Goal: Task Accomplishment & Management: Complete application form

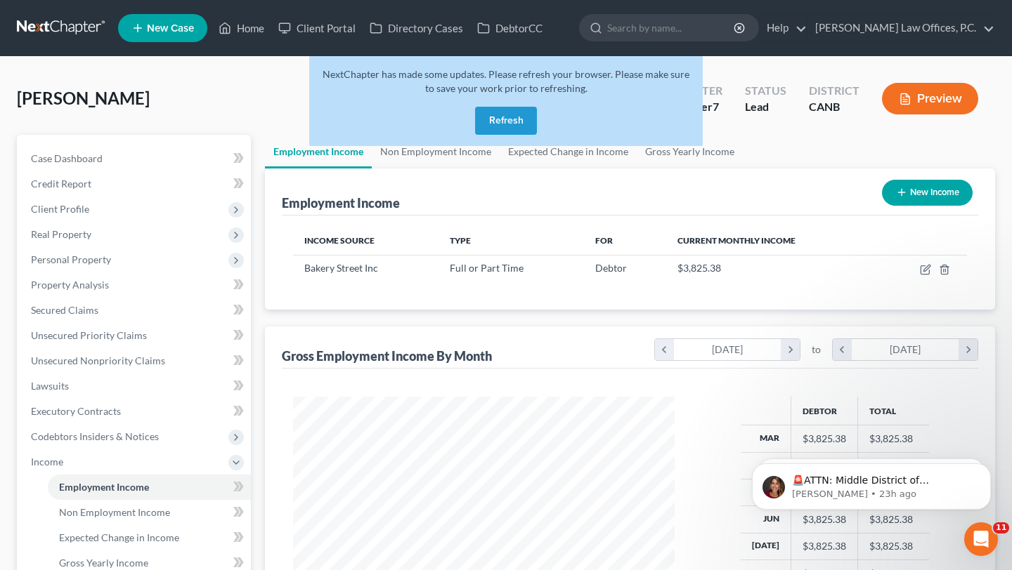
scroll to position [252, 409]
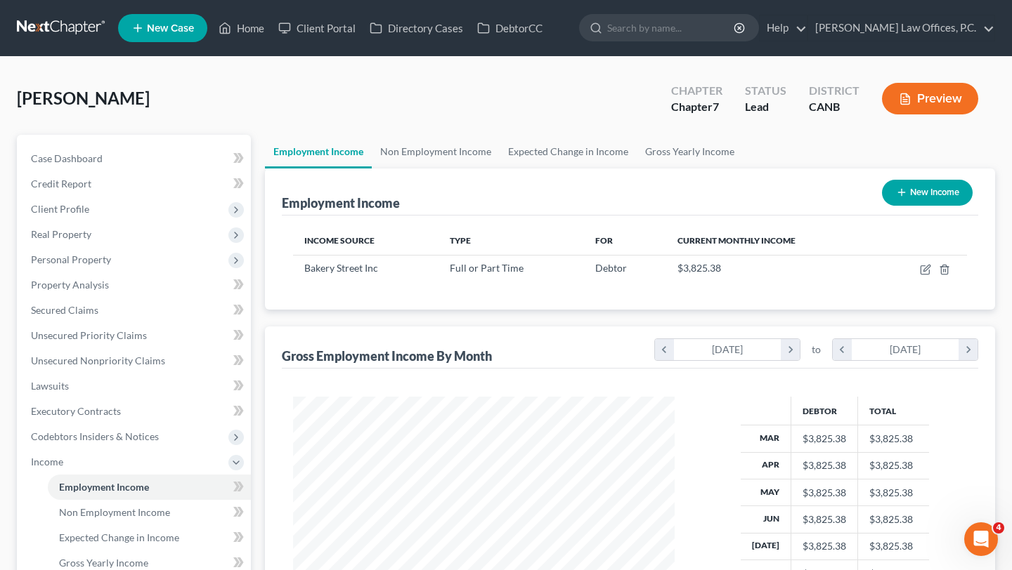
scroll to position [252, 409]
click at [246, 23] on link "Home" at bounding box center [241, 27] width 60 height 25
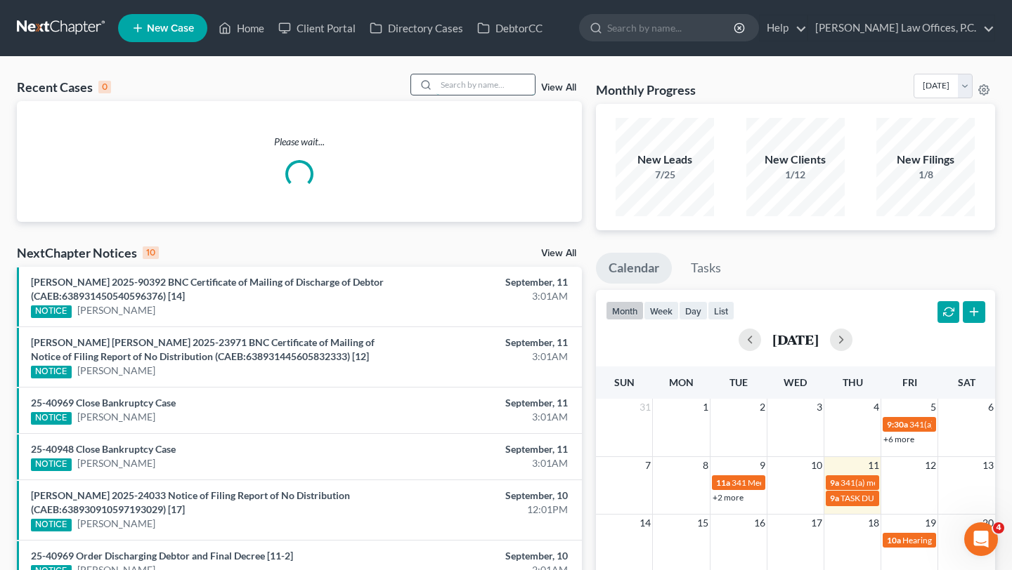
click at [503, 95] on input "search" at bounding box center [485, 84] width 98 height 20
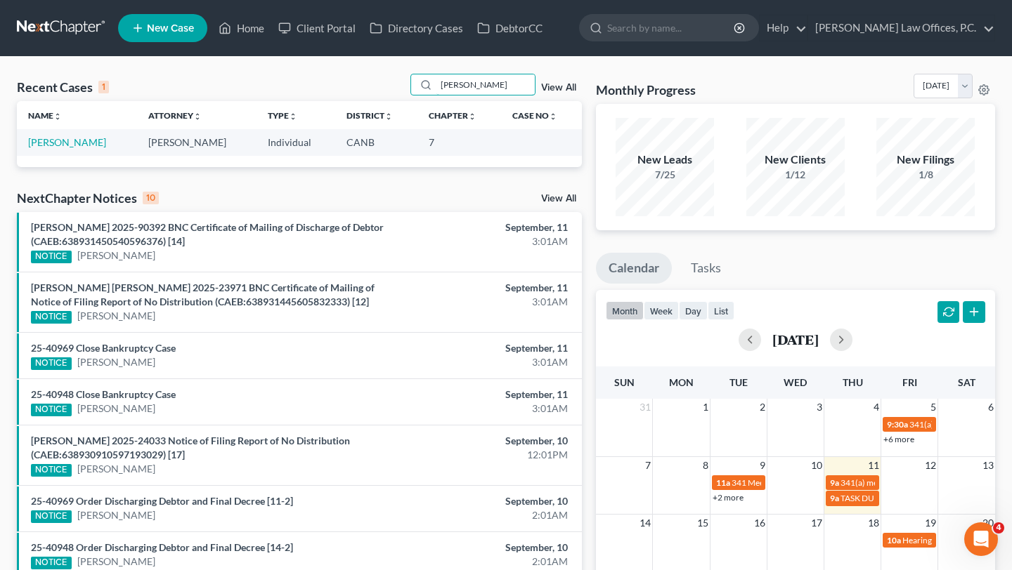
type input "morton"
click at [66, 133] on td "[PERSON_NAME]" at bounding box center [77, 142] width 120 height 26
click at [66, 143] on link "[PERSON_NAME]" at bounding box center [67, 142] width 78 height 12
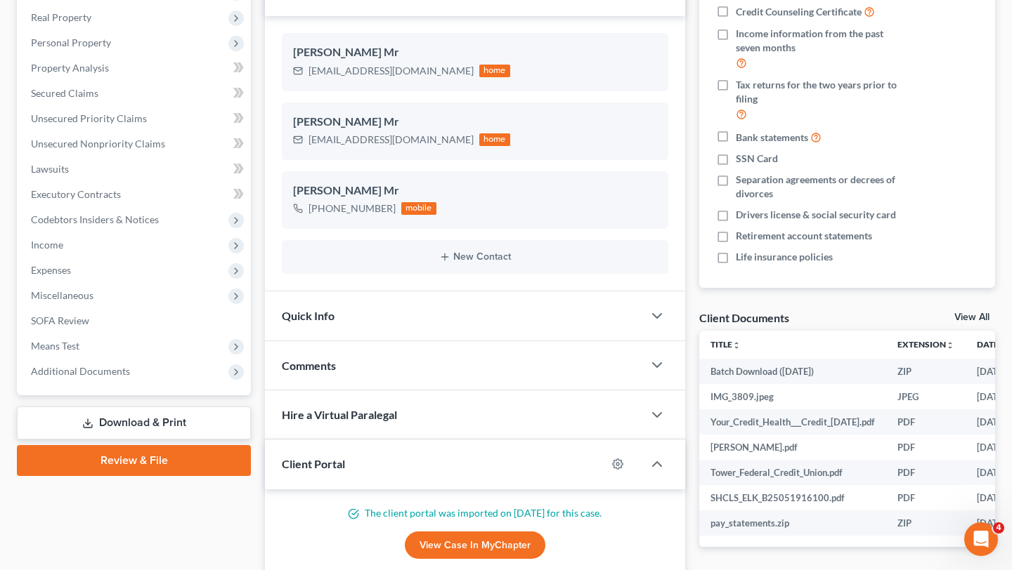
scroll to position [259, 0]
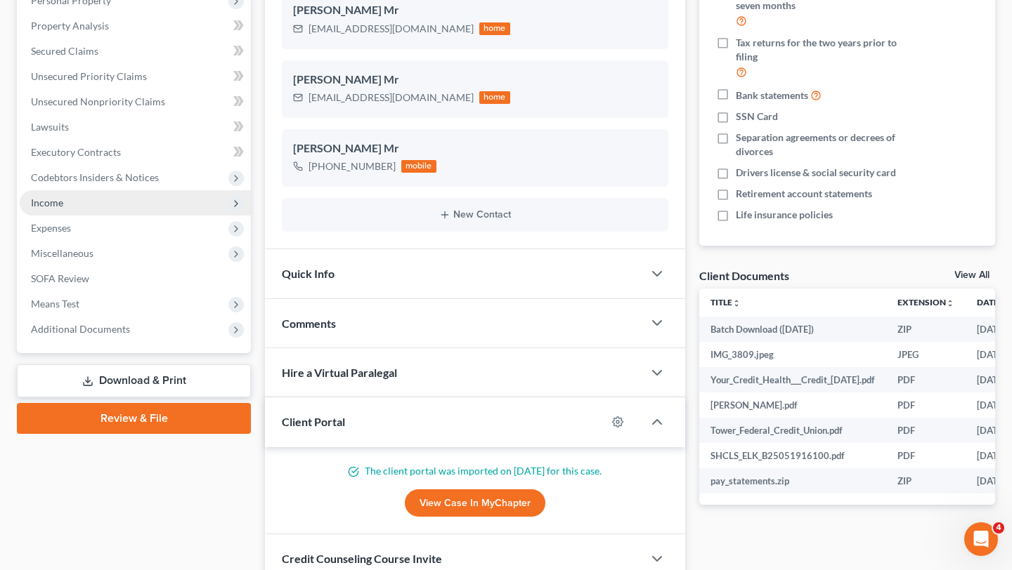
click at [102, 204] on span "Income" at bounding box center [135, 202] width 231 height 25
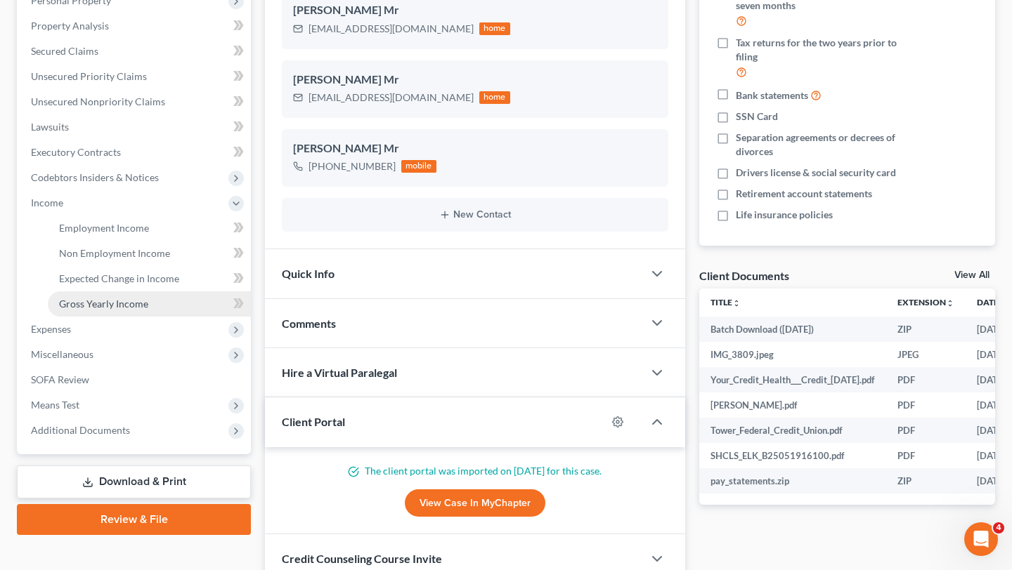
click at [102, 311] on link "Gross Yearly Income" at bounding box center [149, 304] width 203 height 25
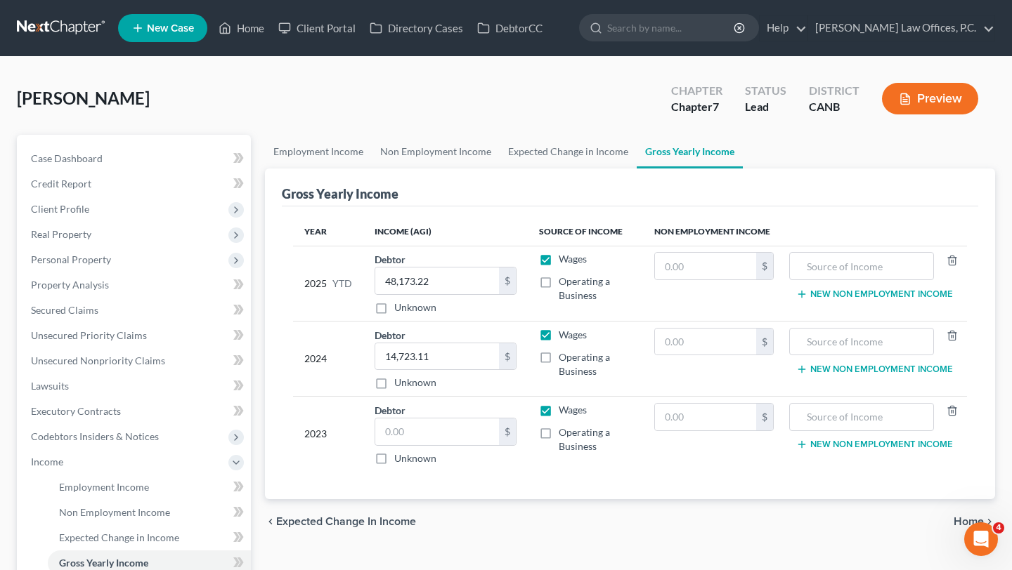
scroll to position [64, 0]
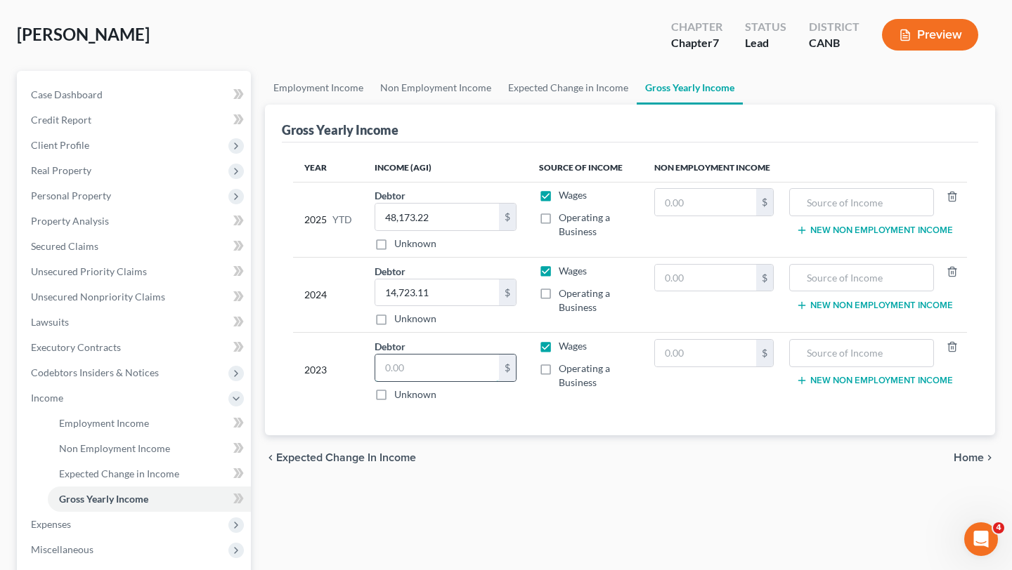
click at [404, 363] on input "text" at bounding box center [437, 368] width 124 height 27
type input "47,393"
click at [337, 363] on div "2023" at bounding box center [328, 370] width 48 height 63
click at [587, 89] on link "Expected Change in Income" at bounding box center [568, 88] width 137 height 34
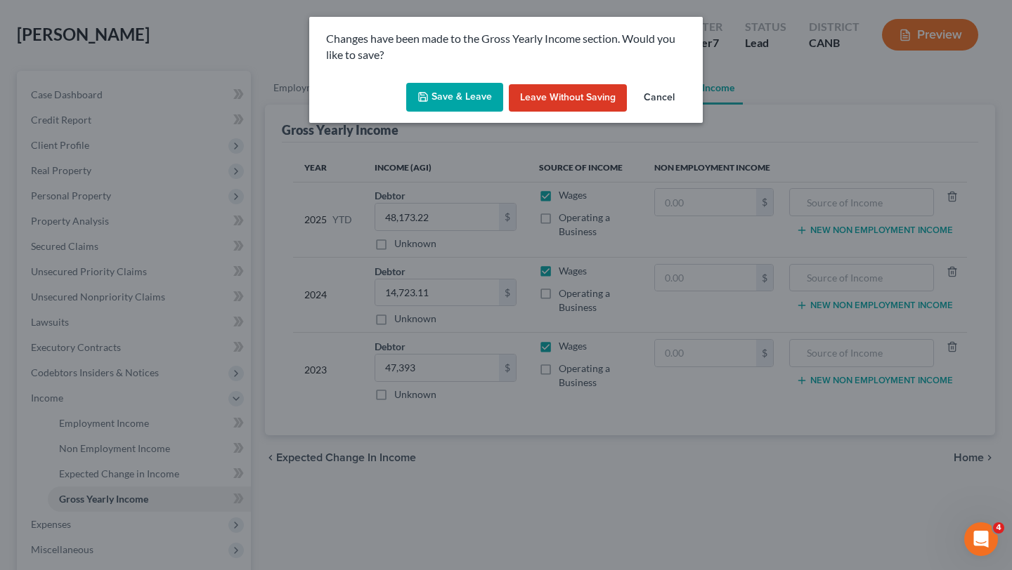
click at [457, 89] on button "Save & Leave" at bounding box center [454, 98] width 97 height 30
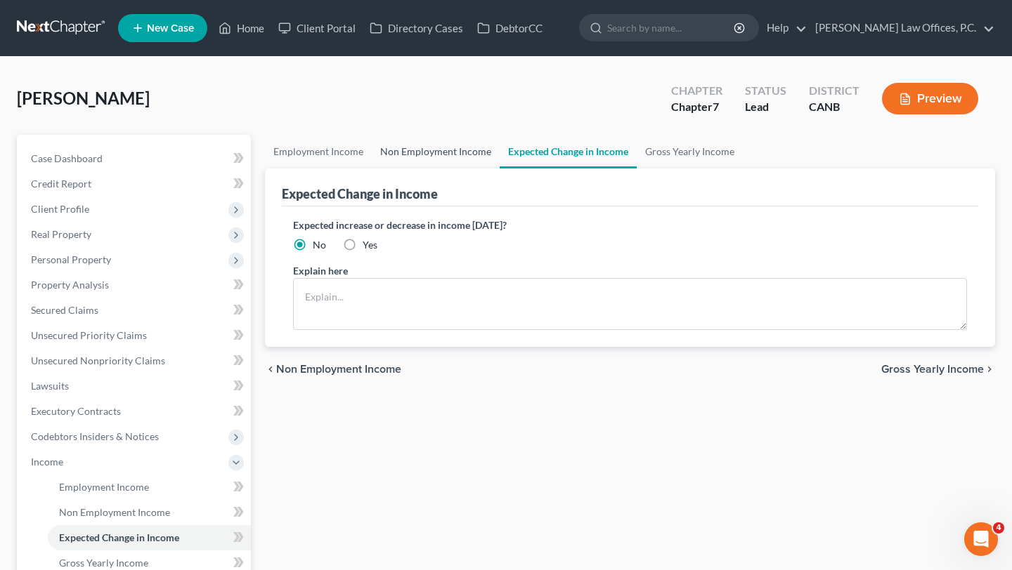
click at [418, 136] on link "Non Employment Income" at bounding box center [436, 152] width 128 height 34
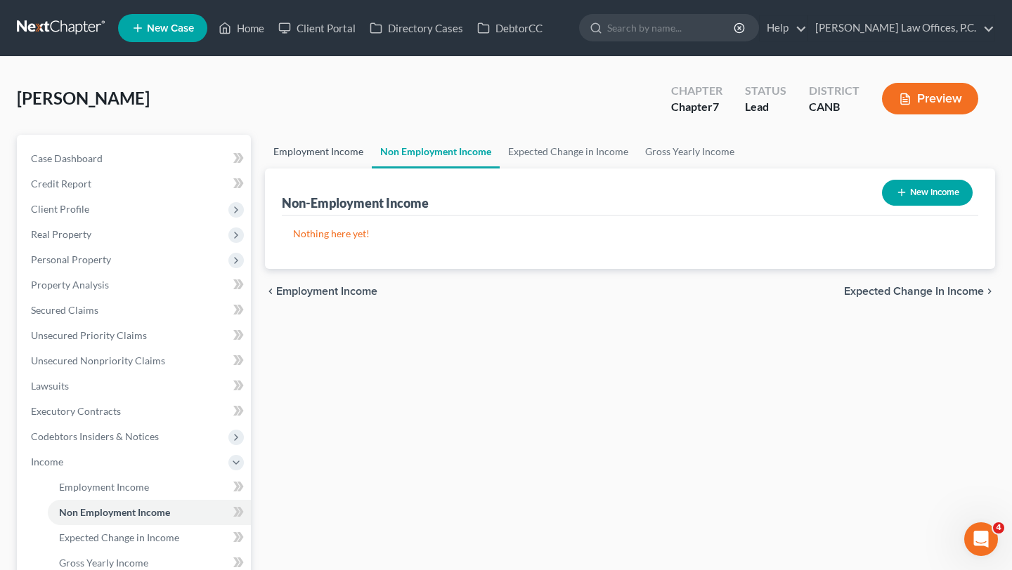
click at [316, 157] on link "Employment Income" at bounding box center [318, 152] width 107 height 34
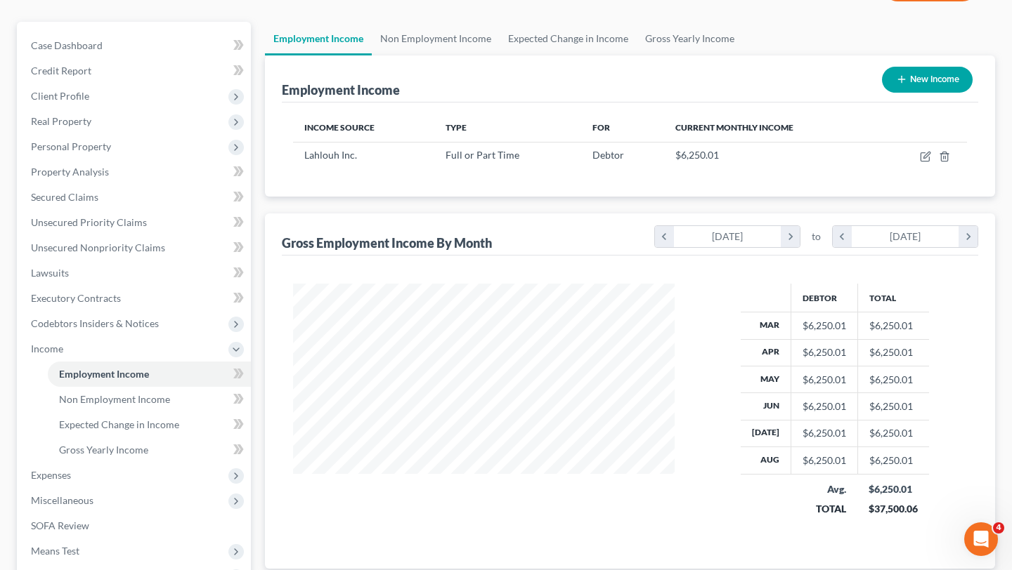
scroll to position [119, 0]
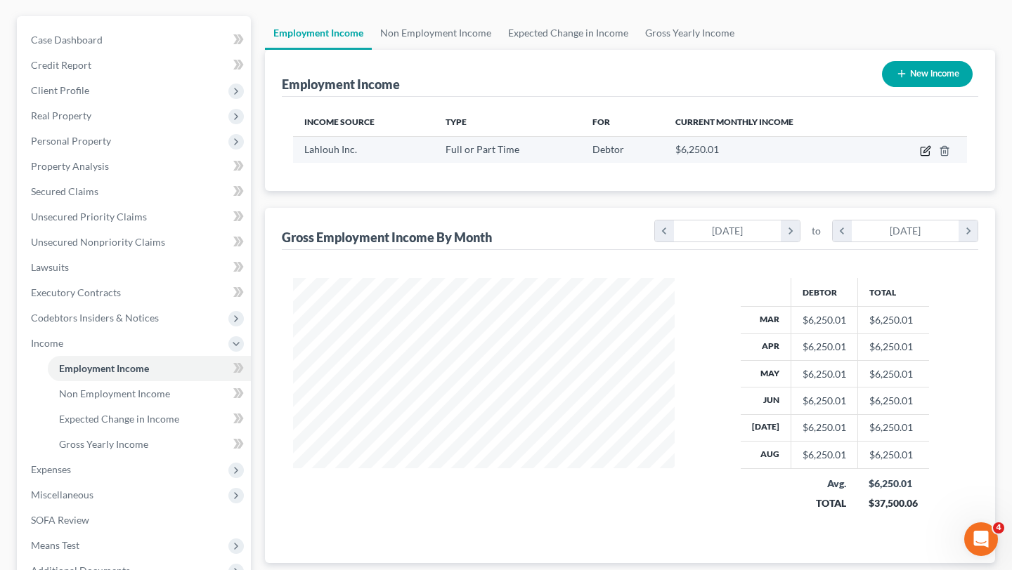
click at [920, 151] on icon "button" at bounding box center [925, 150] width 11 height 11
select select "0"
select select "4"
select select "2"
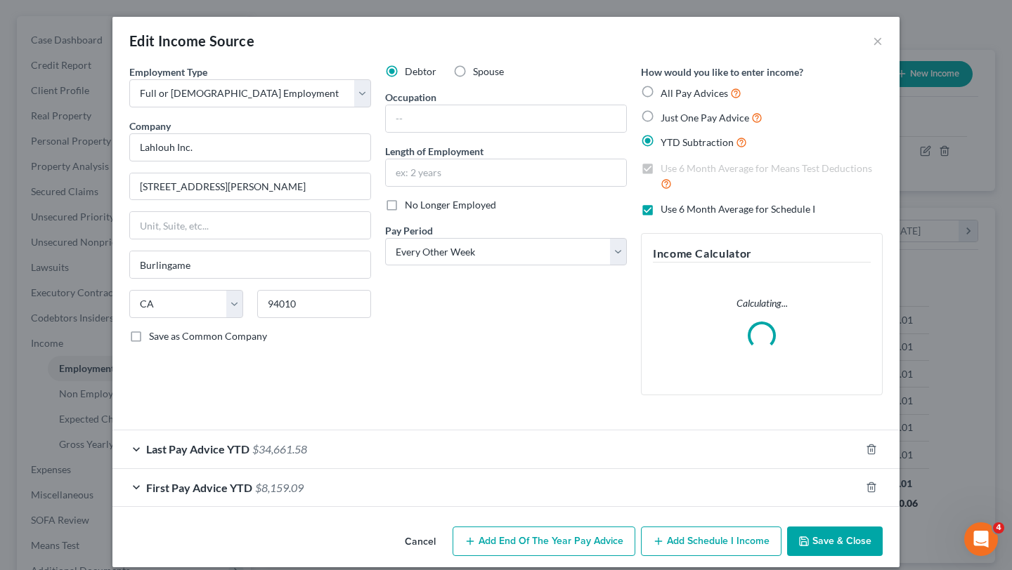
scroll to position [13, 0]
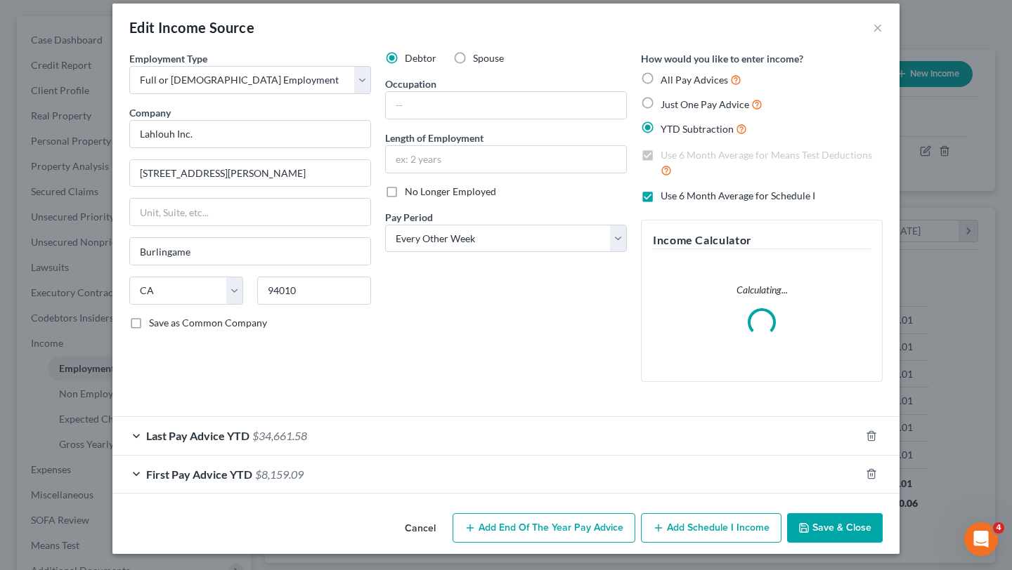
click at [462, 435] on div "Last Pay Advice YTD $34,661.58" at bounding box center [486, 435] width 748 height 37
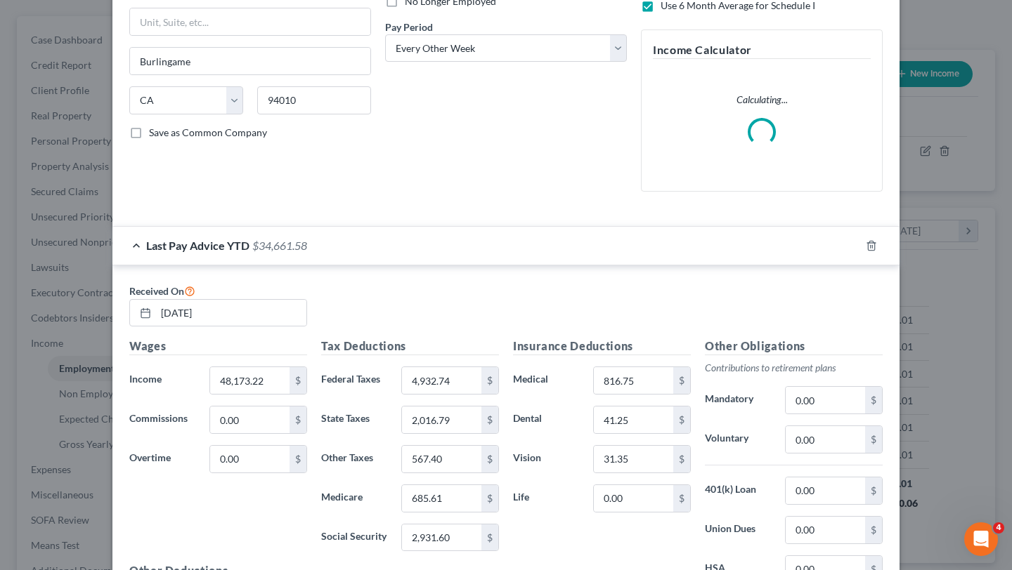
scroll to position [414, 0]
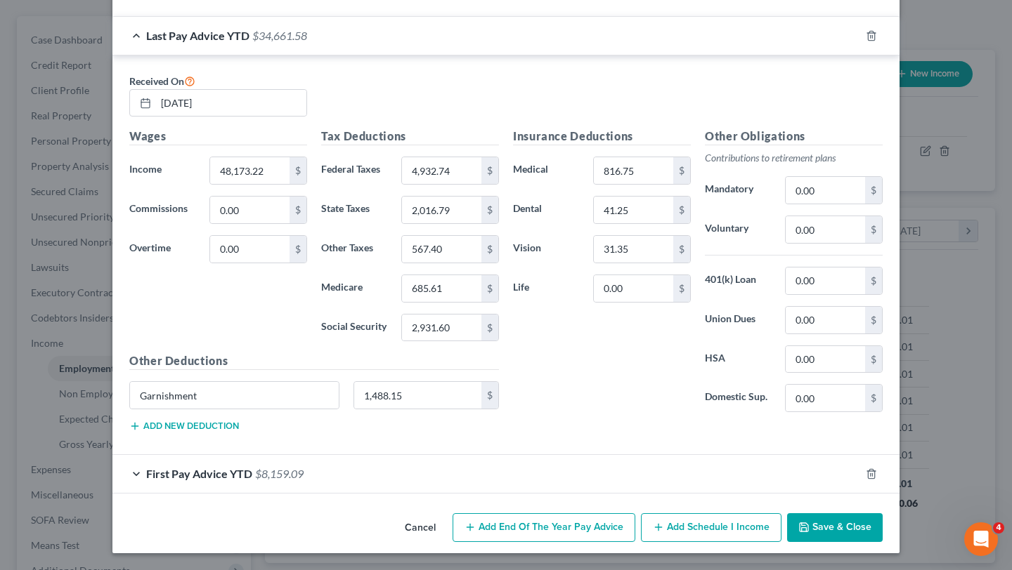
click at [486, 504] on div "Employment Type * Select Full or Part Time Employment Self Employment Company *…" at bounding box center [505, 79] width 787 height 857
click at [487, 477] on div "First Pay Advice YTD $8,159.09" at bounding box center [486, 473] width 748 height 37
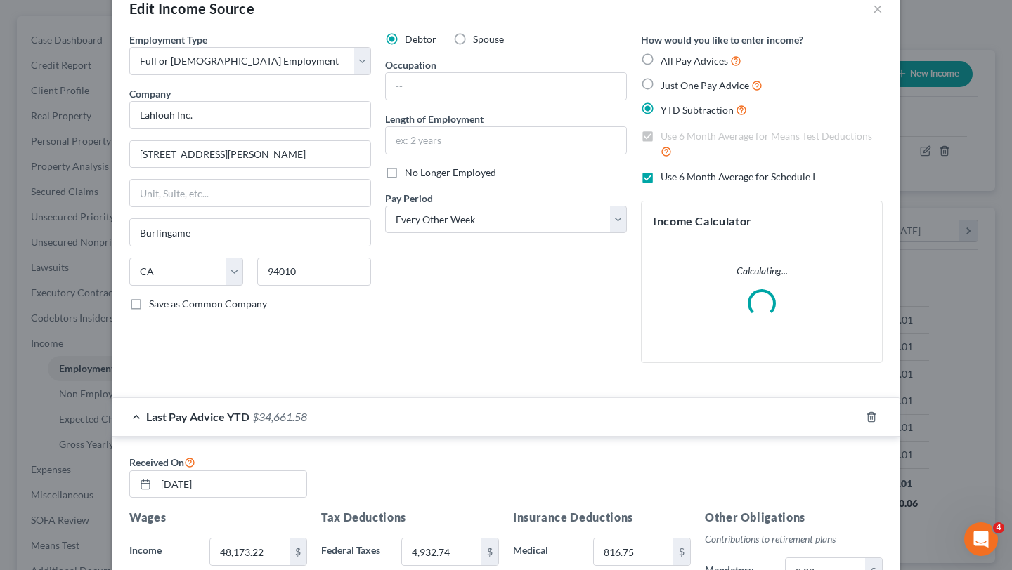
scroll to position [0, 0]
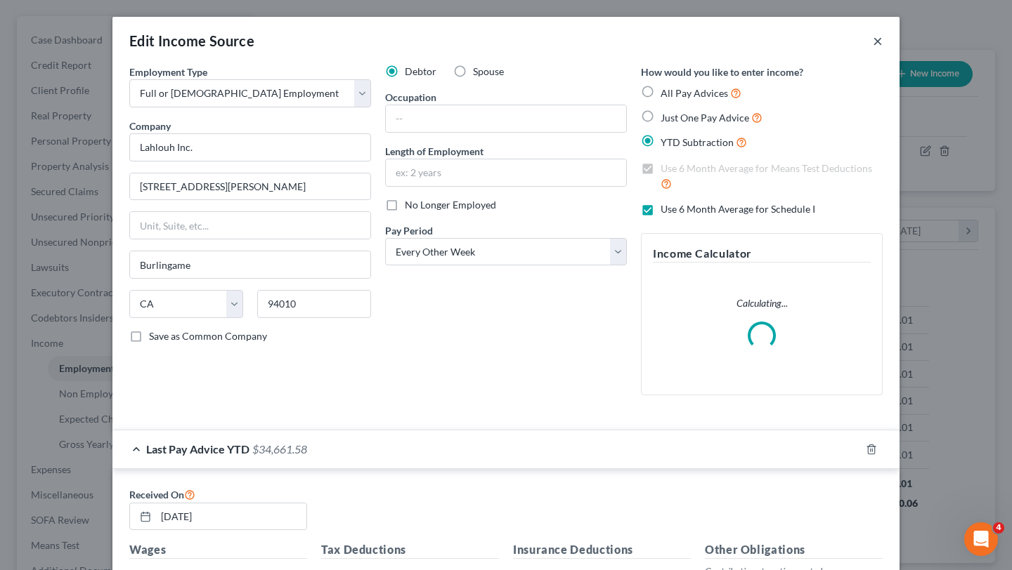
click at [878, 36] on button "×" at bounding box center [878, 40] width 10 height 17
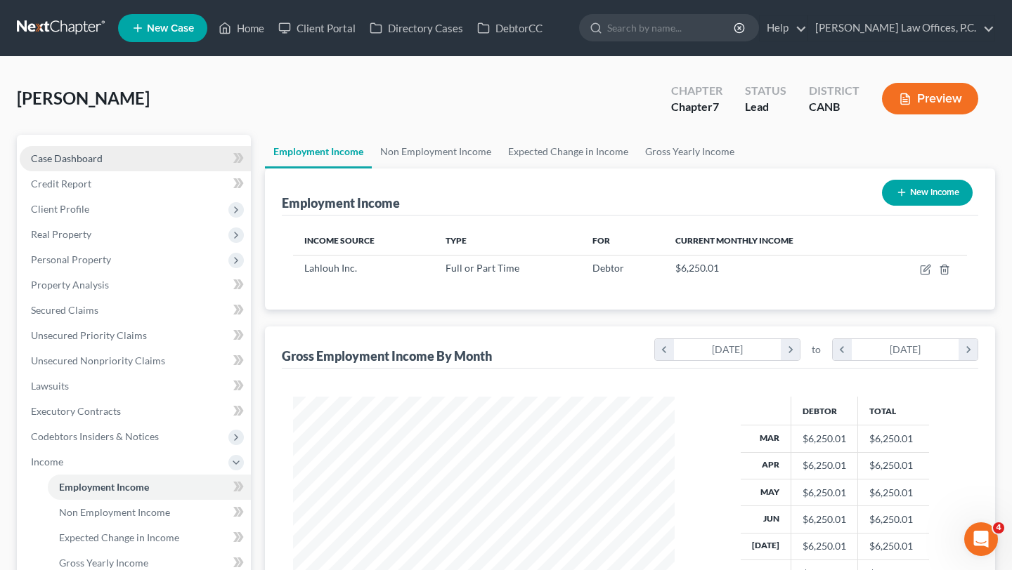
click at [100, 167] on link "Case Dashboard" at bounding box center [135, 158] width 231 height 25
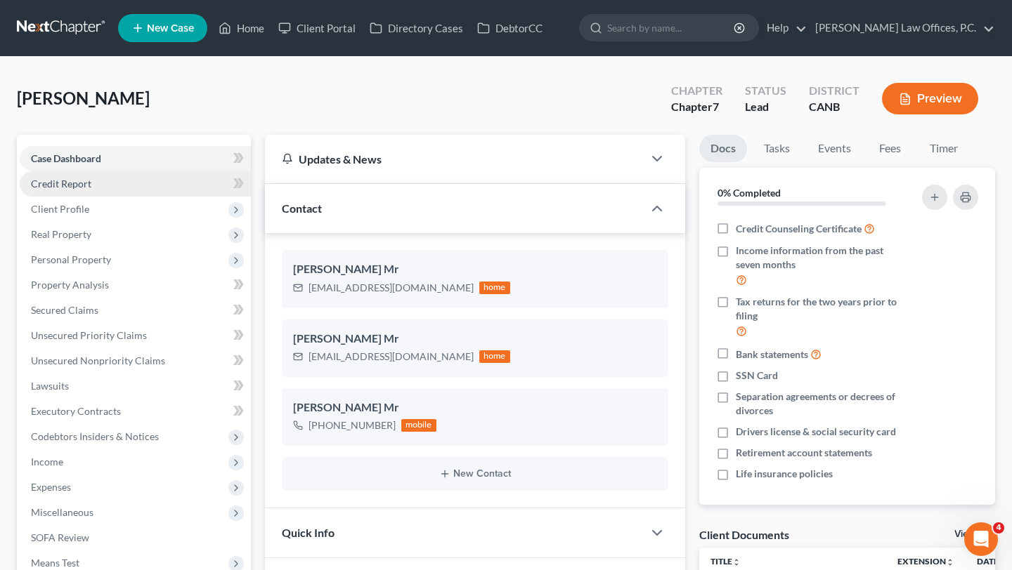
click at [102, 188] on link "Credit Report" at bounding box center [135, 183] width 231 height 25
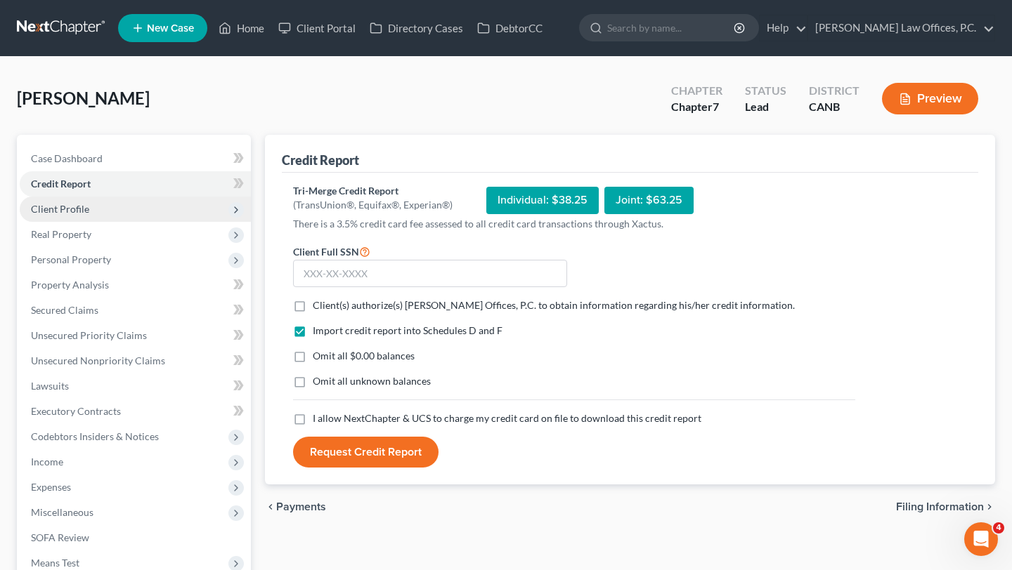
click at [100, 211] on span "Client Profile" at bounding box center [135, 209] width 231 height 25
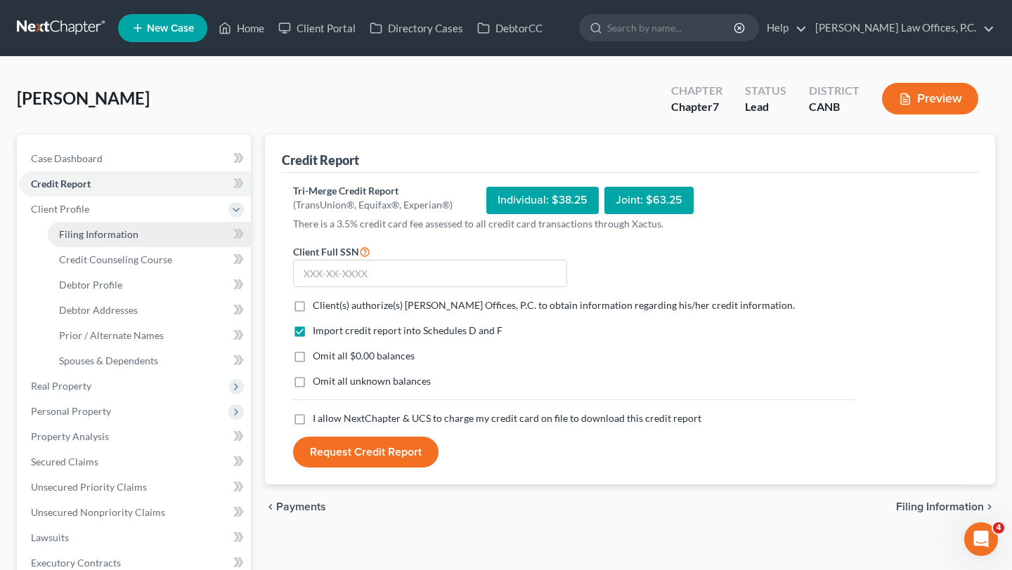
click at [100, 233] on span "Filing Information" at bounding box center [98, 234] width 79 height 12
select select "1"
select select "0"
select select "4"
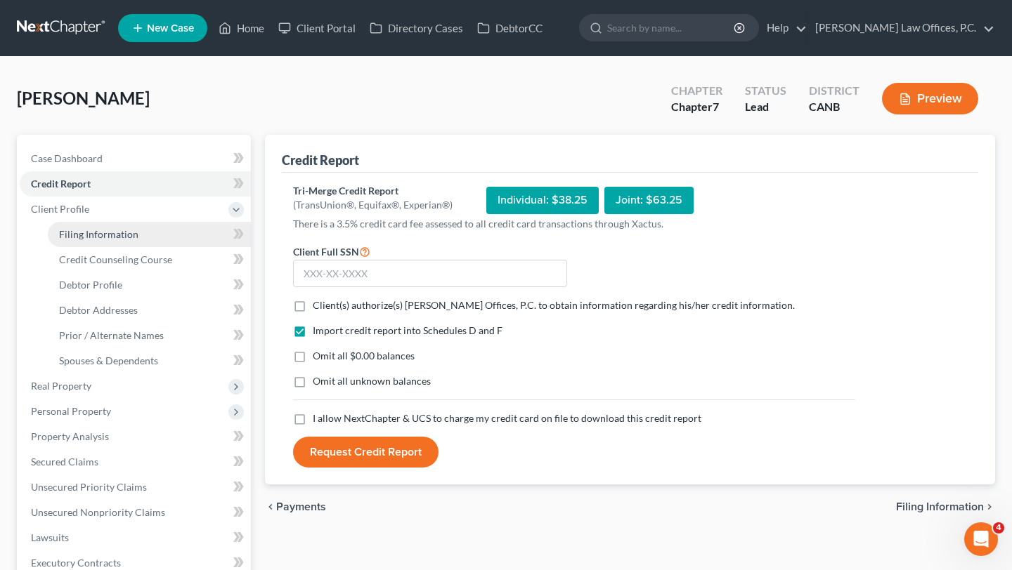
select select "0"
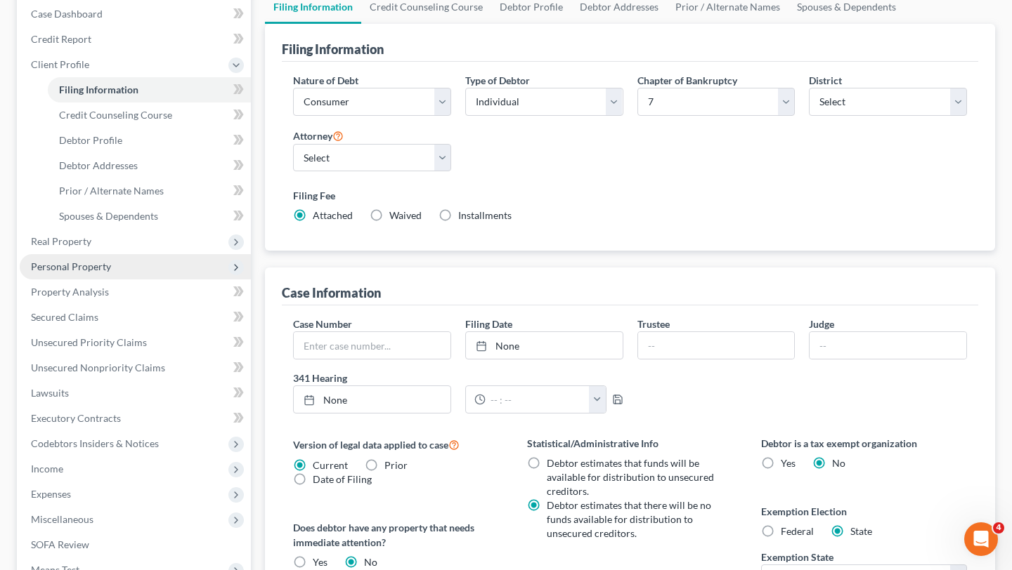
scroll to position [144, 0]
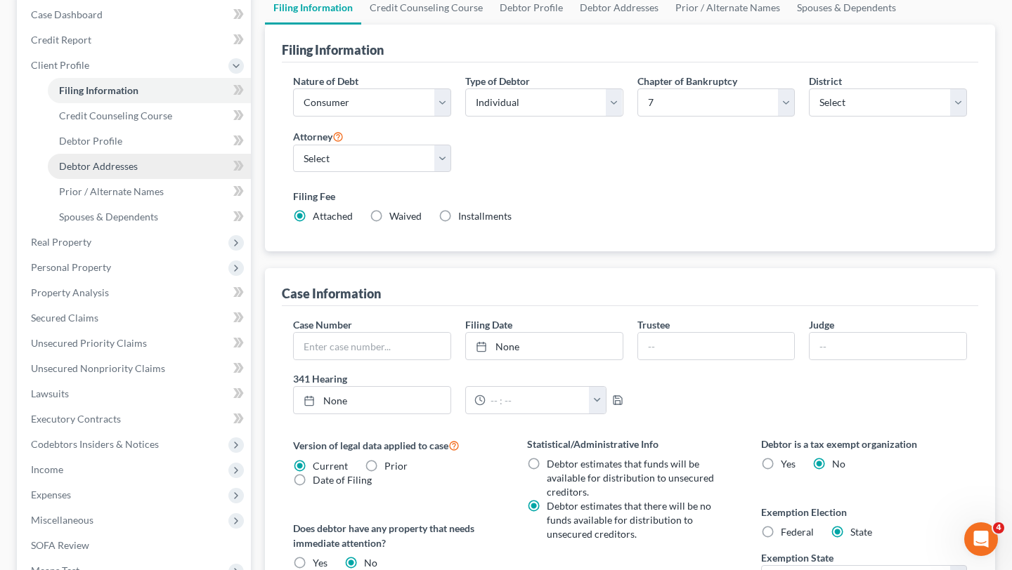
click at [143, 167] on link "Debtor Addresses" at bounding box center [149, 166] width 203 height 25
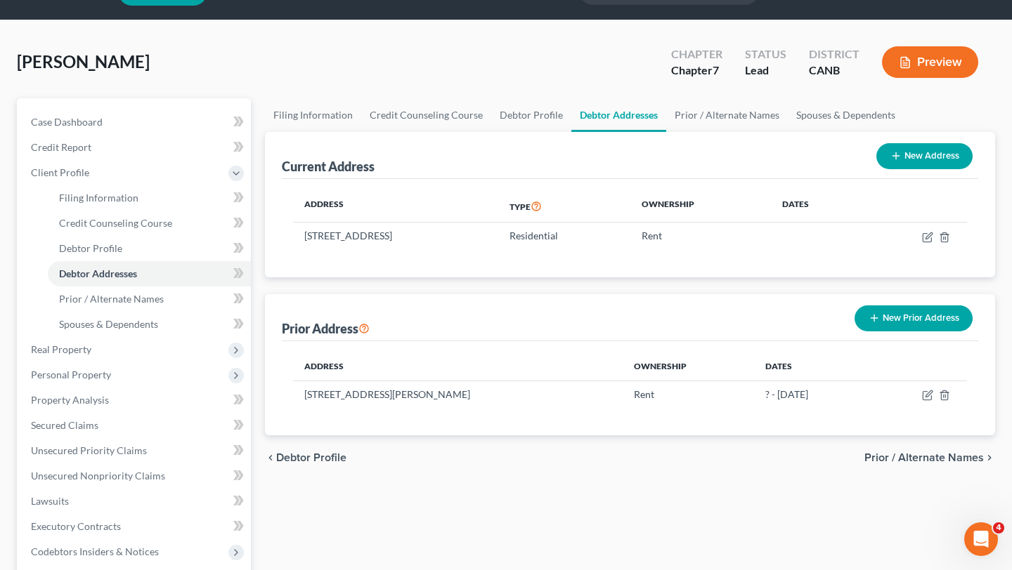
scroll to position [39, 0]
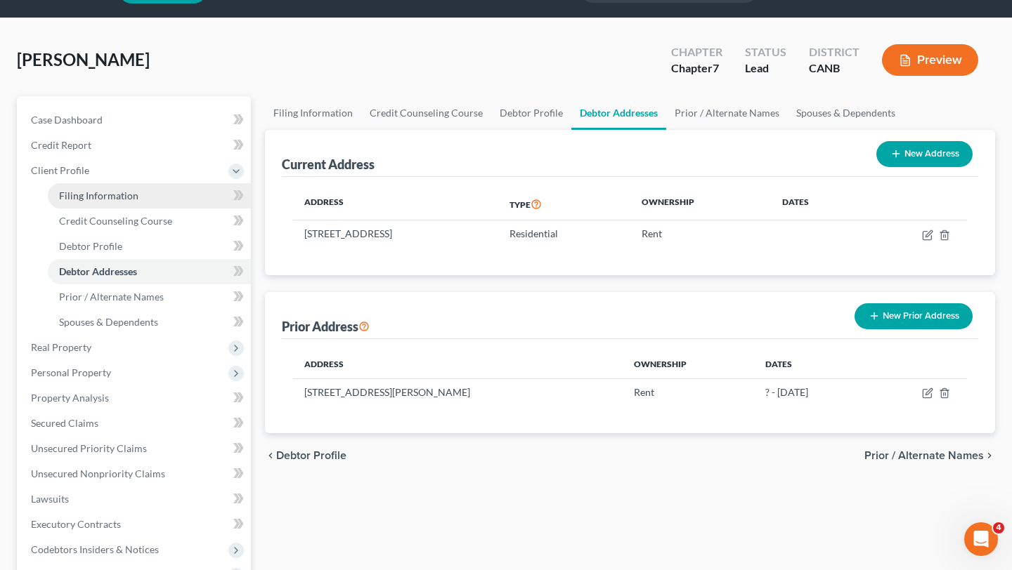
click at [114, 202] on link "Filing Information" at bounding box center [149, 195] width 203 height 25
select select "1"
select select "0"
select select "9"
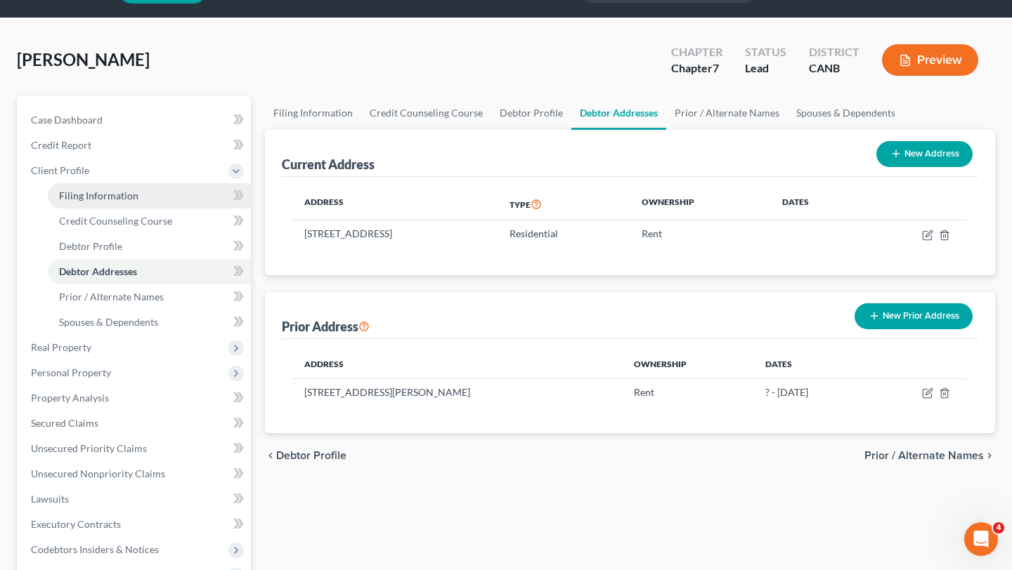
select select "0"
select select "4"
select select "0"
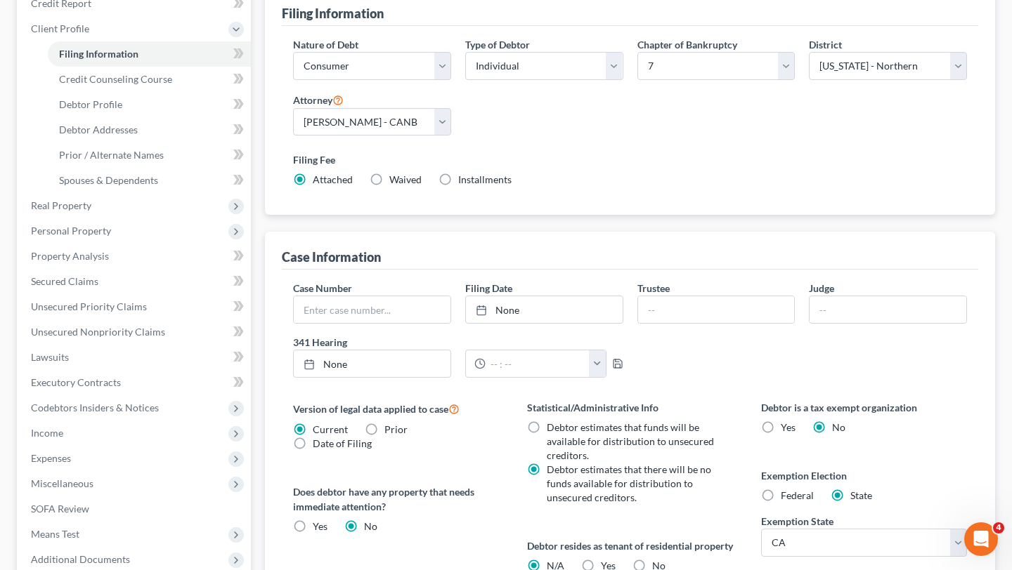
scroll to position [412, 0]
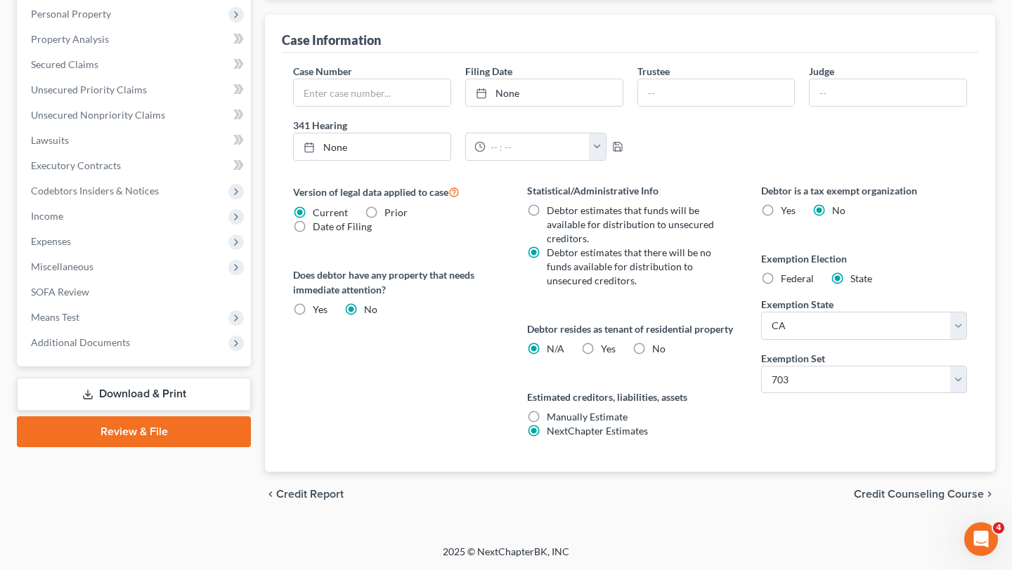
click at [601, 356] on label "Yes Yes" at bounding box center [608, 349] width 15 height 14
click at [606, 351] on input "Yes Yes" at bounding box center [610, 346] width 9 height 9
radio input "true"
radio input "false"
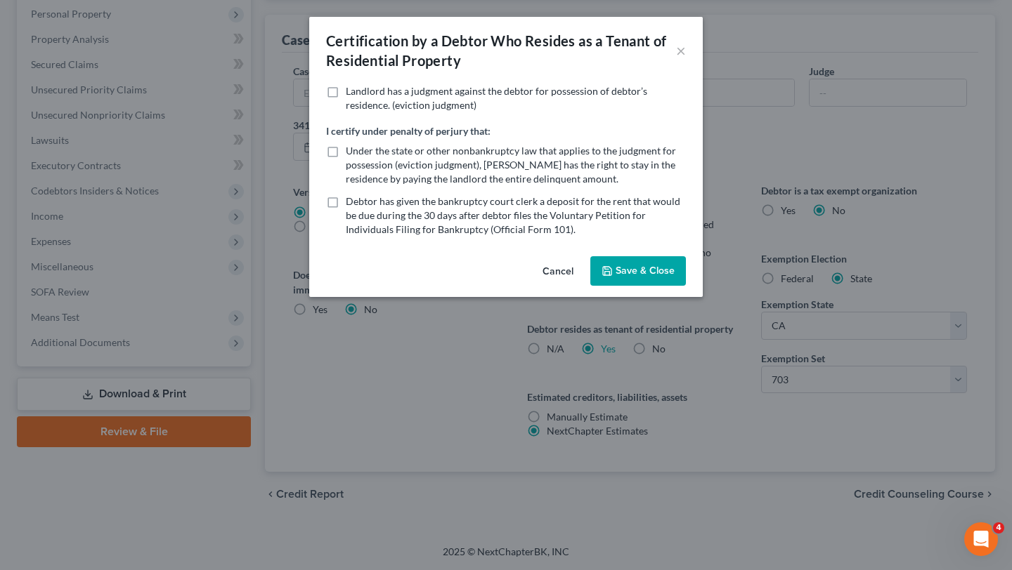
click at [618, 269] on button "Save & Close" at bounding box center [638, 271] width 96 height 30
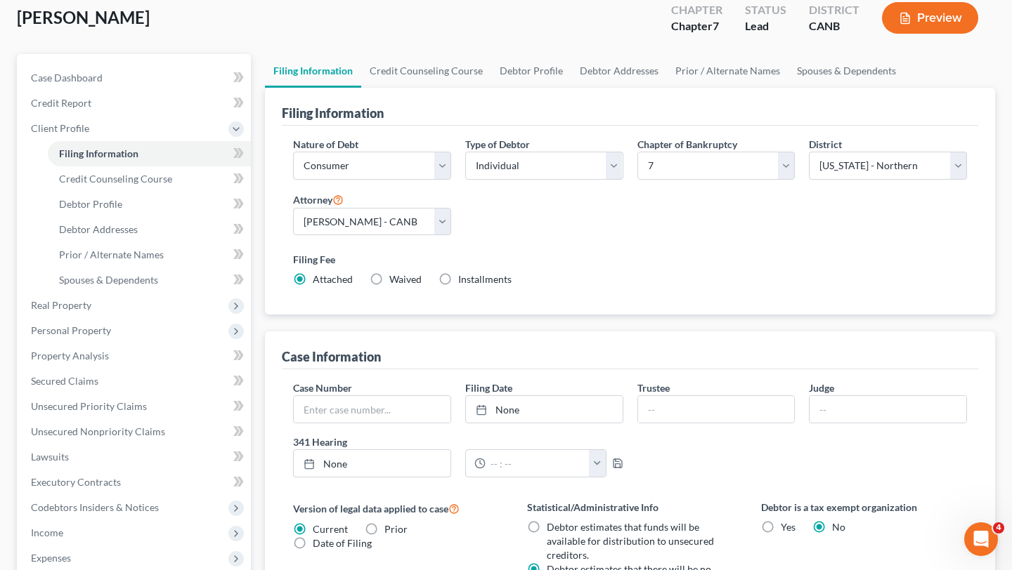
scroll to position [48, 0]
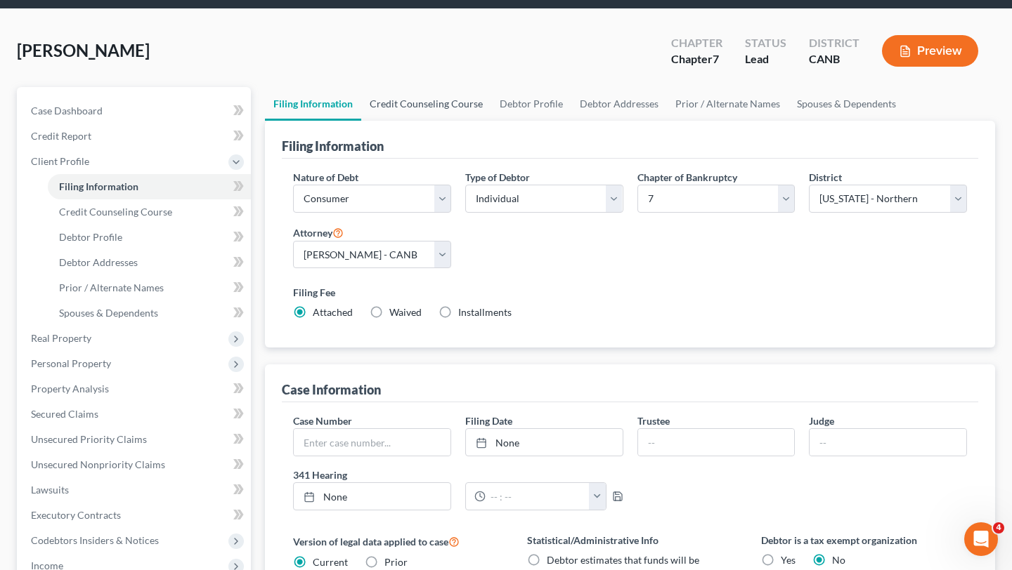
click at [398, 106] on link "Credit Counseling Course" at bounding box center [426, 104] width 130 height 34
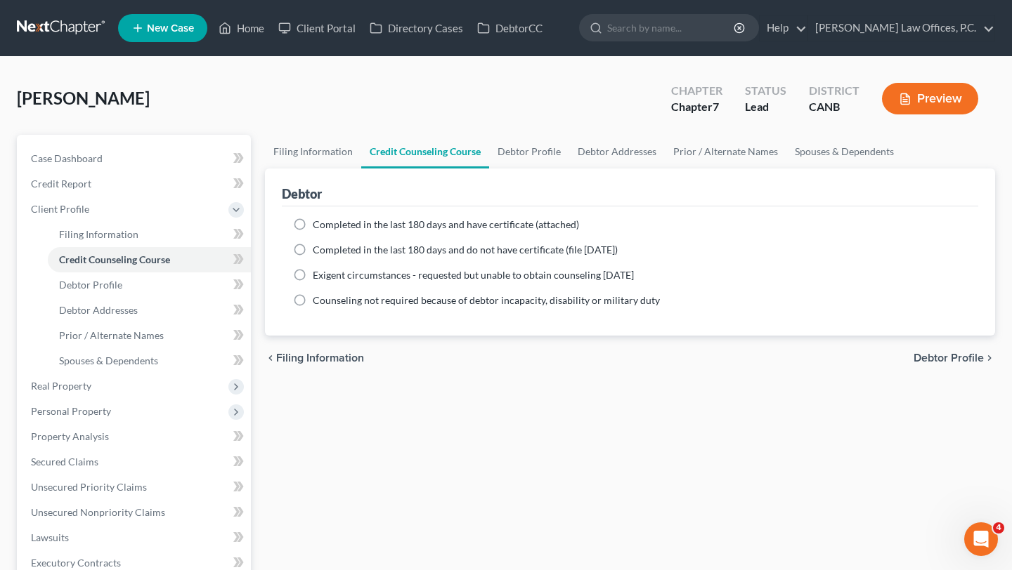
click at [394, 220] on span "Completed in the last 180 days and have certificate (attached)" at bounding box center [446, 225] width 266 height 12
click at [327, 220] on input "Completed in the last 180 days and have certificate (attached)" at bounding box center [322, 222] width 9 height 9
radio input "true"
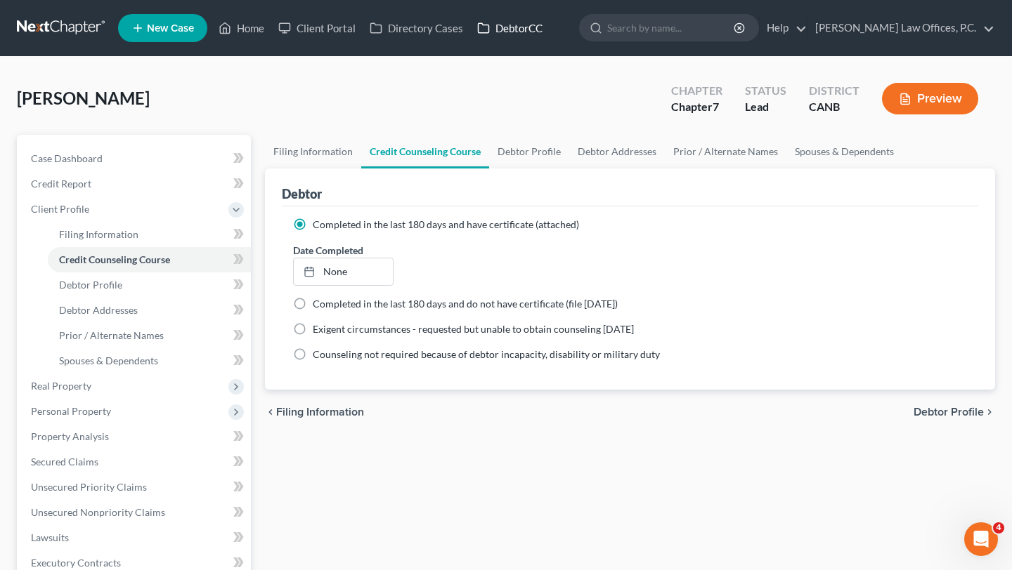
click at [497, 26] on link "DebtorCC" at bounding box center [509, 27] width 79 height 25
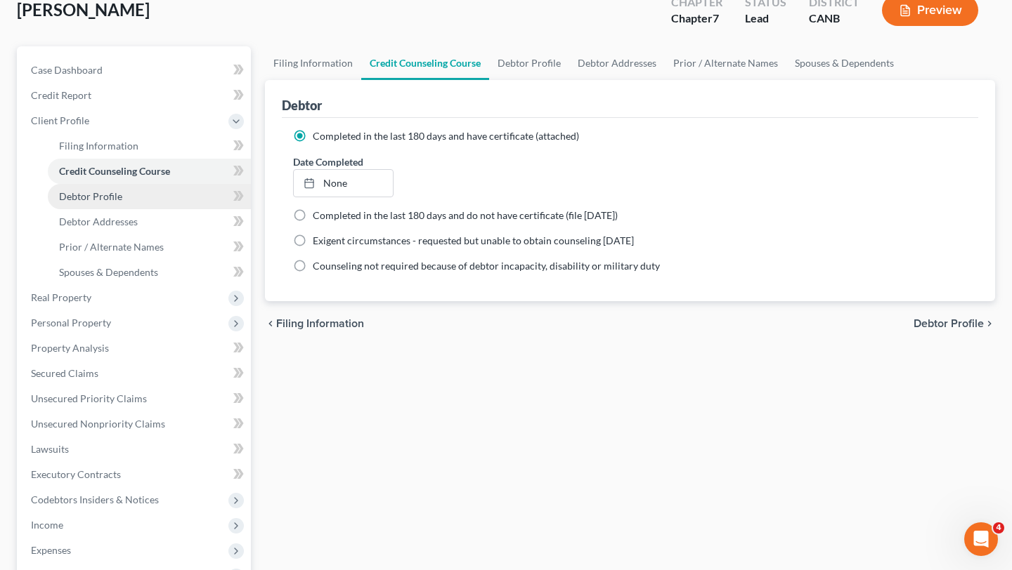
scroll to position [117, 0]
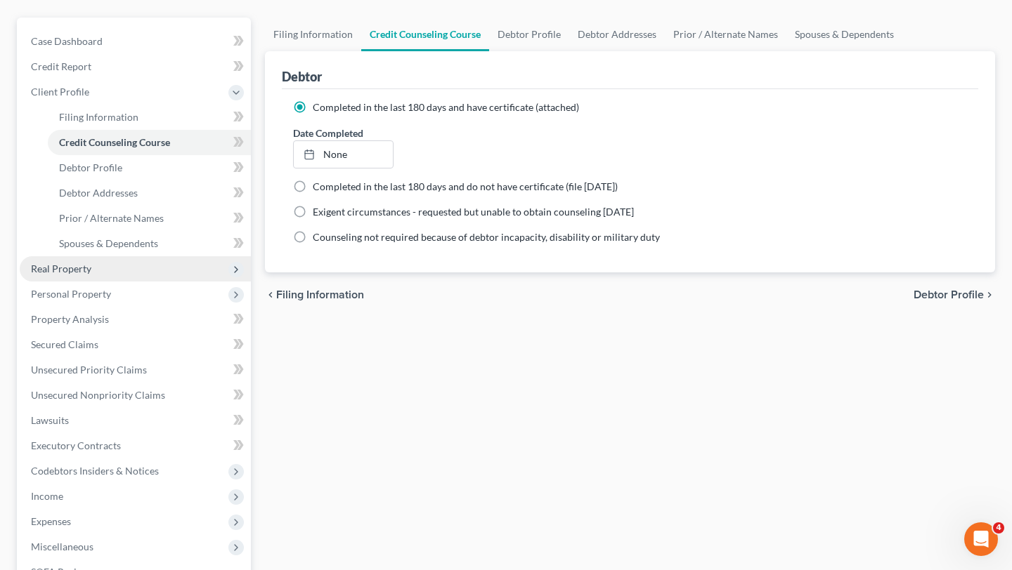
click at [133, 261] on span "Real Property" at bounding box center [135, 268] width 231 height 25
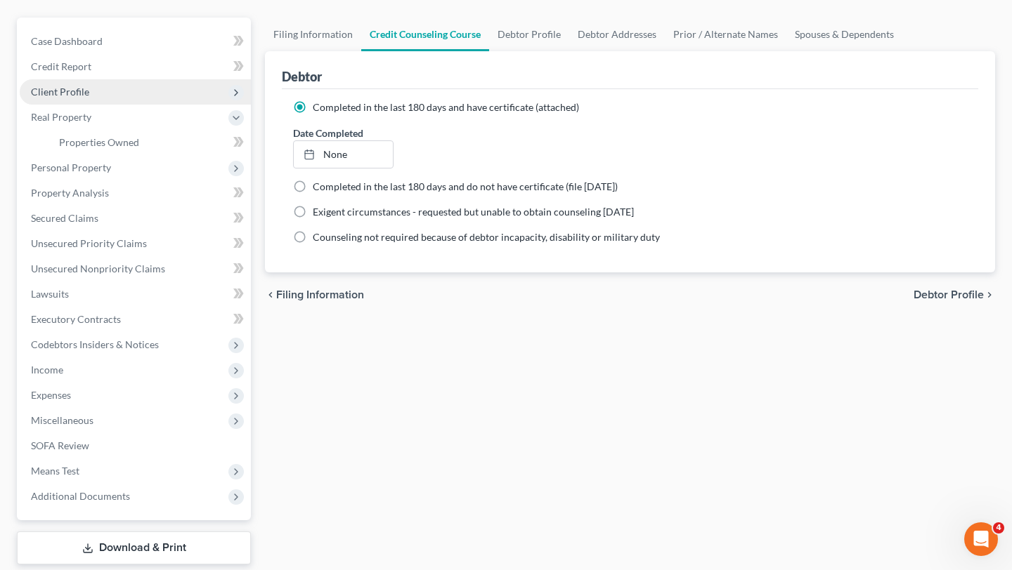
click at [146, 82] on span "Client Profile" at bounding box center [135, 91] width 231 height 25
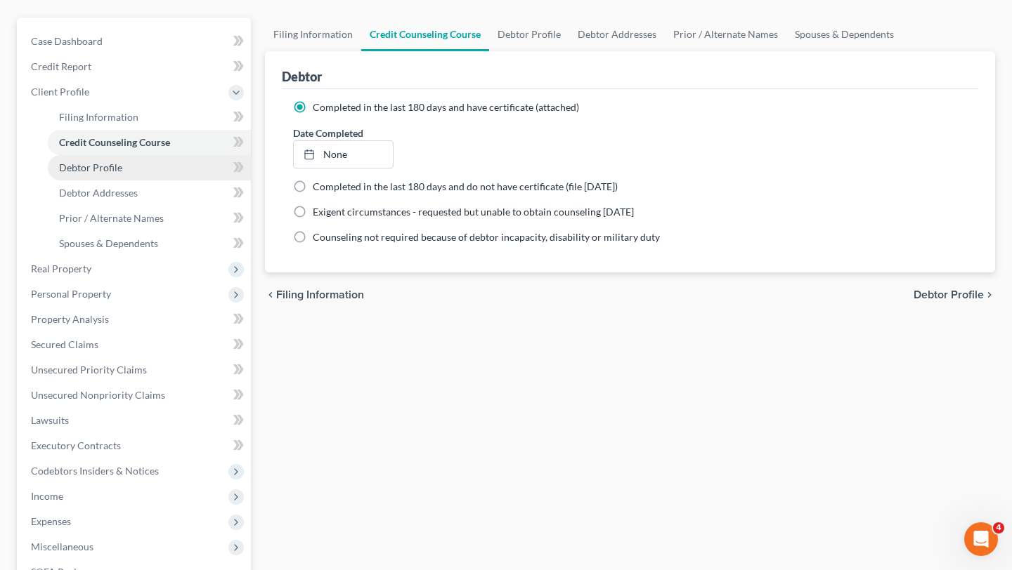
click at [133, 164] on link "Debtor Profile" at bounding box center [149, 167] width 203 height 25
select select "0"
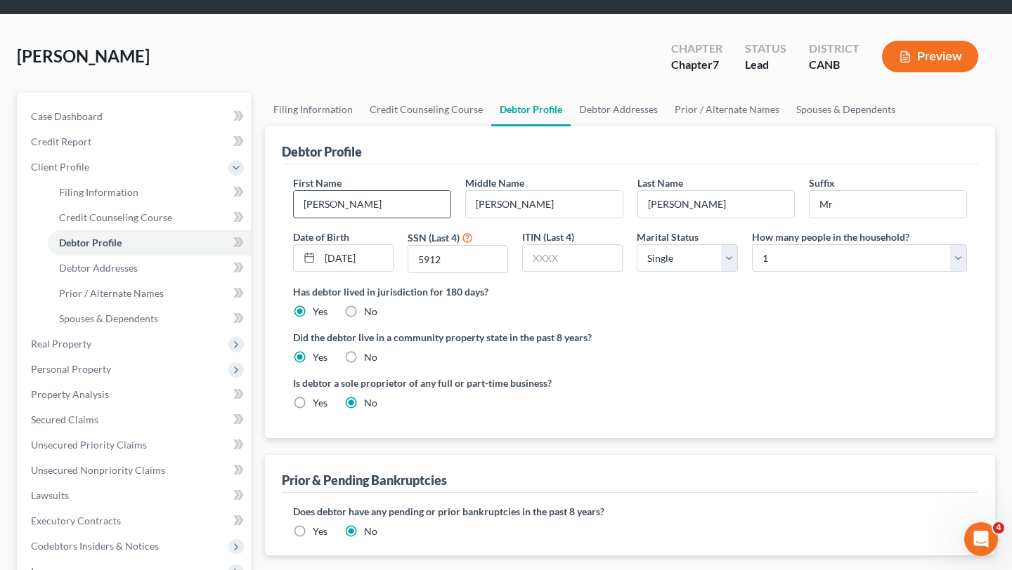
scroll to position [27, 0]
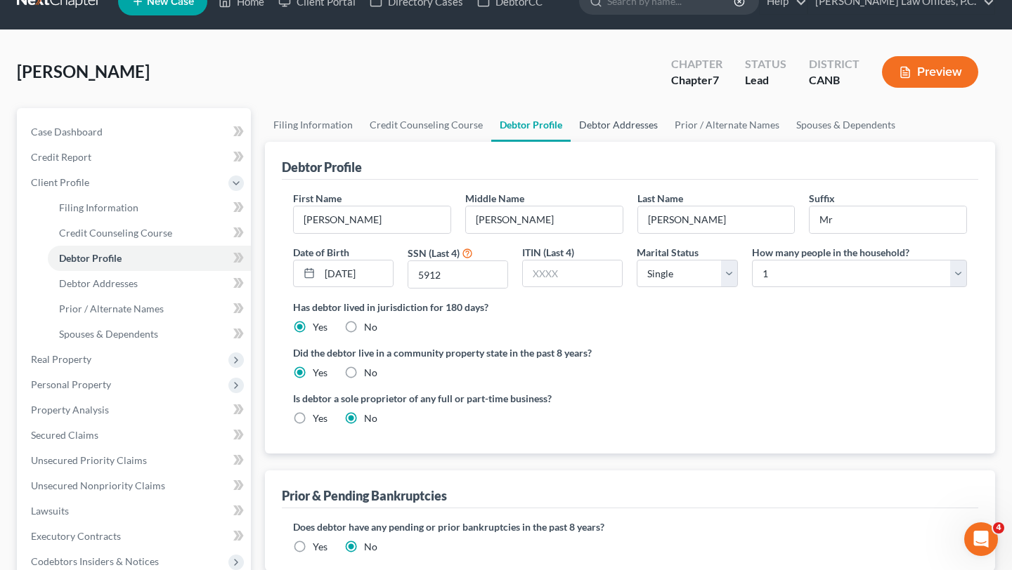
click at [610, 134] on link "Debtor Addresses" at bounding box center [618, 125] width 96 height 34
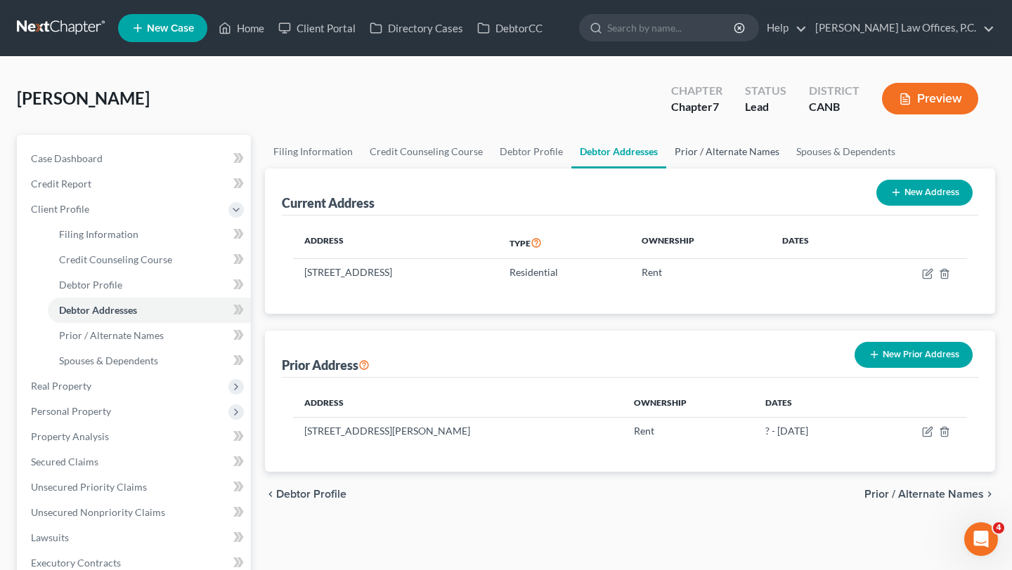
click at [672, 164] on link "Prior / Alternate Names" at bounding box center [727, 152] width 122 height 34
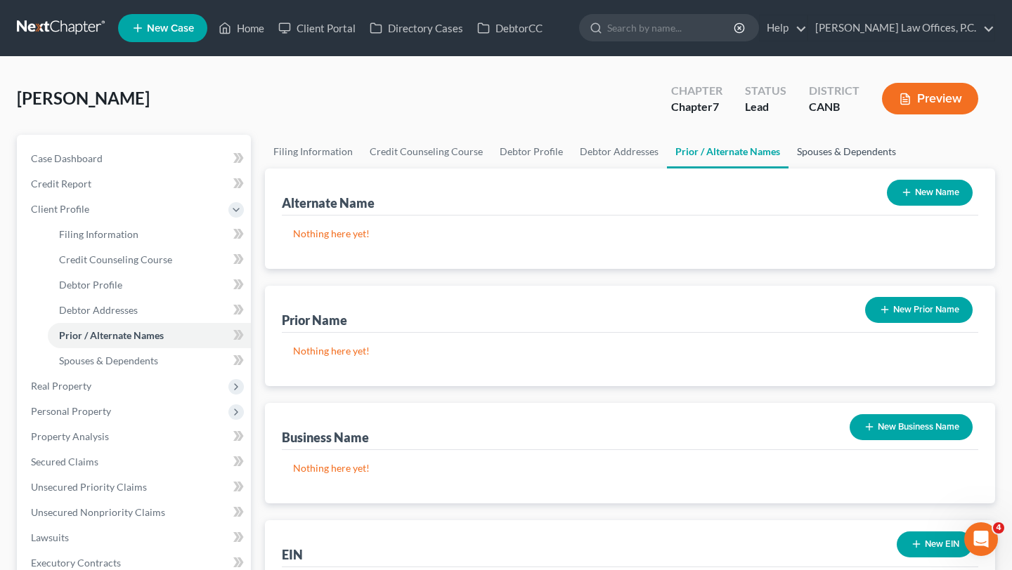
click at [840, 157] on link "Spouses & Dependents" at bounding box center [846, 152] width 116 height 34
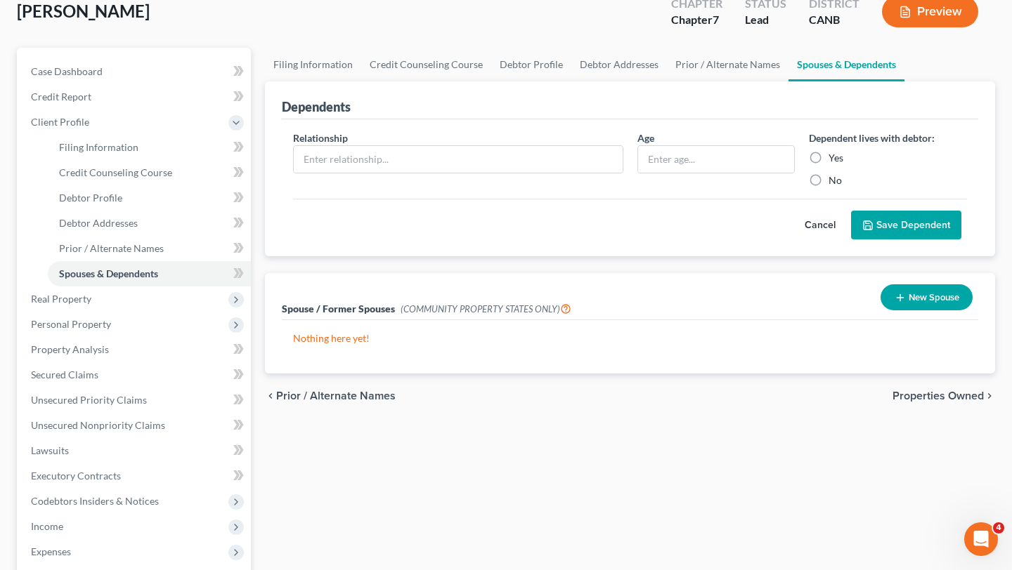
scroll to position [130, 0]
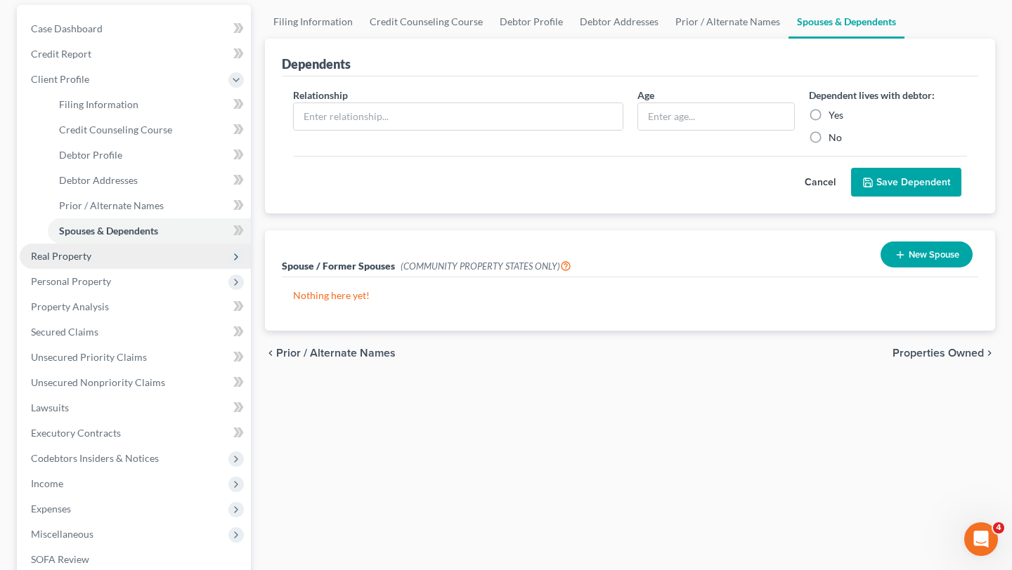
click at [52, 245] on span "Real Property" at bounding box center [135, 256] width 231 height 25
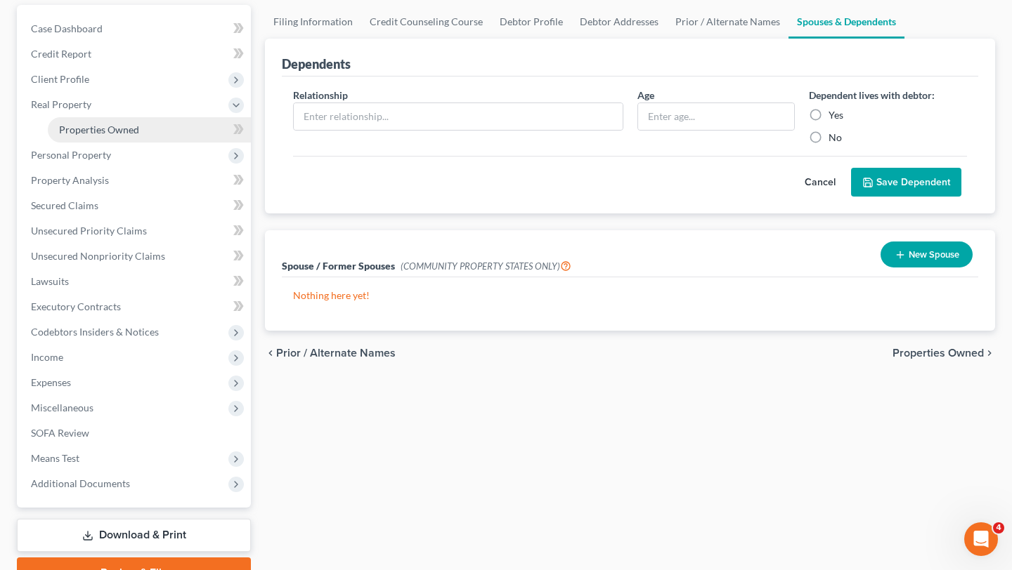
click at [131, 127] on span "Properties Owned" at bounding box center [99, 130] width 80 height 12
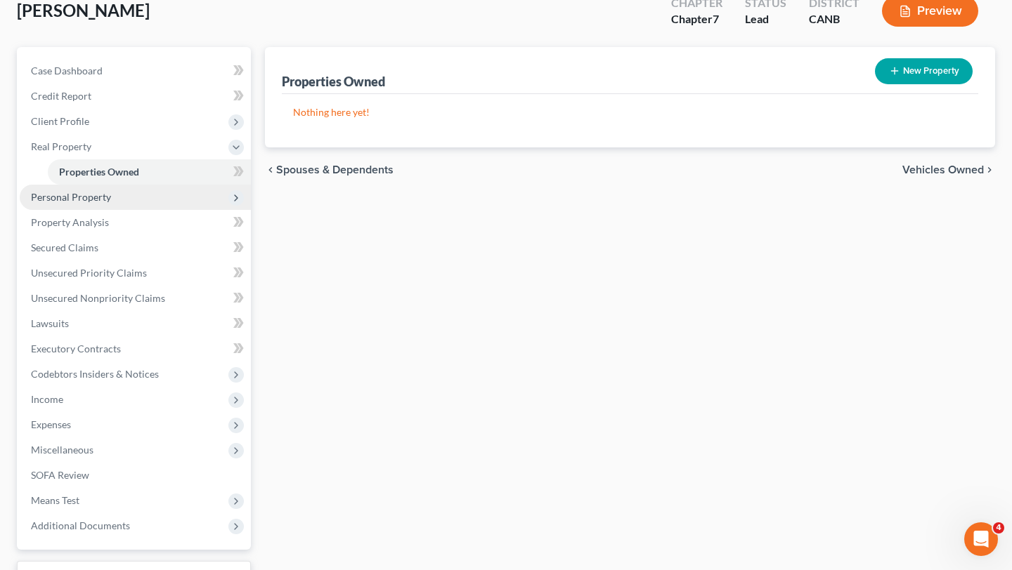
scroll to position [104, 0]
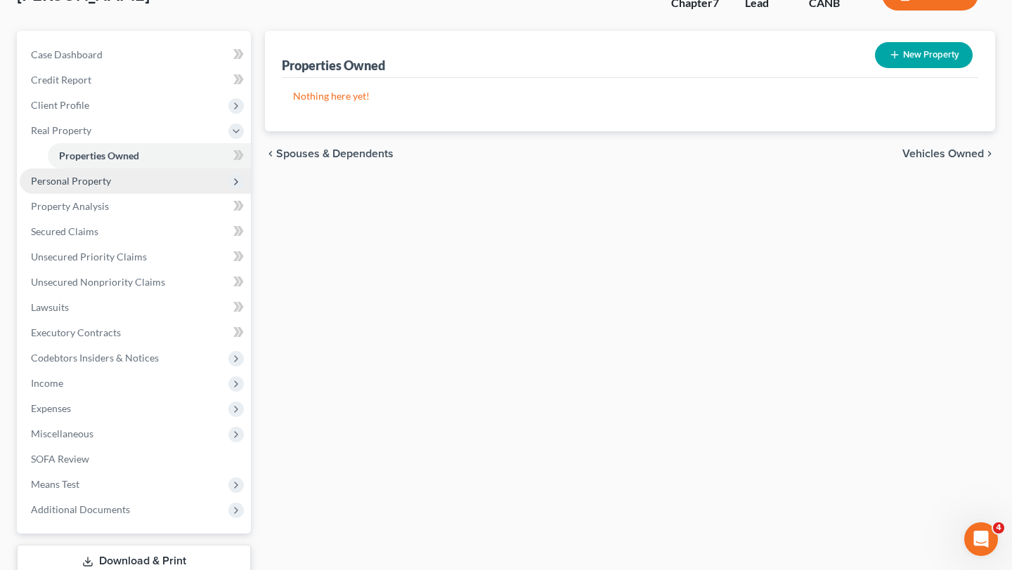
click at [99, 181] on span "Personal Property" at bounding box center [71, 181] width 80 height 12
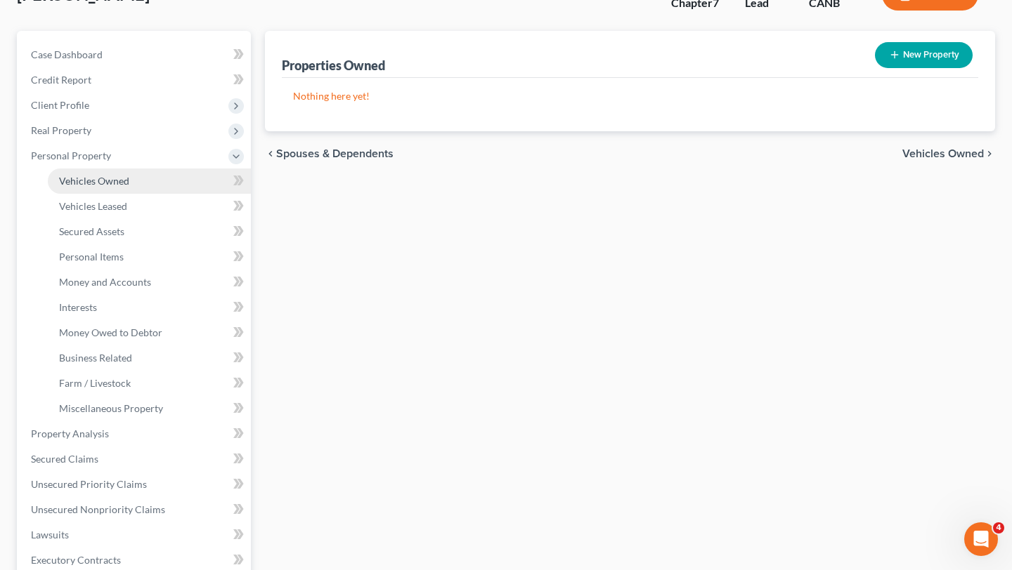
click at [110, 181] on span "Vehicles Owned" at bounding box center [94, 181] width 70 height 12
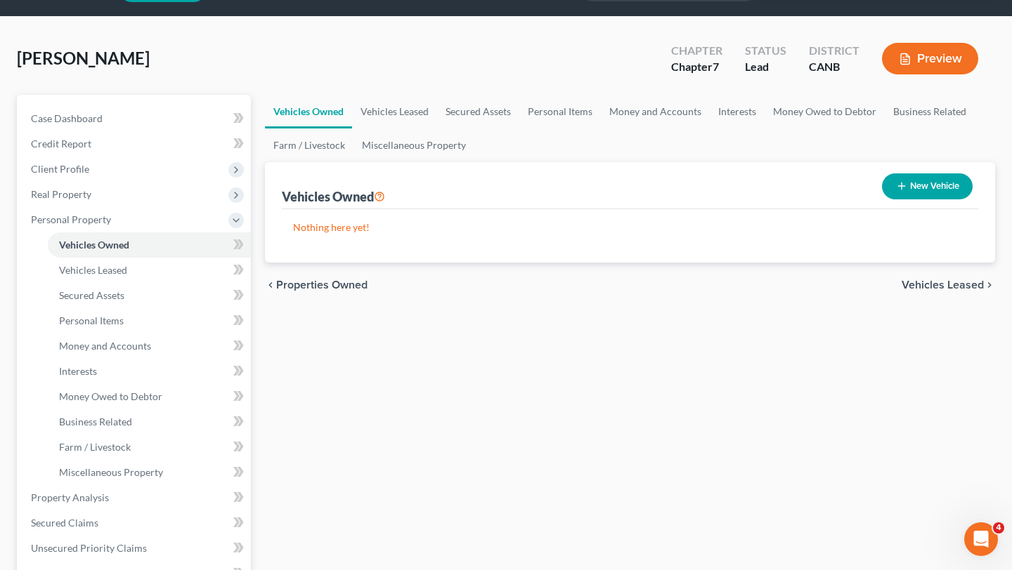
scroll to position [60, 0]
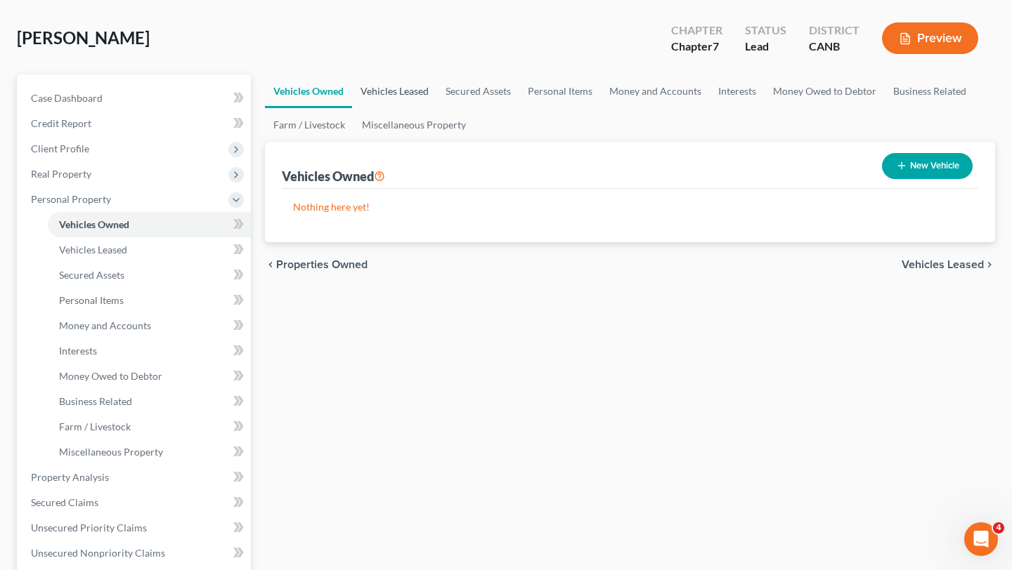
click at [404, 83] on link "Vehicles Leased" at bounding box center [394, 91] width 85 height 34
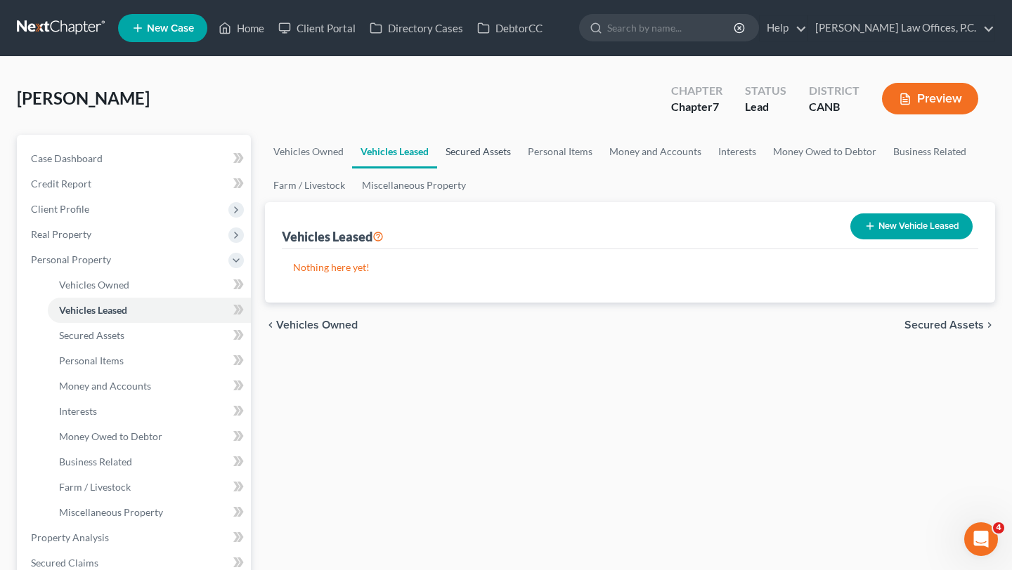
click at [490, 152] on link "Secured Assets" at bounding box center [478, 152] width 82 height 34
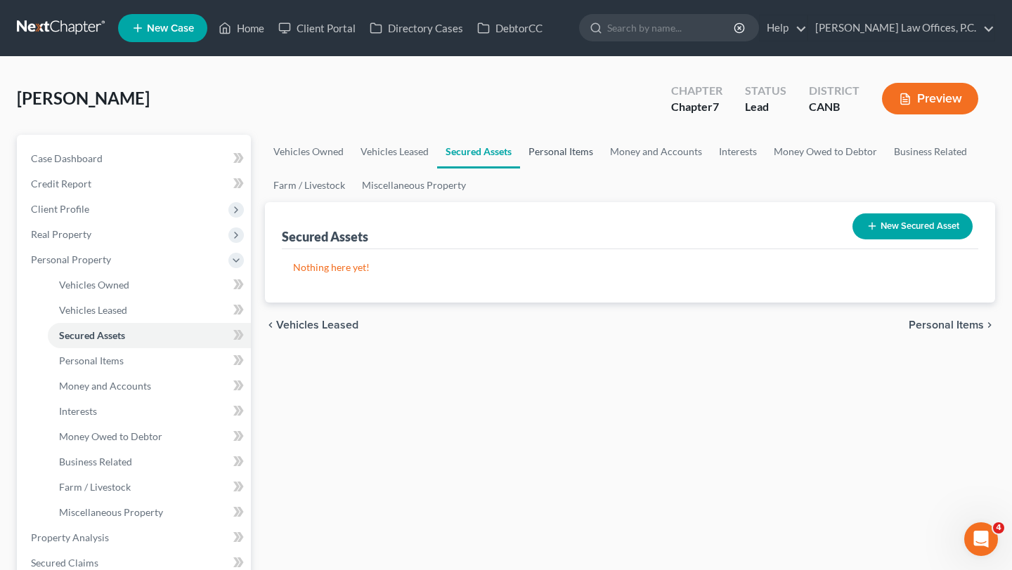
click at [571, 162] on link "Personal Items" at bounding box center [560, 152] width 81 height 34
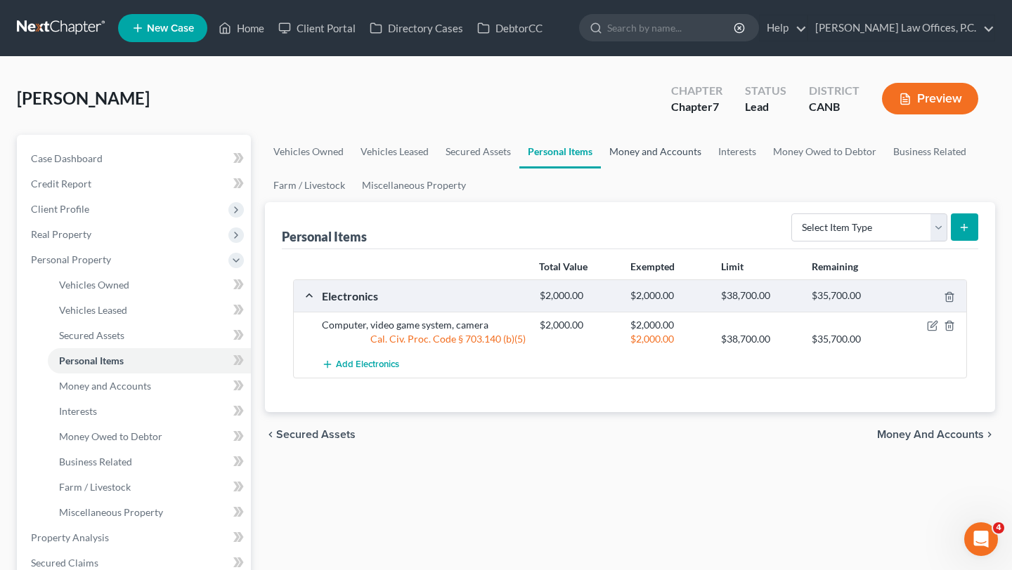
click at [647, 148] on link "Money and Accounts" at bounding box center [655, 152] width 109 height 34
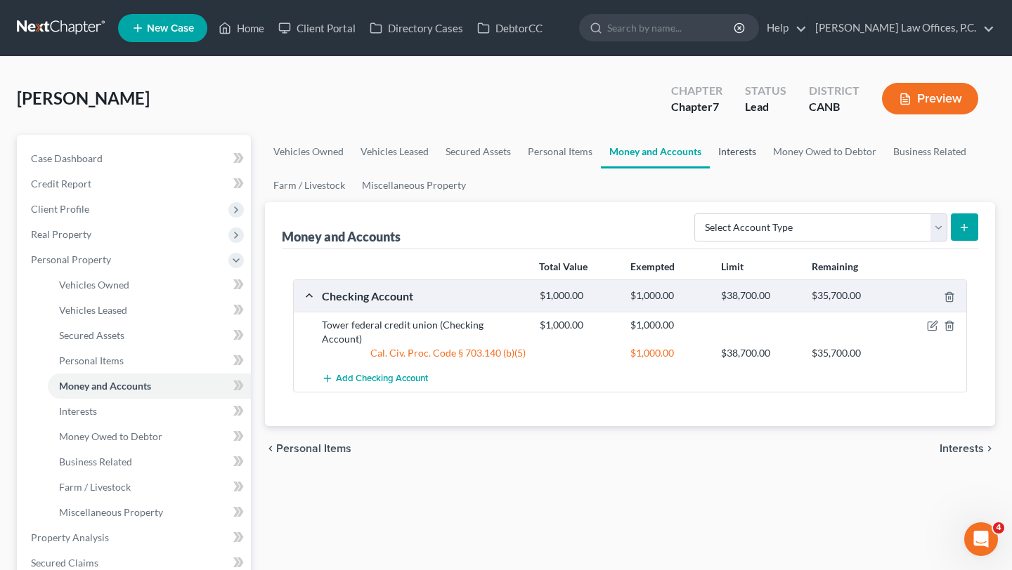
click at [741, 152] on link "Interests" at bounding box center [737, 152] width 55 height 34
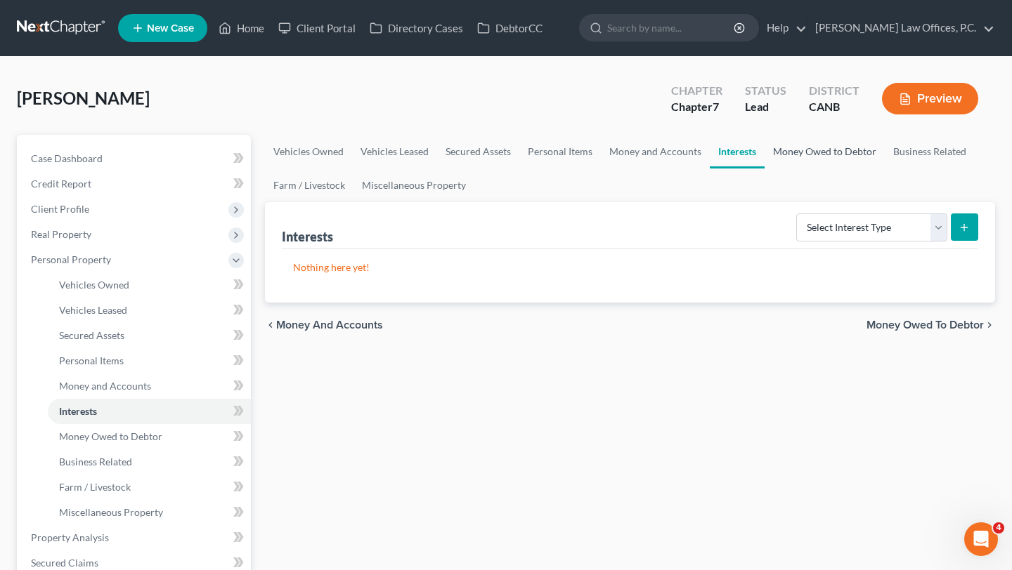
click at [797, 152] on link "Money Owed to Debtor" at bounding box center [824, 152] width 120 height 34
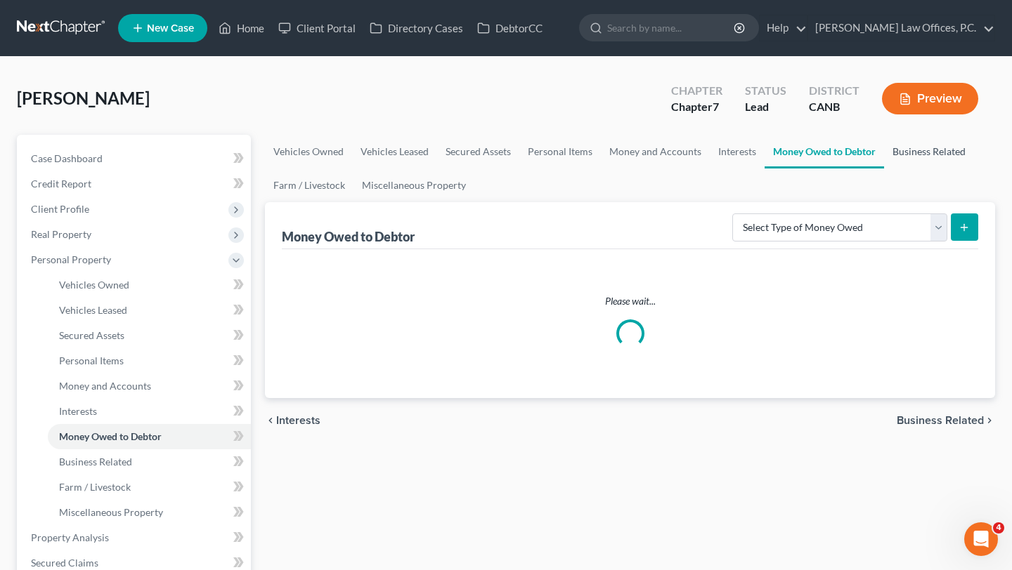
click at [908, 167] on link "Business Related" at bounding box center [929, 152] width 90 height 34
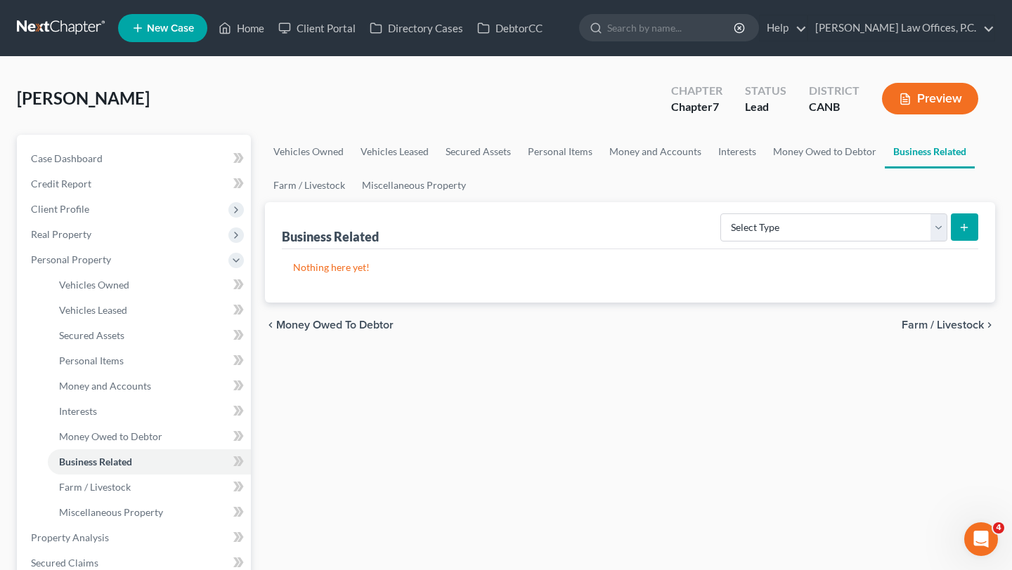
click at [282, 208] on div "Business Related Select Type Customer Lists Franchises Inventory Licenses Machi…" at bounding box center [630, 225] width 696 height 47
click at [305, 191] on link "Farm / Livestock" at bounding box center [309, 186] width 89 height 34
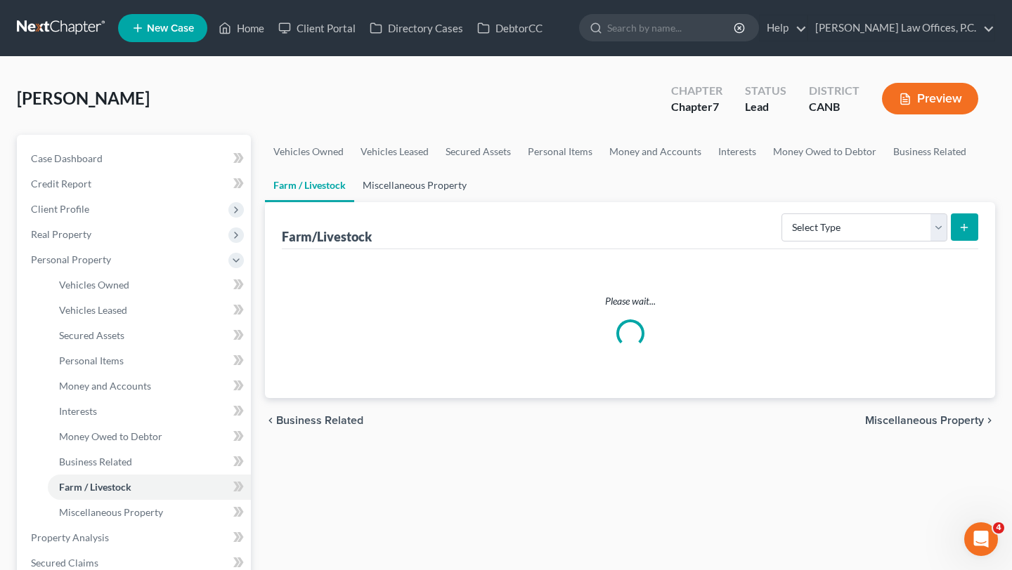
click at [410, 181] on link "Miscellaneous Property" at bounding box center [414, 186] width 121 height 34
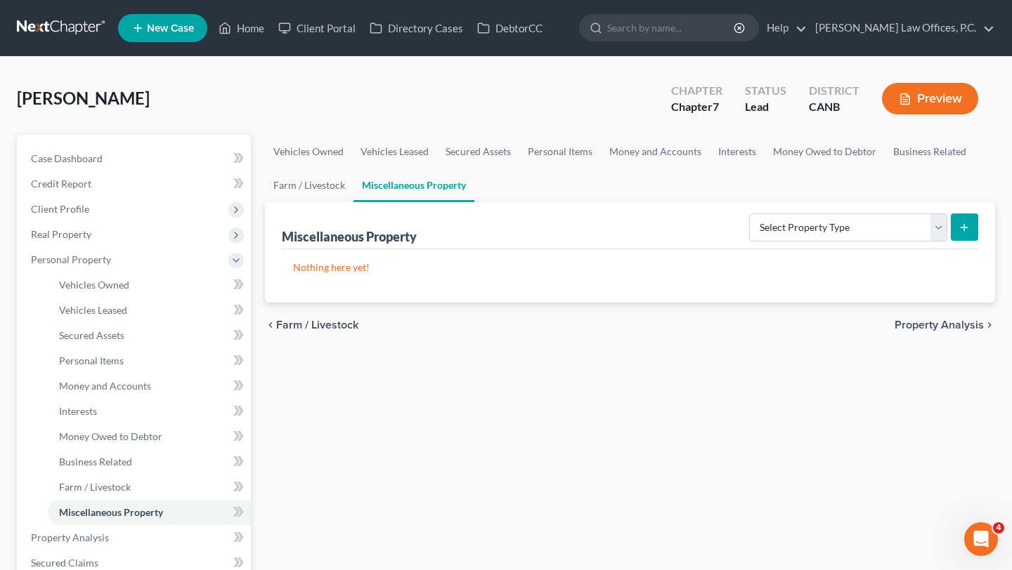
click at [925, 322] on span "Property Analysis" at bounding box center [938, 325] width 89 height 11
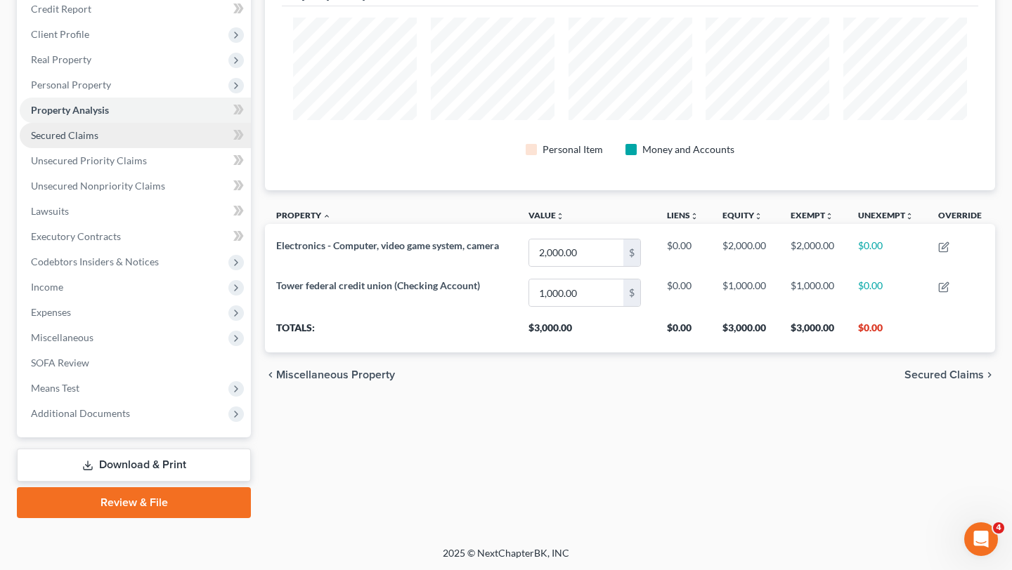
click at [88, 131] on span "Secured Claims" at bounding box center [64, 135] width 67 height 12
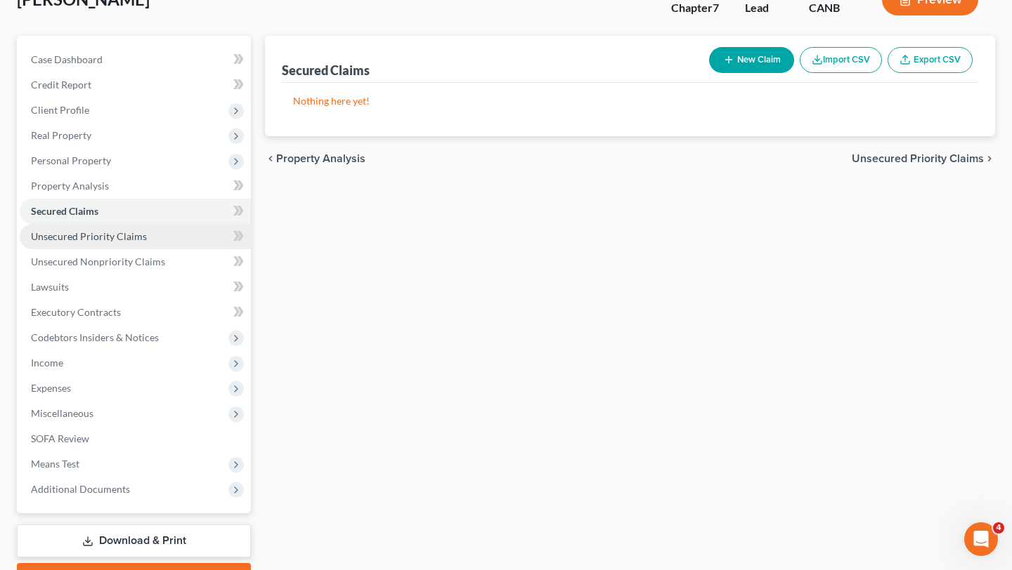
click at [87, 242] on link "Unsecured Priority Claims" at bounding box center [135, 236] width 231 height 25
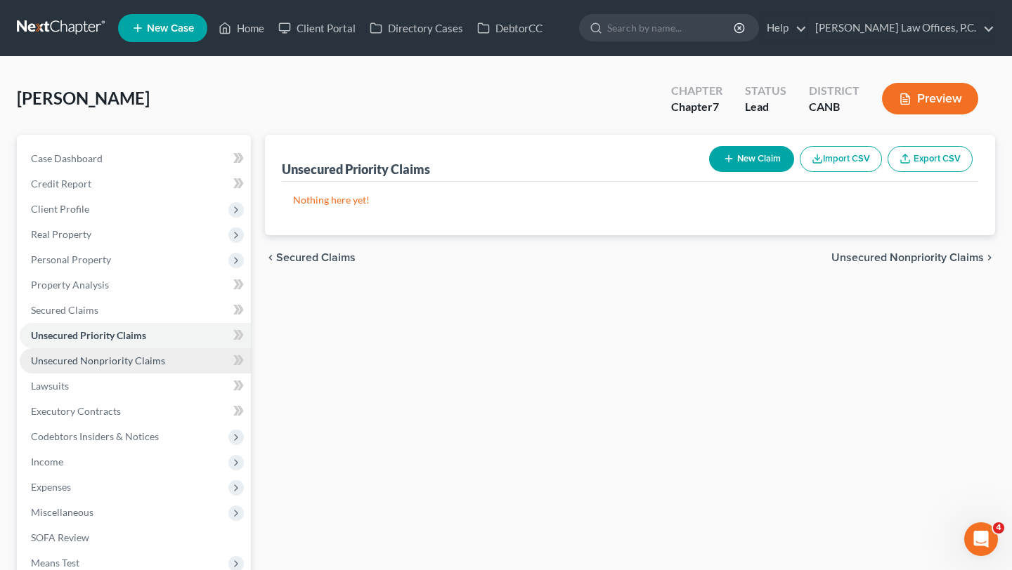
click at [103, 358] on span "Unsecured Nonpriority Claims" at bounding box center [98, 361] width 134 height 12
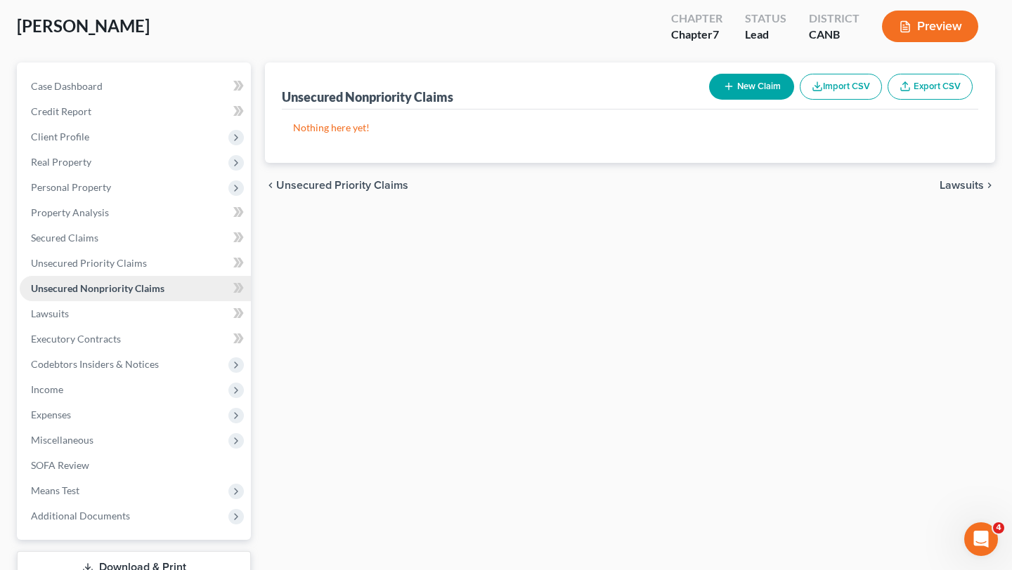
scroll to position [89, 0]
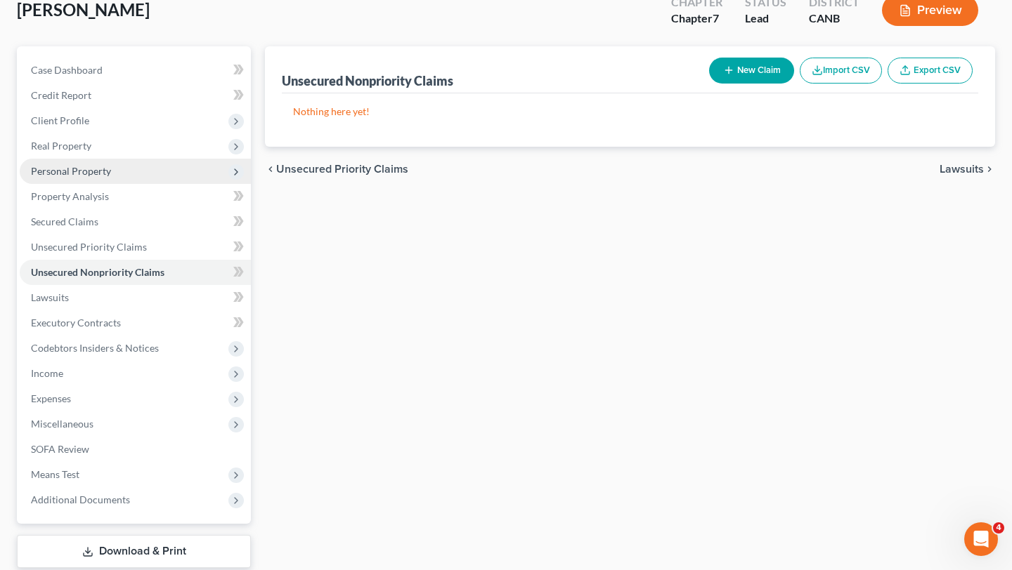
click at [93, 166] on span "Personal Property" at bounding box center [71, 171] width 80 height 12
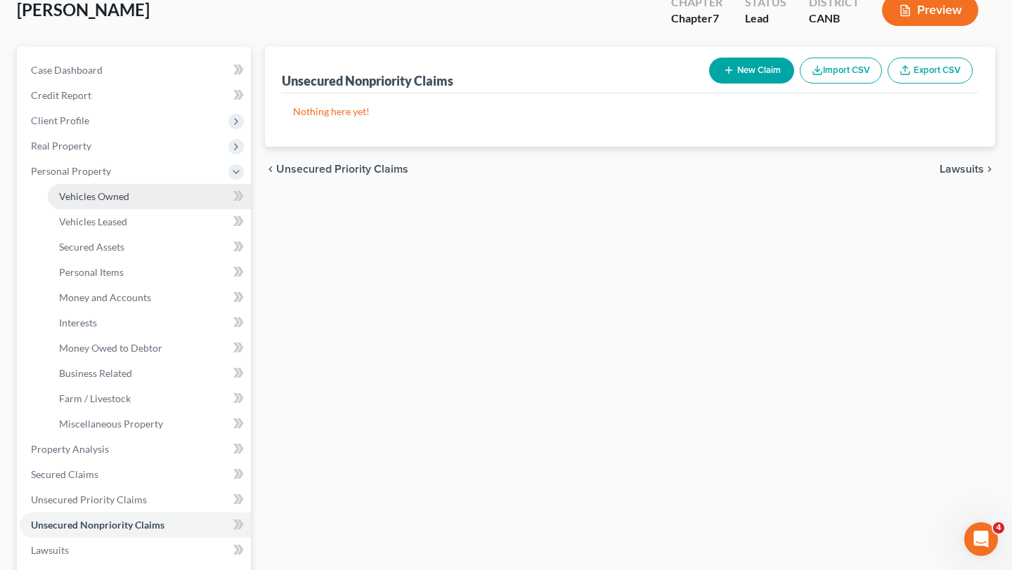
click at [93, 193] on span "Vehicles Owned" at bounding box center [94, 196] width 70 height 12
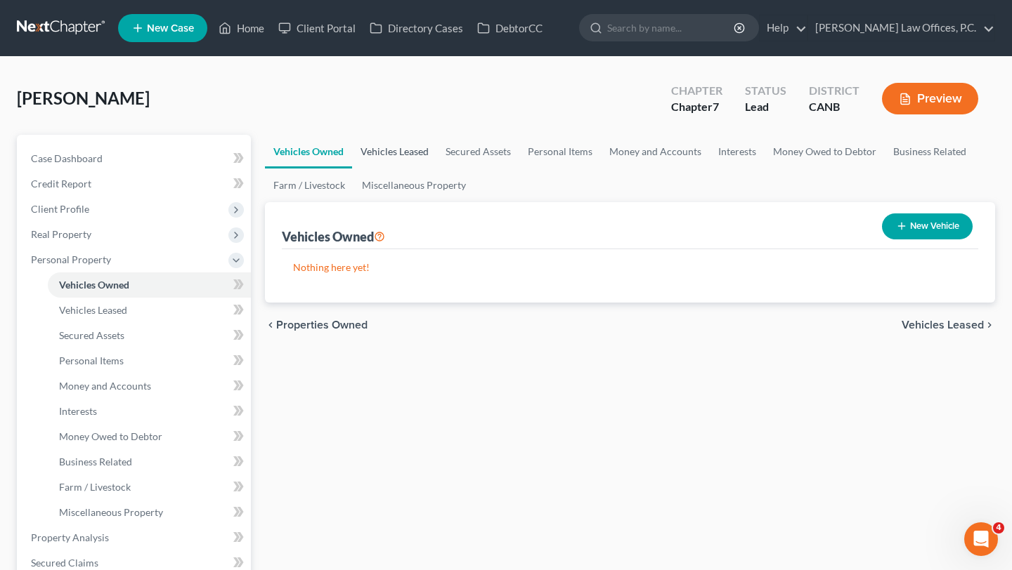
click at [406, 150] on link "Vehicles Leased" at bounding box center [394, 152] width 85 height 34
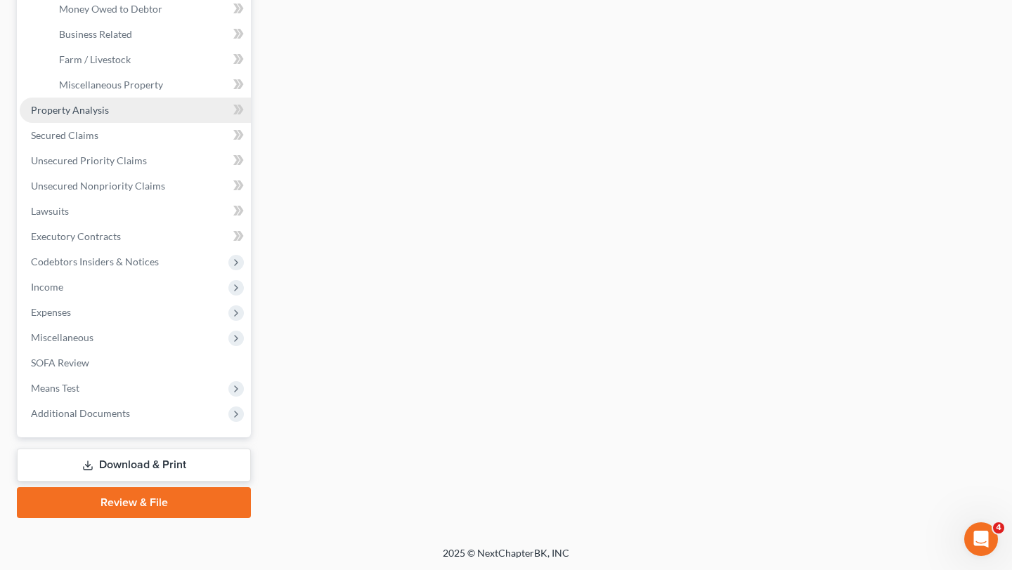
click at [136, 102] on link "Property Analysis" at bounding box center [135, 110] width 231 height 25
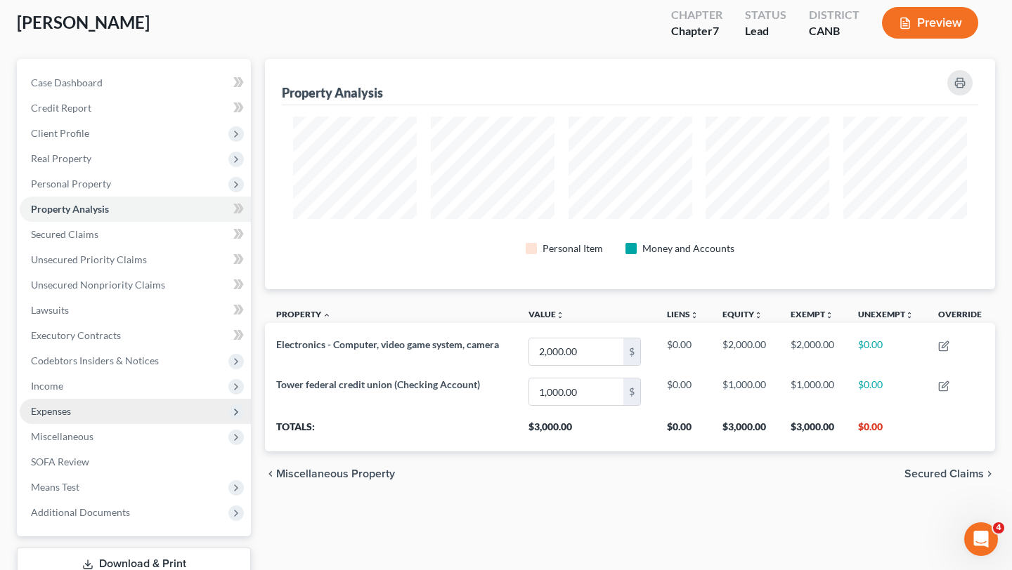
click at [119, 409] on span "Expenses" at bounding box center [135, 411] width 231 height 25
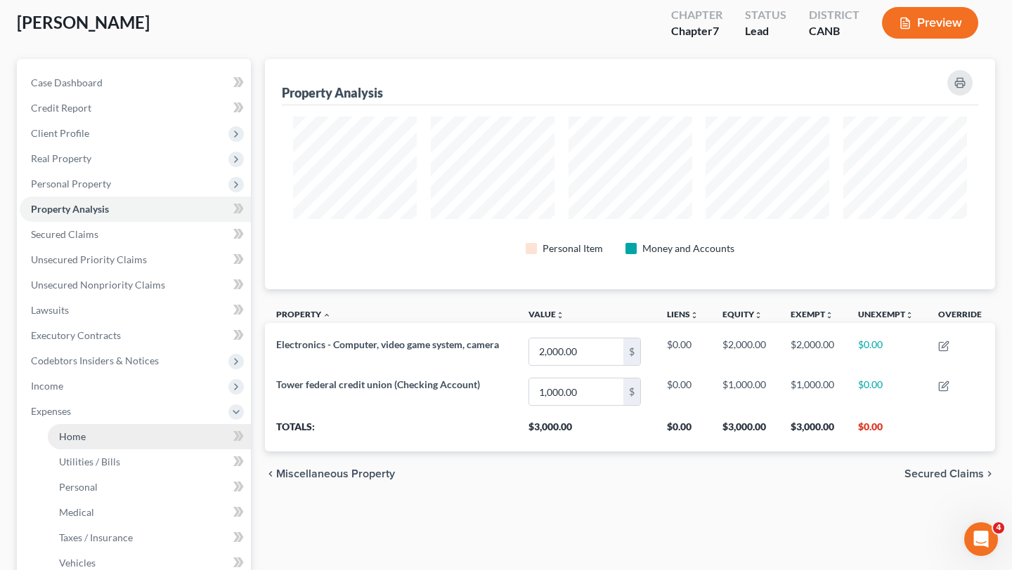
click at [109, 433] on link "Home" at bounding box center [149, 436] width 203 height 25
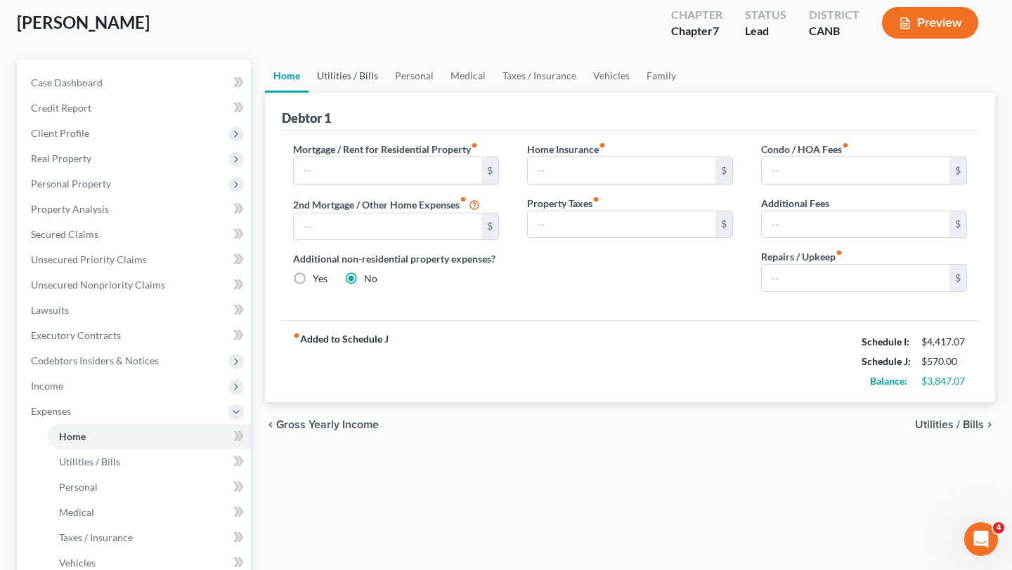
click at [349, 67] on link "Utilities / Bills" at bounding box center [347, 76] width 78 height 34
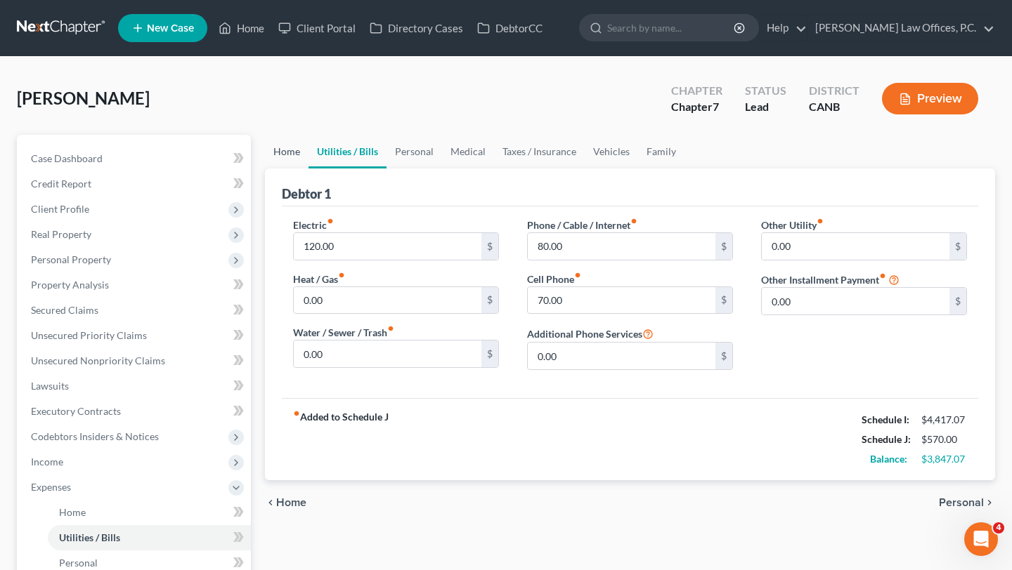
click at [286, 144] on link "Home" at bounding box center [287, 152] width 44 height 34
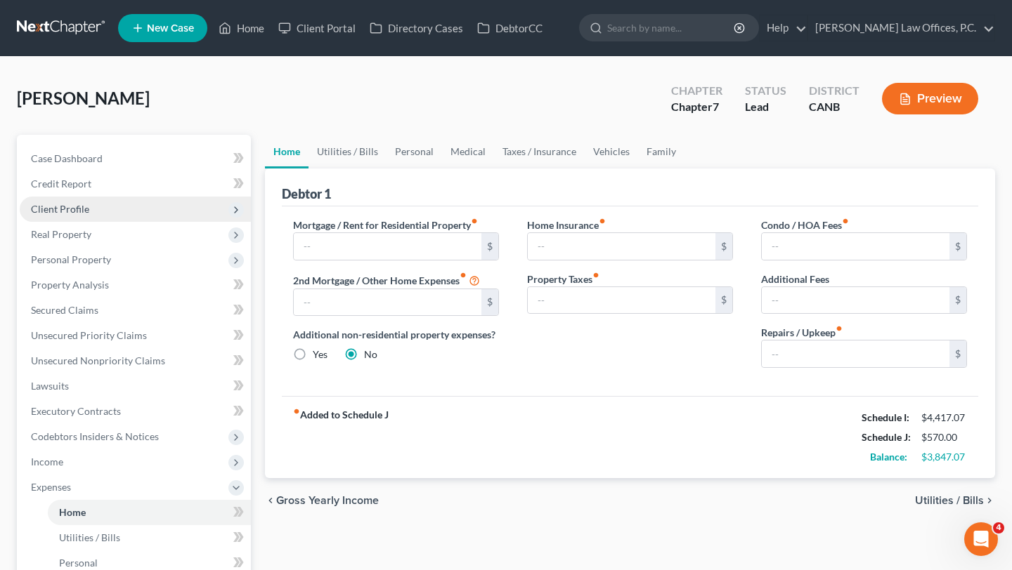
click at [96, 210] on span "Client Profile" at bounding box center [135, 209] width 231 height 25
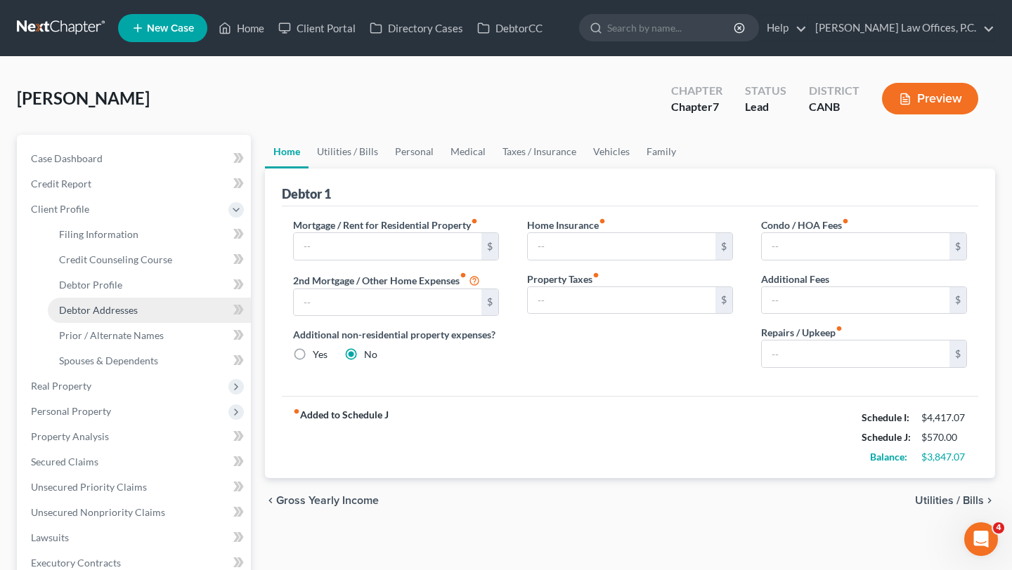
click at [113, 301] on link "Debtor Addresses" at bounding box center [149, 310] width 203 height 25
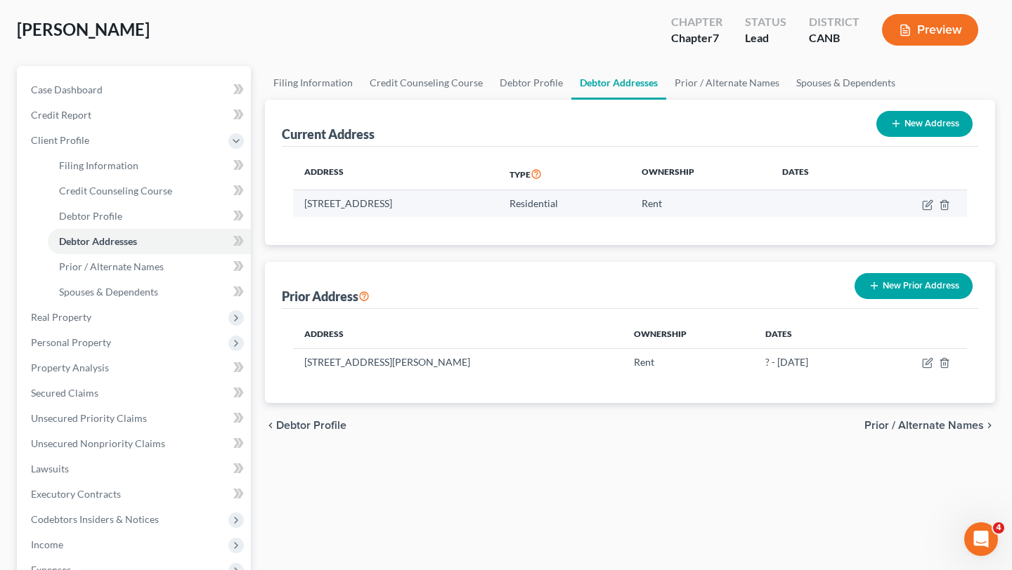
drag, startPoint x: 481, startPoint y: 202, endPoint x: 303, endPoint y: 202, distance: 177.8
click at [303, 202] on td "27162 Tampa ave, Hayward, CA 94544" at bounding box center [395, 203] width 205 height 27
drag, startPoint x: 477, startPoint y: 204, endPoint x: 303, endPoint y: 205, distance: 174.2
click at [303, 205] on td "27162 Tampa ave, Hayward, CA 94544" at bounding box center [395, 203] width 205 height 27
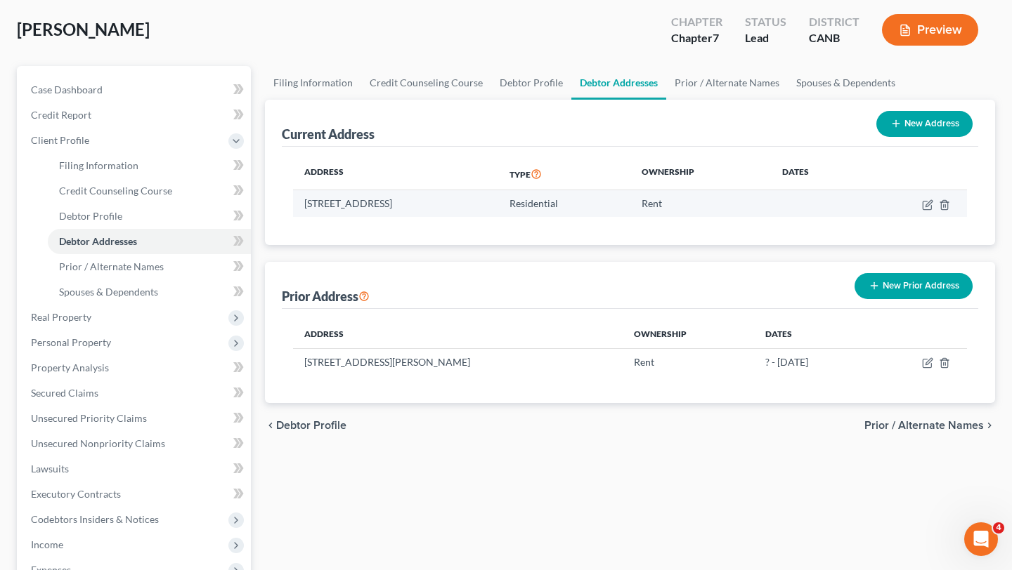
click at [303, 205] on td "27162 Tampa ave, Hayward, CA 94544" at bounding box center [395, 203] width 205 height 27
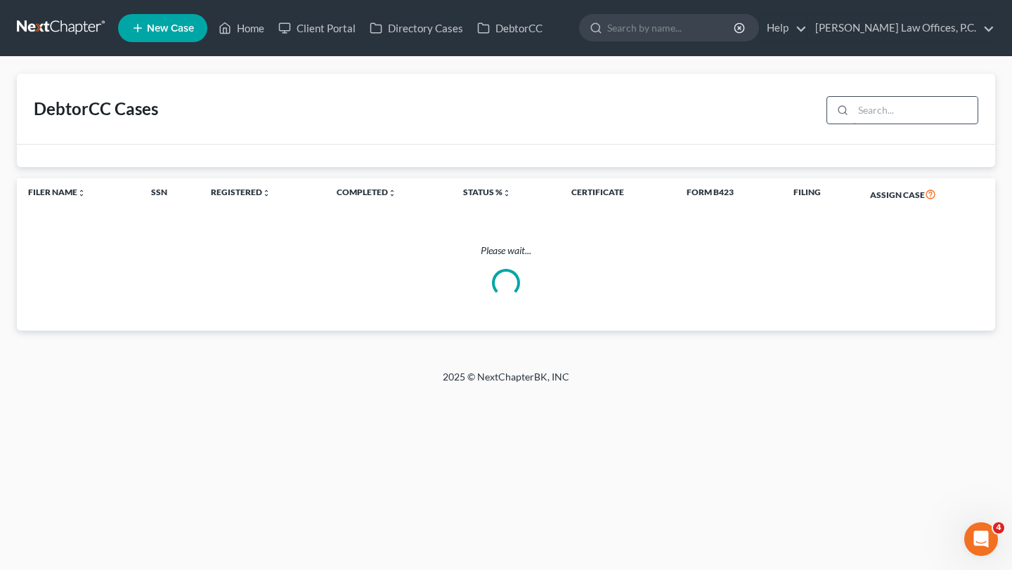
click at [876, 116] on input "search" at bounding box center [915, 110] width 124 height 27
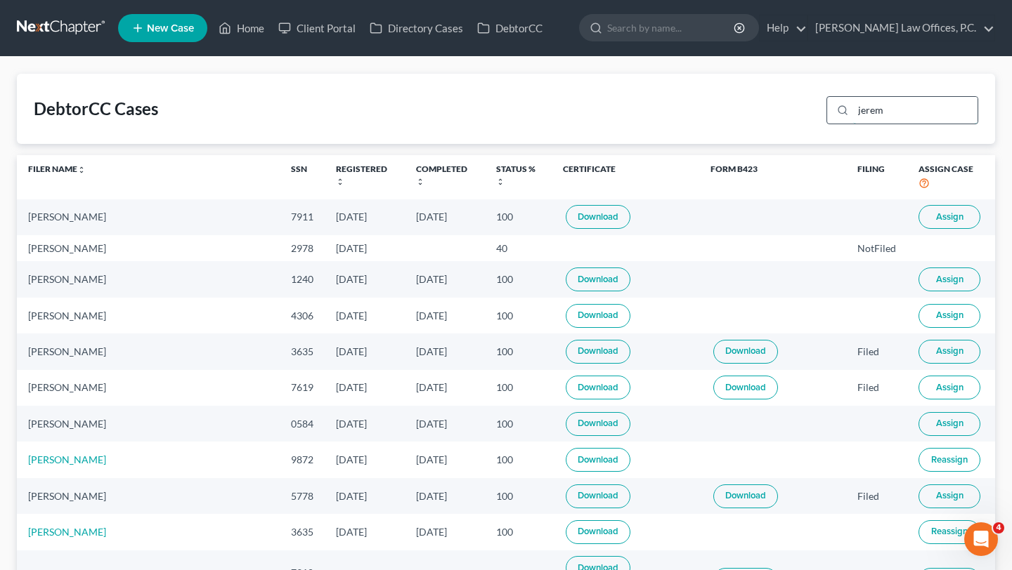
type input "jeremy"
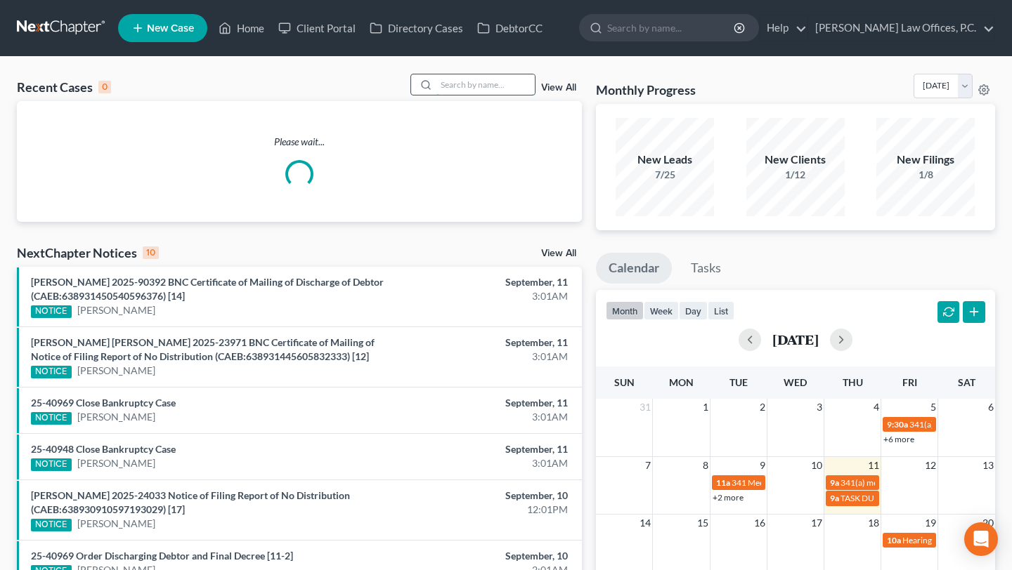
click at [511, 93] on input "search" at bounding box center [485, 84] width 98 height 20
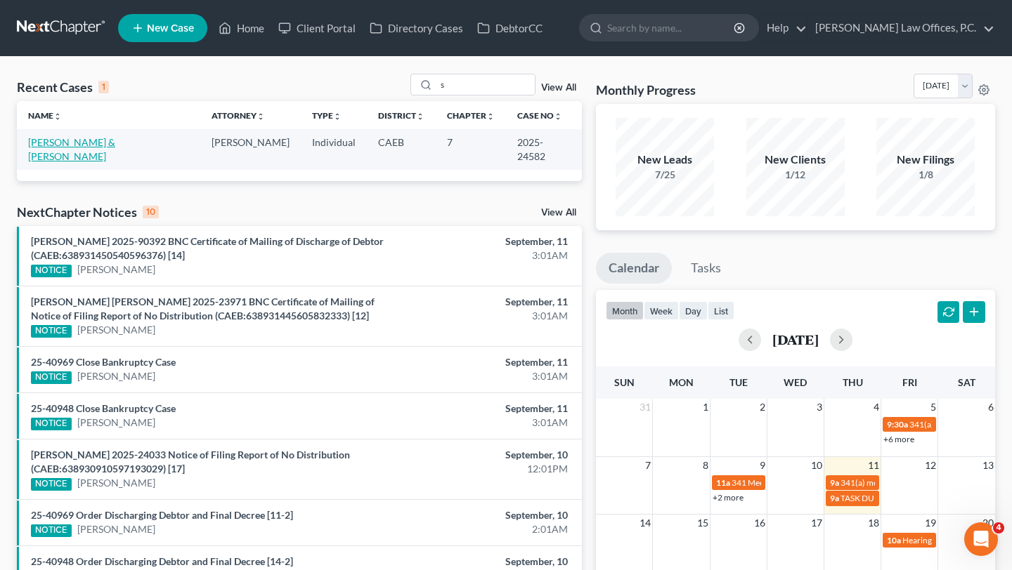
click at [115, 137] on link "Soriano, Katherine & Mercado, Antonio" at bounding box center [71, 149] width 87 height 26
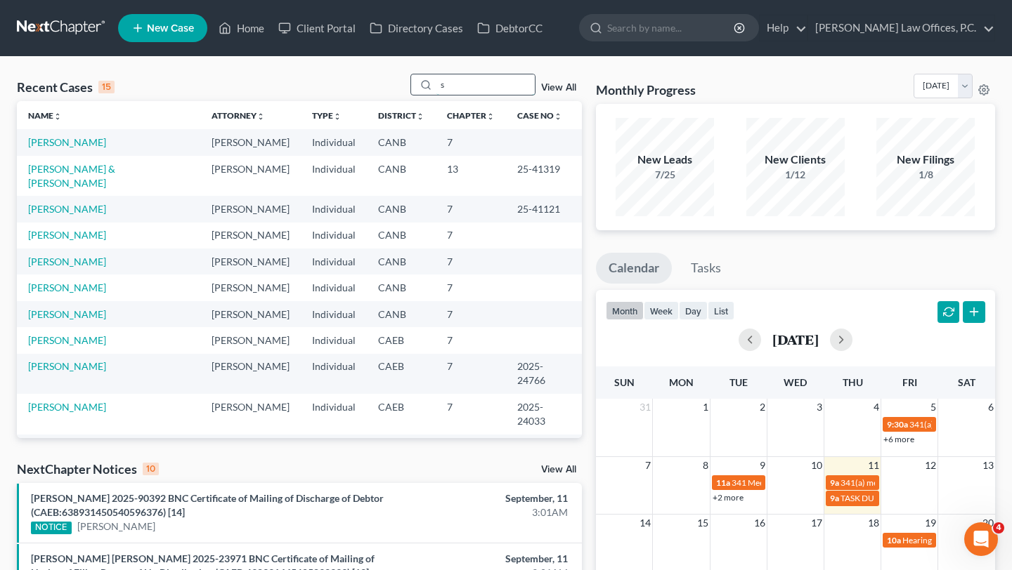
click at [475, 80] on input "s" at bounding box center [485, 84] width 98 height 20
type input "soi"
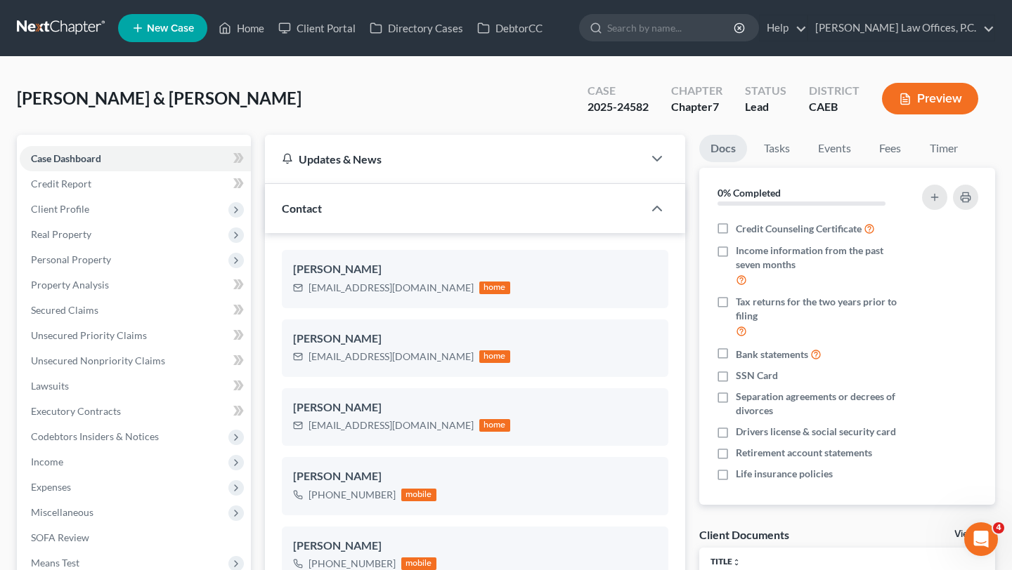
scroll to position [121, 0]
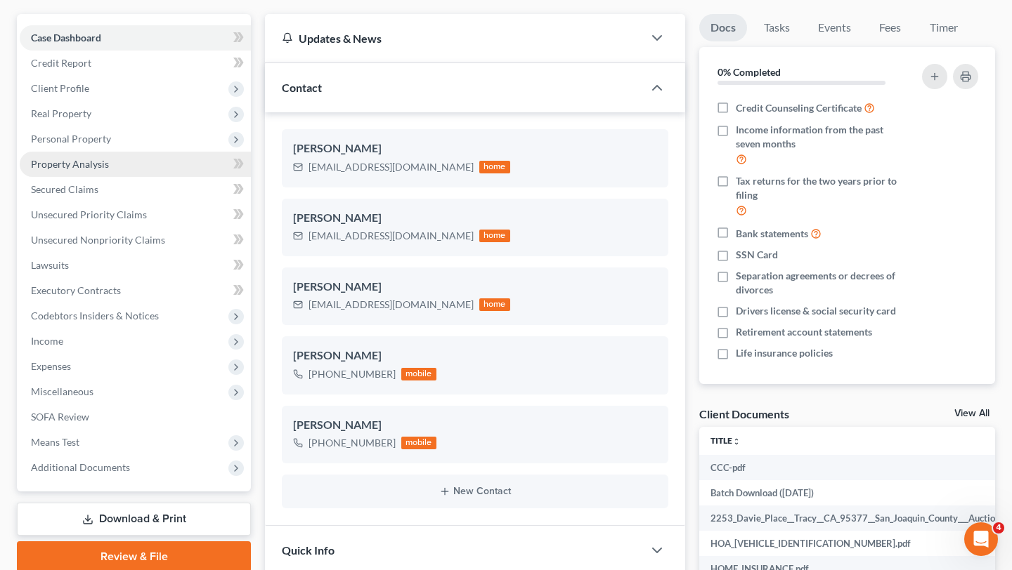
click at [145, 161] on link "Property Analysis" at bounding box center [135, 164] width 231 height 25
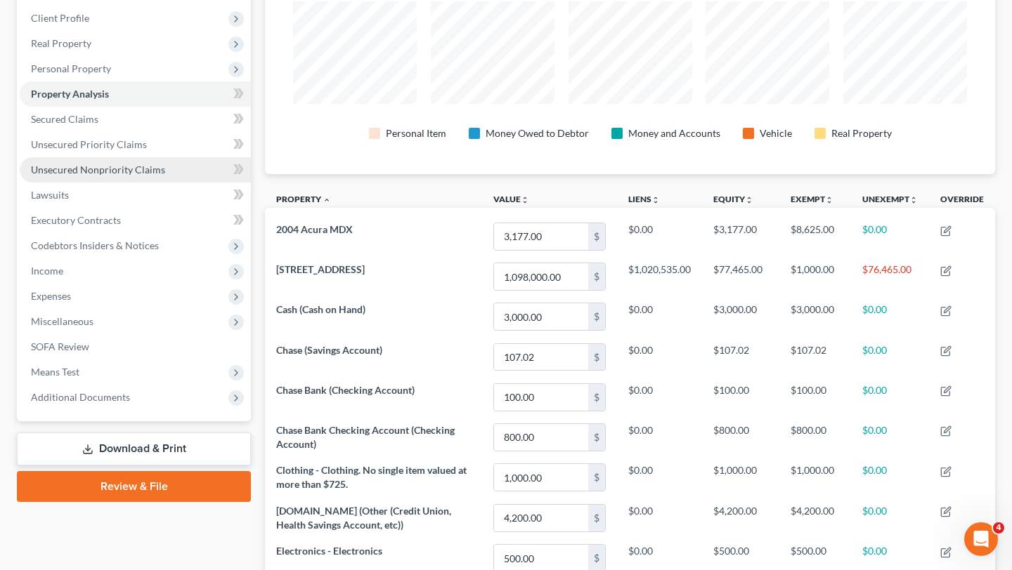
scroll to position [175, 0]
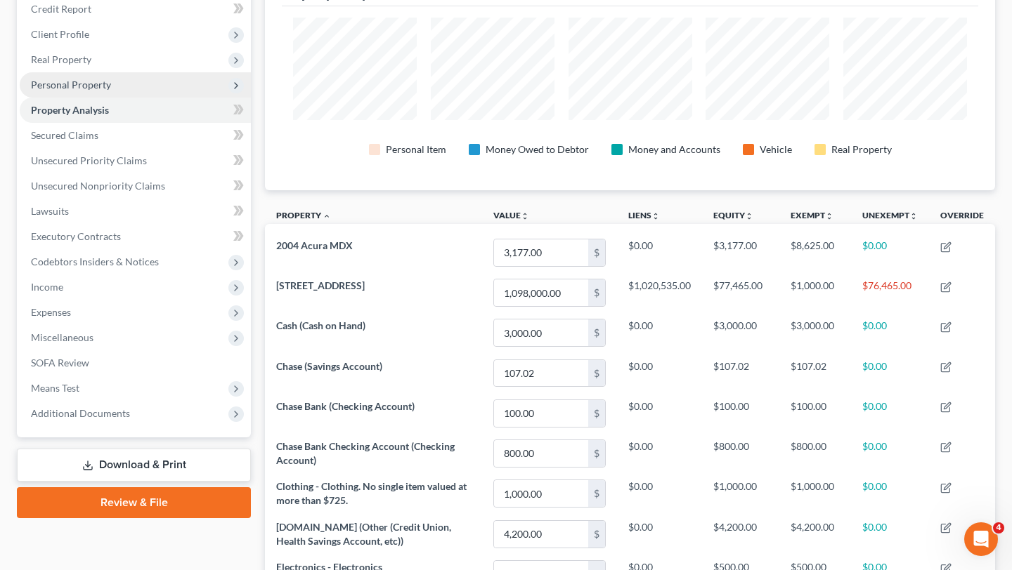
click at [138, 93] on span "Personal Property" at bounding box center [135, 84] width 231 height 25
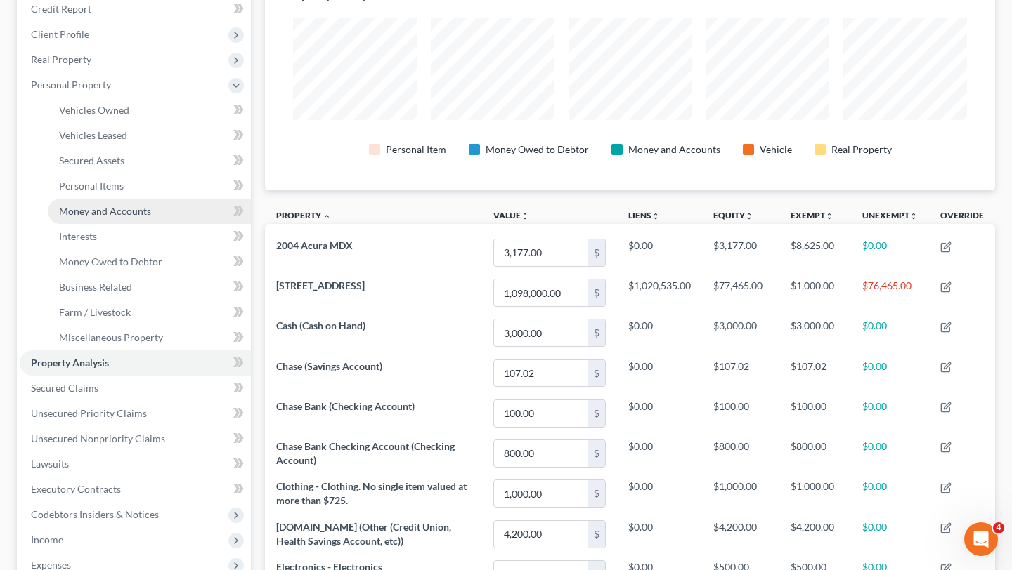
click at [127, 211] on span "Money and Accounts" at bounding box center [105, 211] width 92 height 12
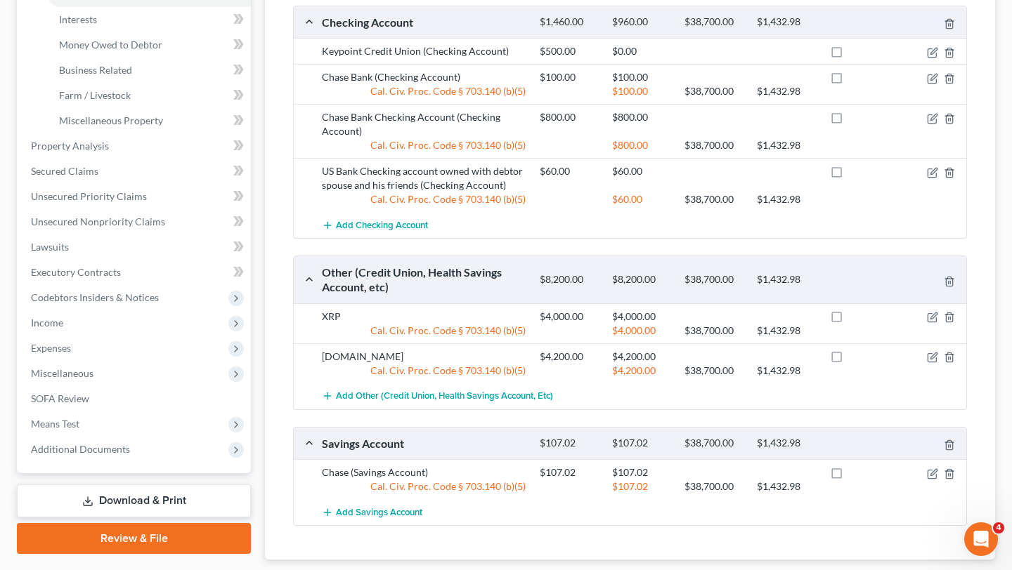
scroll to position [421, 0]
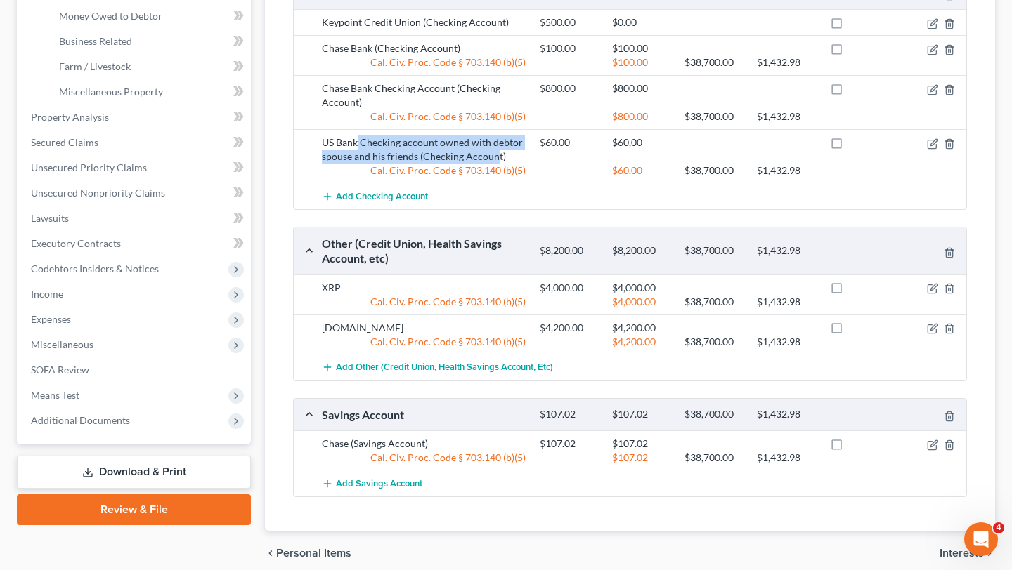
drag, startPoint x: 356, startPoint y: 145, endPoint x: 495, endPoint y: 152, distance: 139.3
click at [495, 152] on div "US Bank Checking account owned with debtor spouse and his friends (Checking Acc…" at bounding box center [424, 150] width 218 height 28
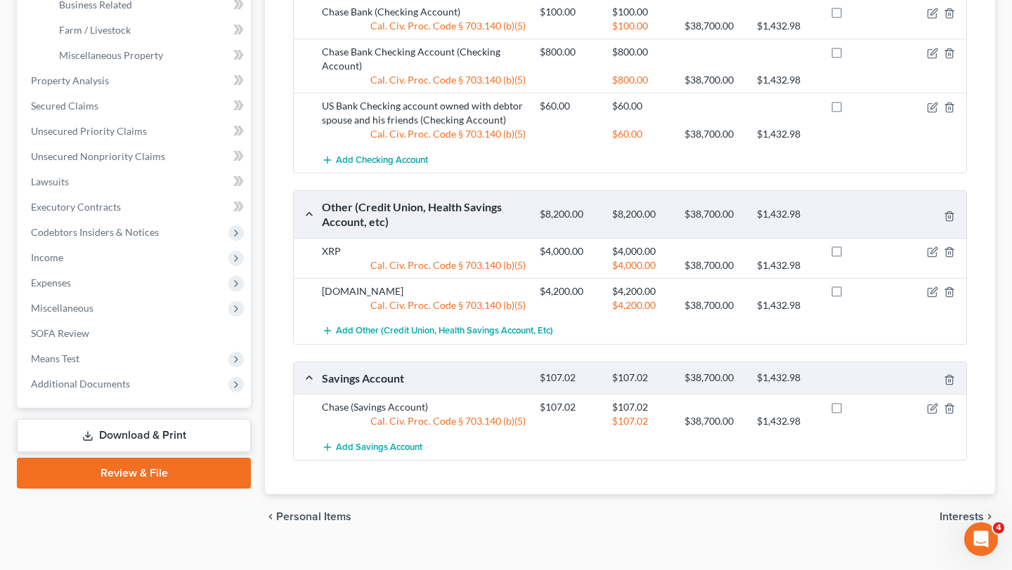
scroll to position [479, 0]
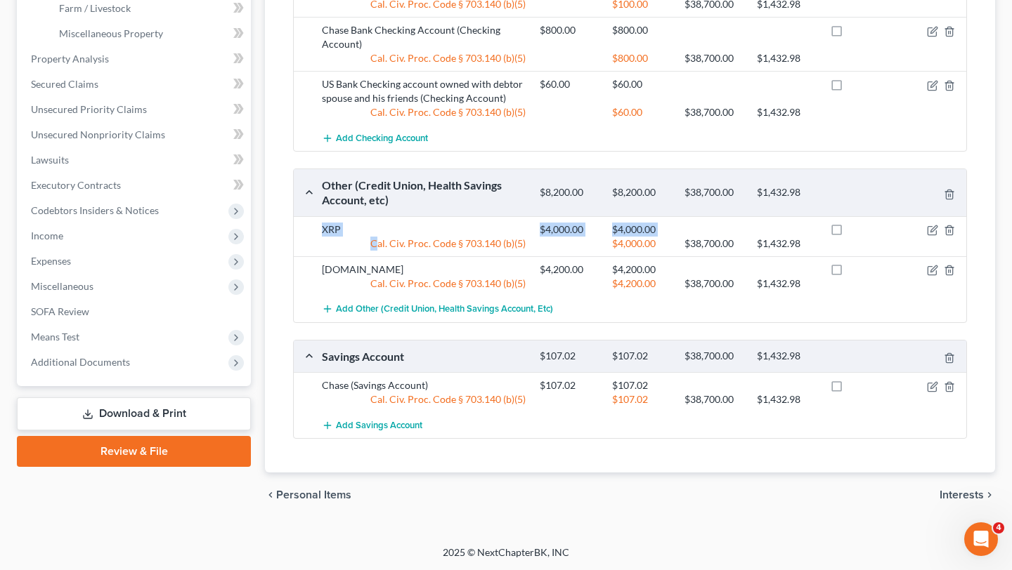
drag, startPoint x: 320, startPoint y: 229, endPoint x: 377, endPoint y: 236, distance: 57.3
click at [377, 236] on div "XRP $4,000.00 $4,000.00 Cal. Civ. Proc. Code § 703.140 (b)(5) $4,000.00 $38,700…" at bounding box center [641, 237] width 653 height 28
click at [377, 237] on div "Cal. Civ. Proc. Code § 703.140 (b)(5)" at bounding box center [424, 244] width 218 height 14
drag, startPoint x: 323, startPoint y: 229, endPoint x: 458, endPoint y: 242, distance: 135.6
click at [458, 243] on div "XRP $4,000.00 $4,000.00 Cal. Civ. Proc. Code § 703.140 (b)(5) $4,000.00 $38,700…" at bounding box center [641, 237] width 653 height 28
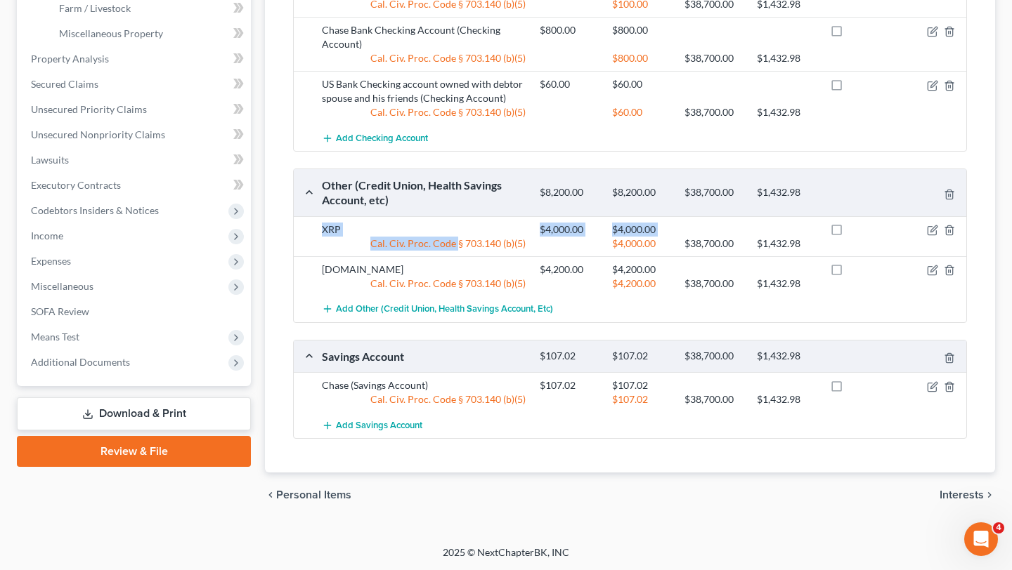
click at [458, 242] on div "Cal. Civ. Proc. Code § 703.140 (b)(5)" at bounding box center [424, 244] width 218 height 14
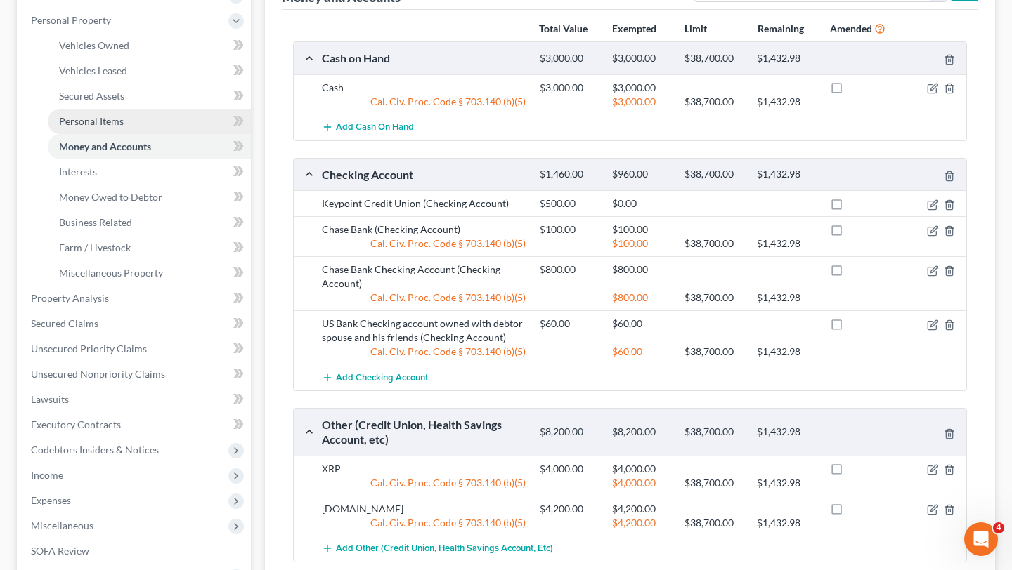
scroll to position [242, 0]
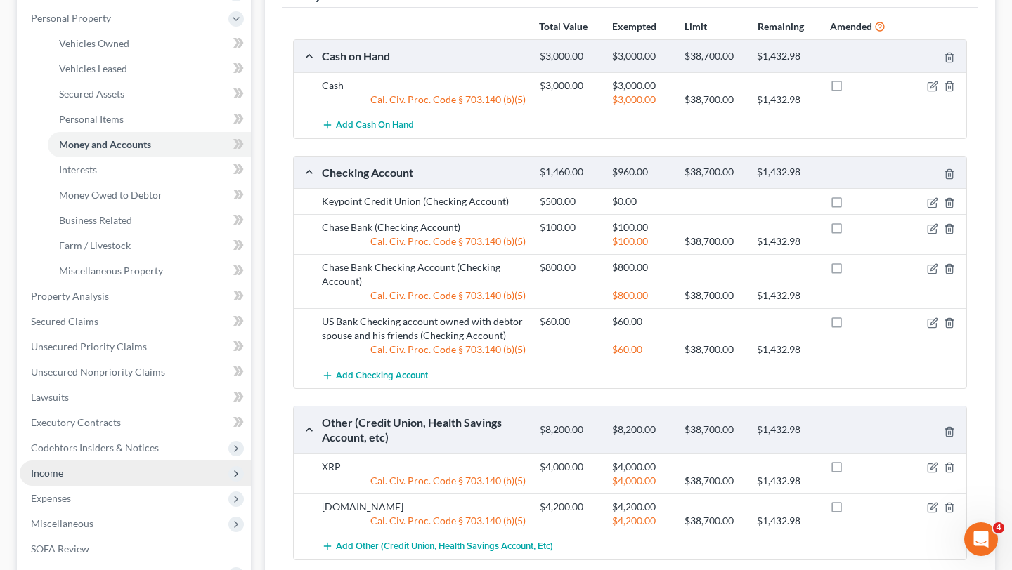
click at [117, 478] on span "Income" at bounding box center [135, 473] width 231 height 25
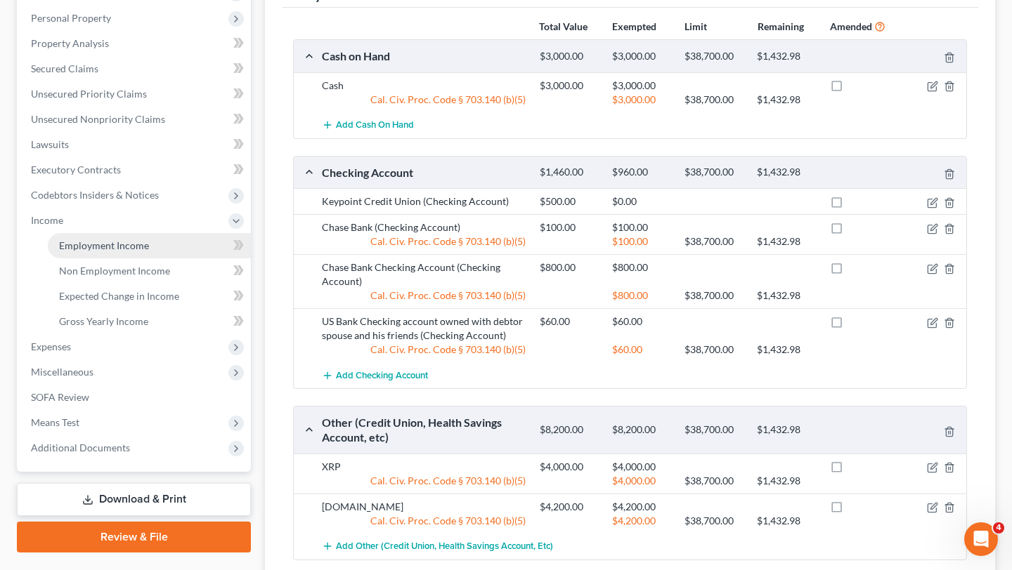
click at [115, 244] on span "Employment Income" at bounding box center [104, 246] width 90 height 12
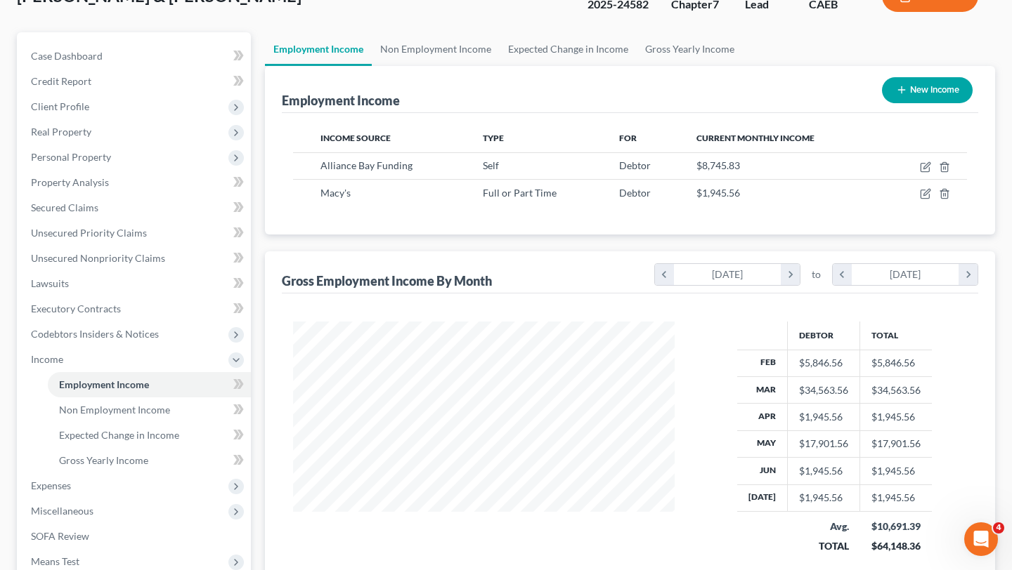
scroll to position [108, 0]
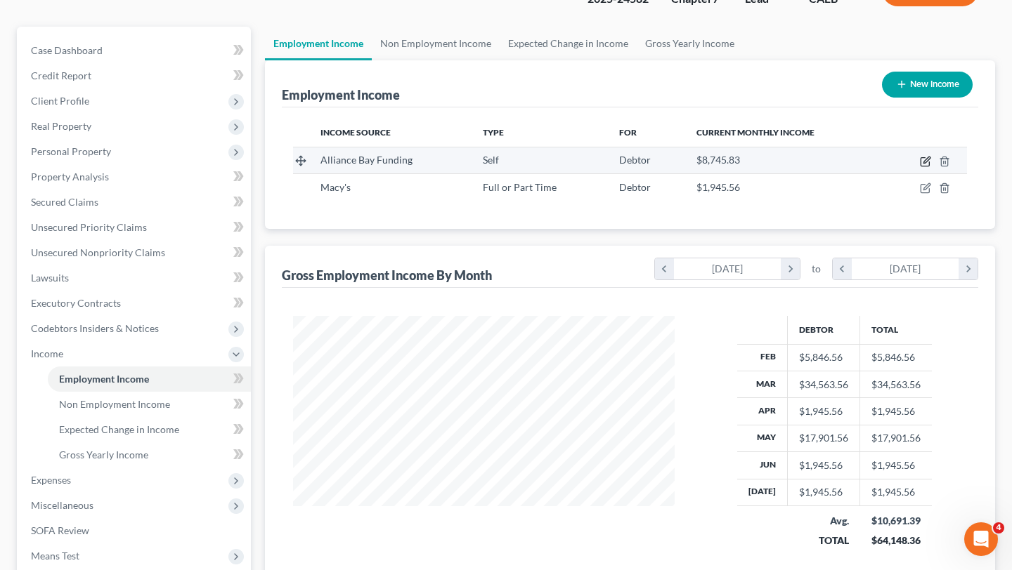
click at [922, 160] on icon "button" at bounding box center [925, 161] width 11 height 11
select select "1"
select select "4"
select select "0"
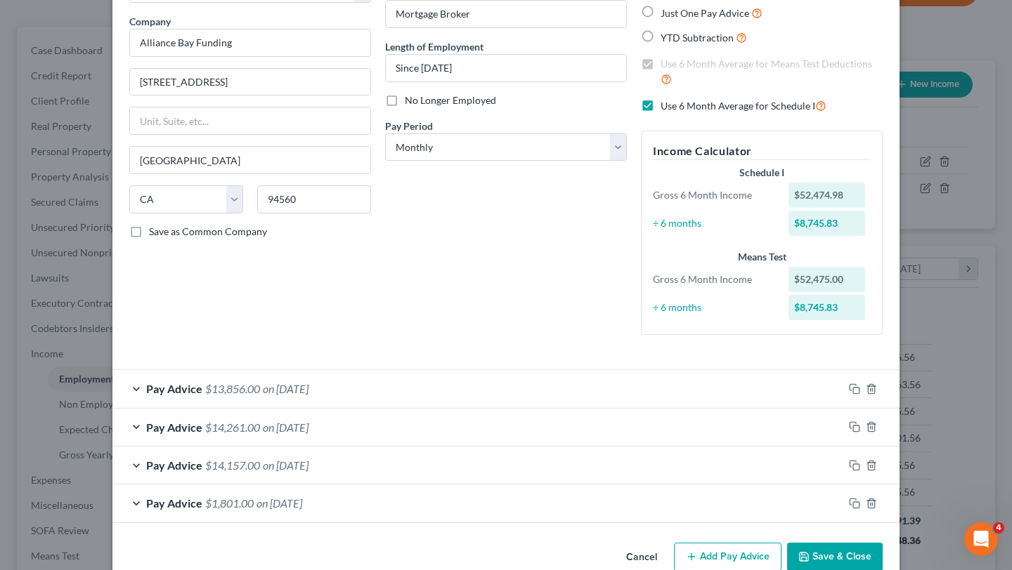
scroll to position [0, 0]
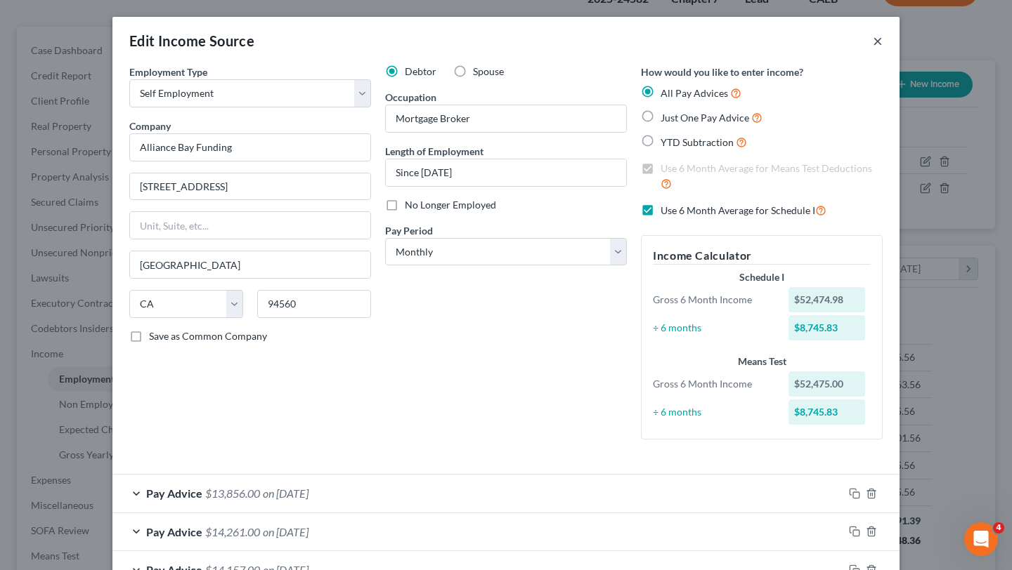
click at [879, 44] on button "×" at bounding box center [878, 40] width 10 height 17
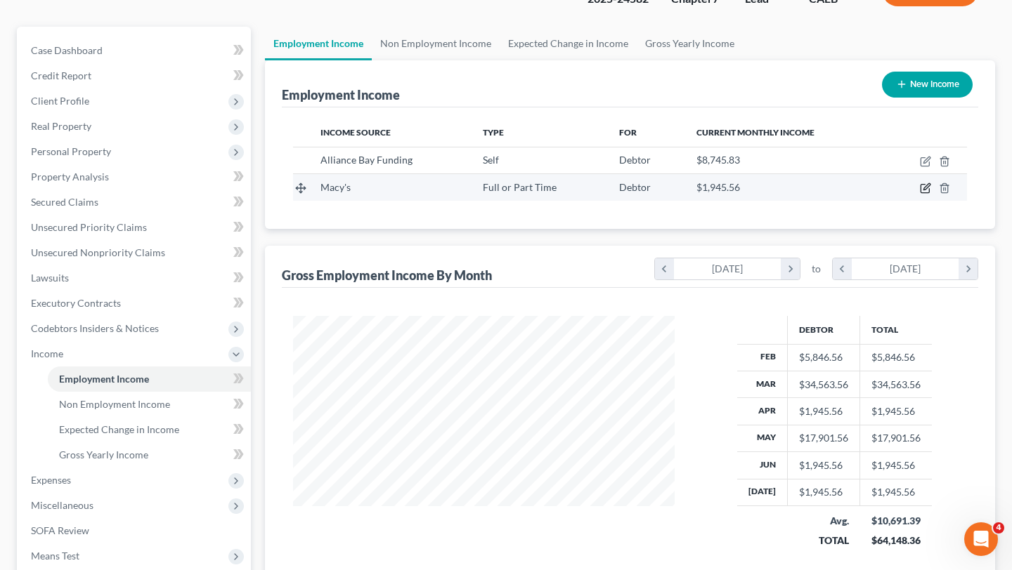
click at [926, 189] on icon "button" at bounding box center [925, 188] width 11 height 11
select select "0"
select select "4"
select select "0"
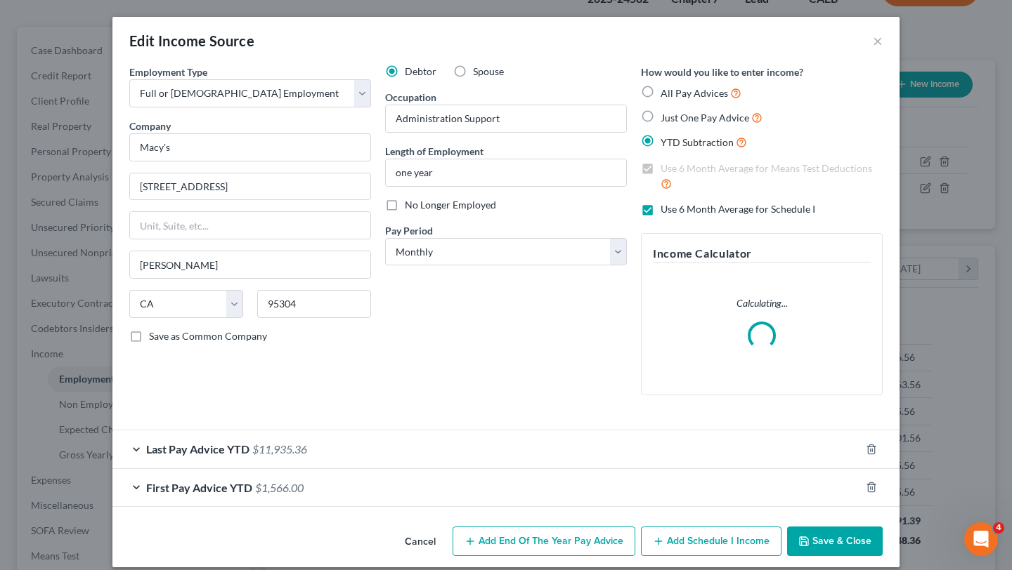
scroll to position [13, 0]
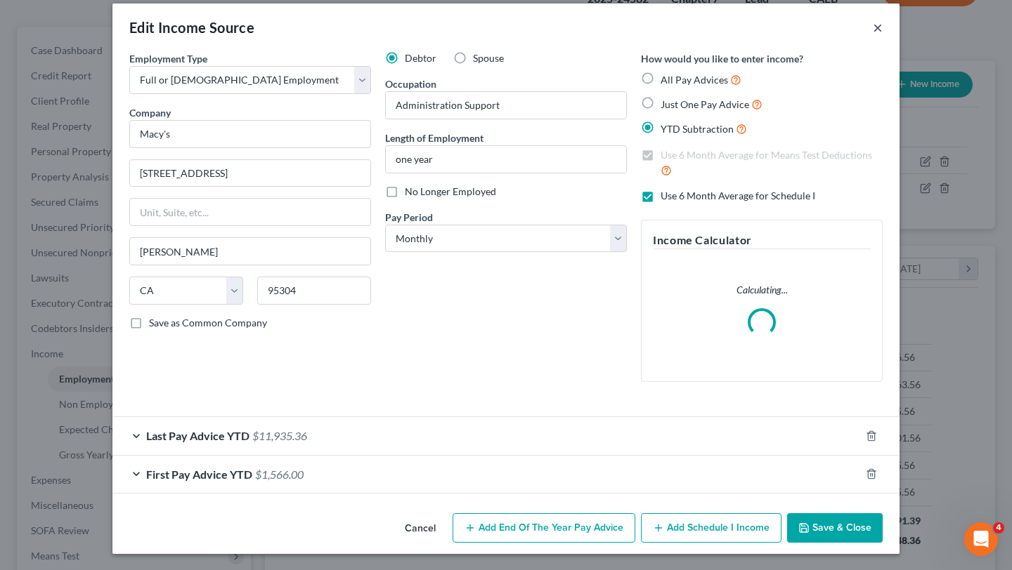
click at [876, 32] on button "×" at bounding box center [878, 27] width 10 height 17
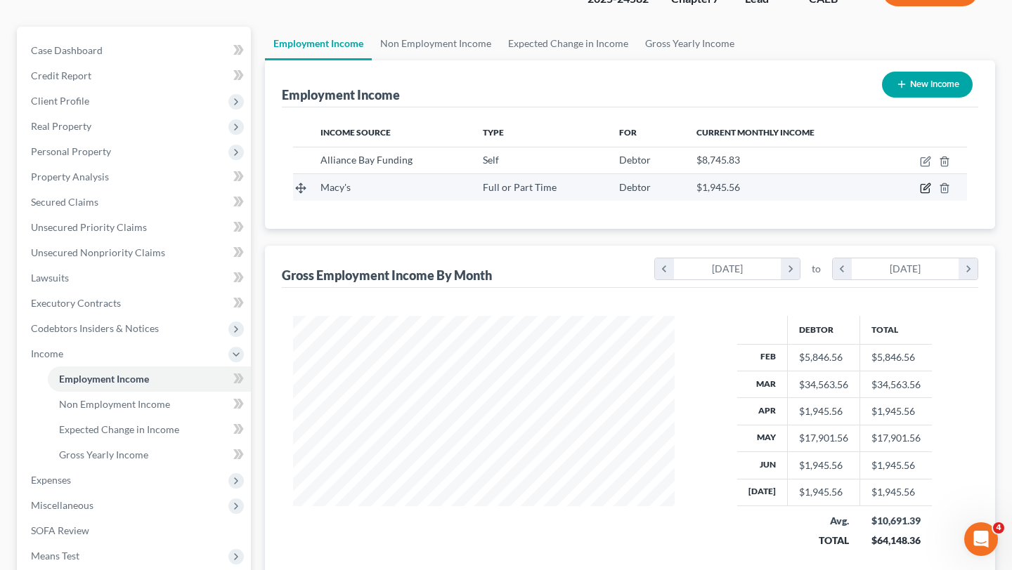
click at [925, 187] on icon "button" at bounding box center [926, 187] width 6 height 6
select select "0"
select select "4"
select select "0"
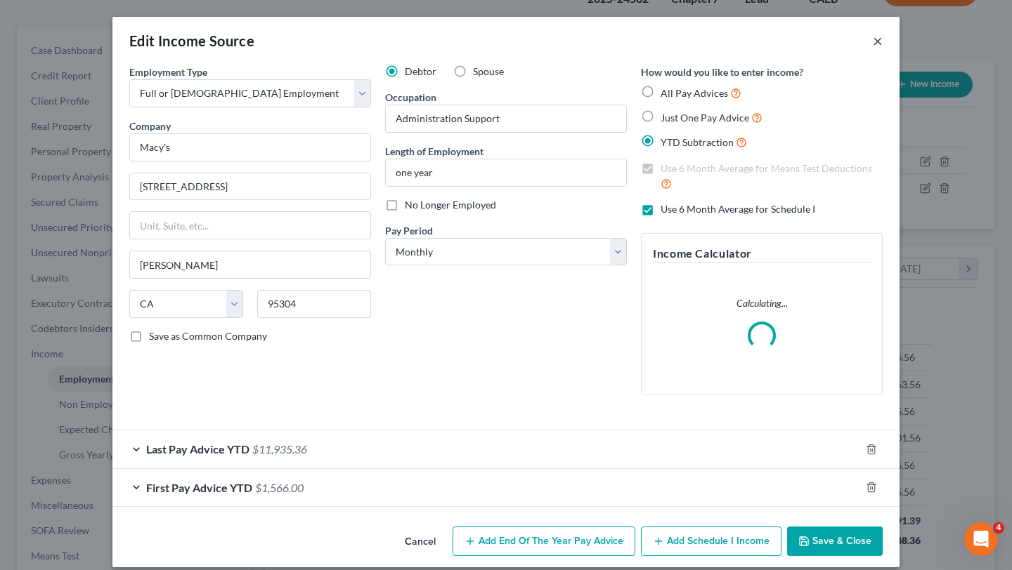
click at [878, 44] on button "×" at bounding box center [878, 40] width 10 height 17
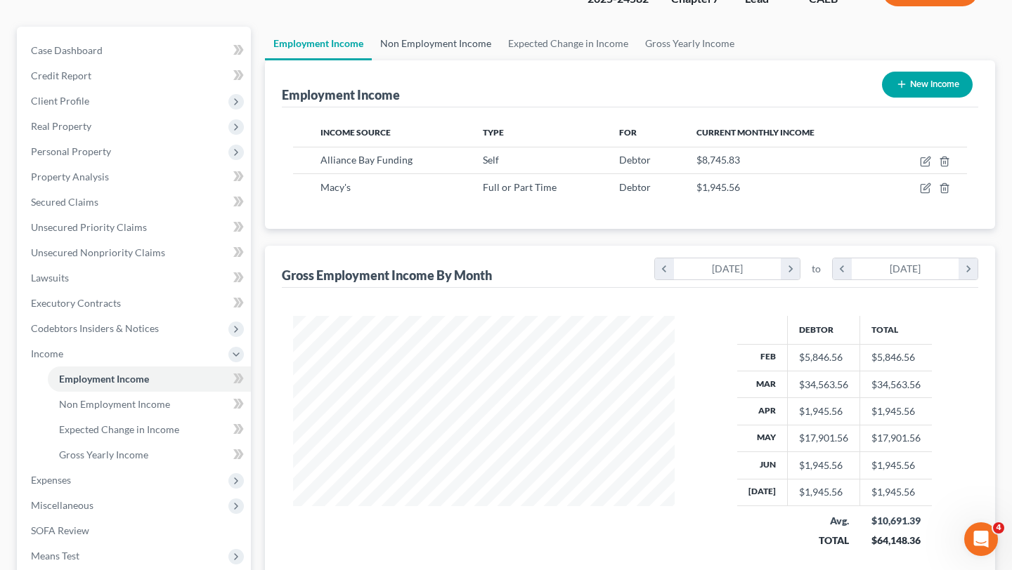
click at [457, 50] on link "Non Employment Income" at bounding box center [436, 44] width 128 height 34
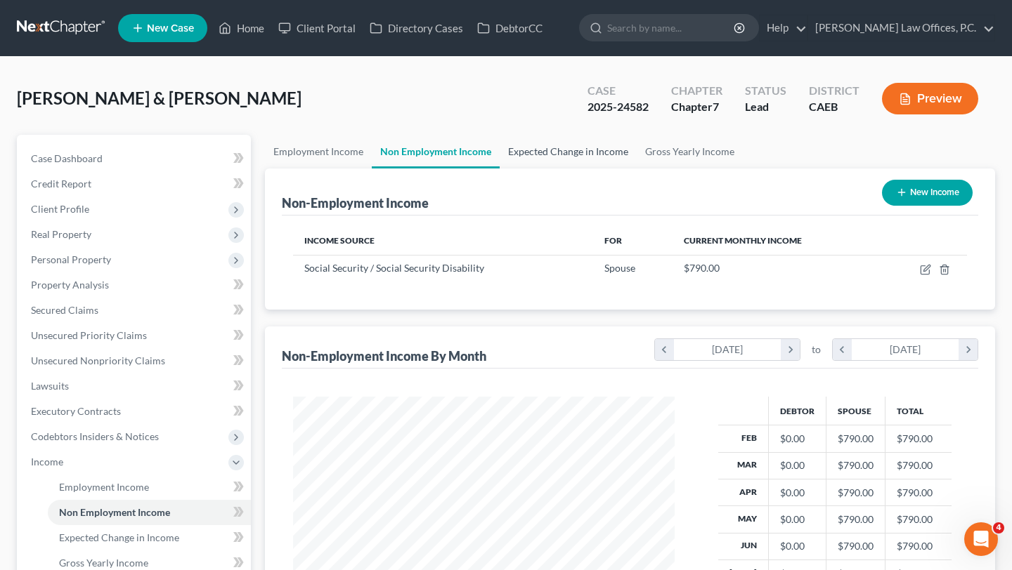
click at [542, 162] on link "Expected Change in Income" at bounding box center [568, 152] width 137 height 34
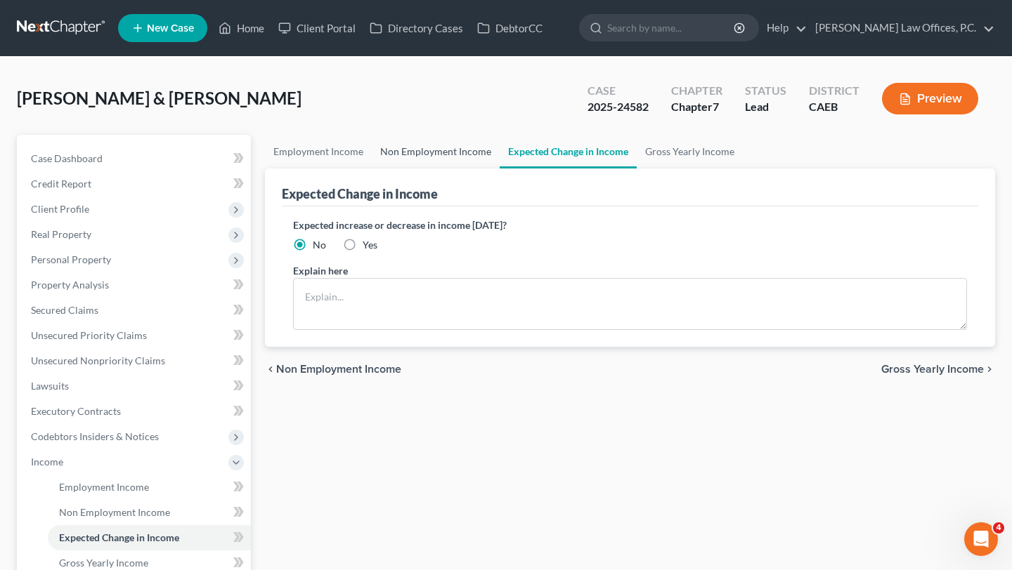
click at [434, 160] on link "Non Employment Income" at bounding box center [436, 152] width 128 height 34
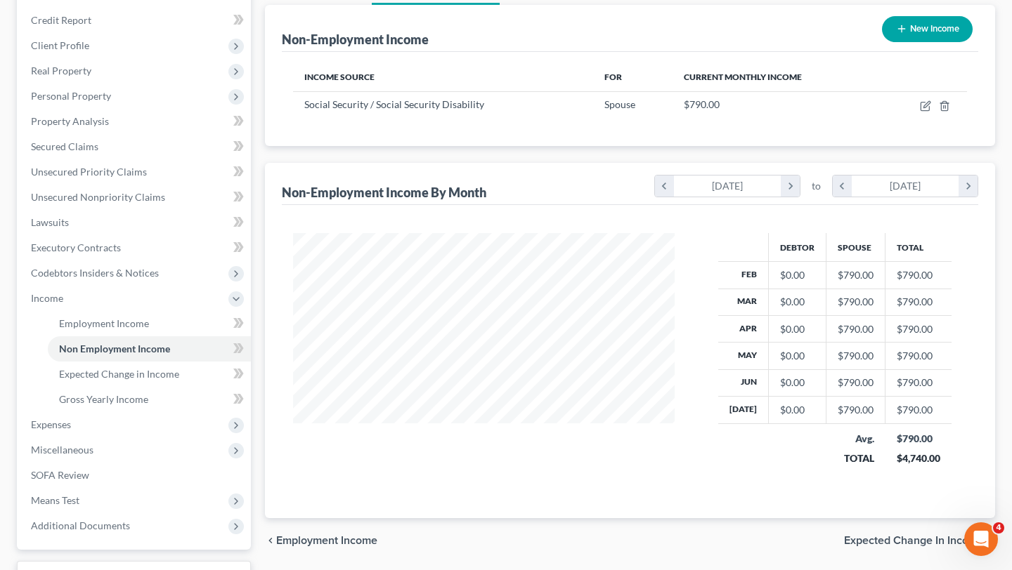
scroll to position [167, 0]
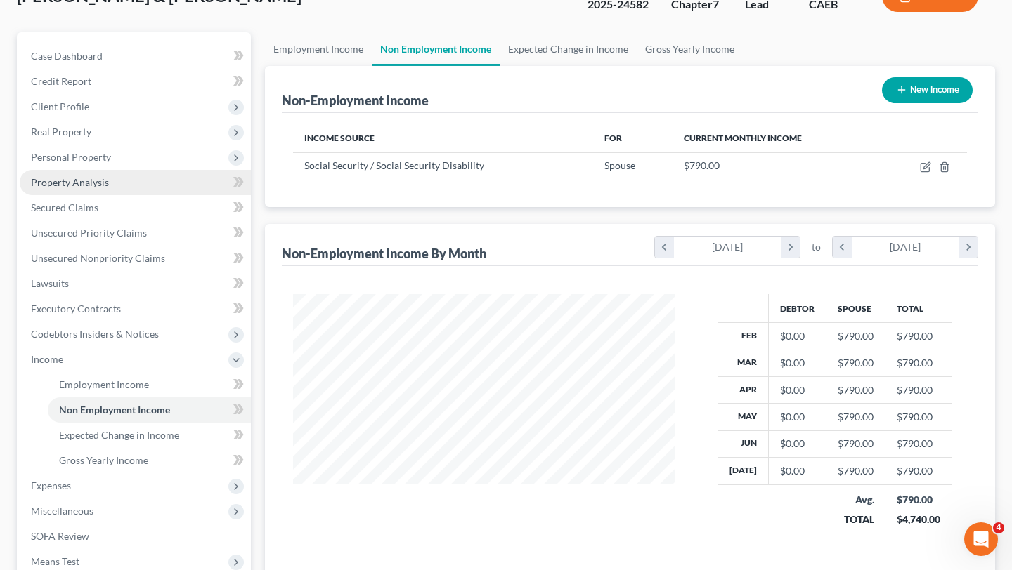
click at [130, 181] on link "Property Analysis" at bounding box center [135, 182] width 231 height 25
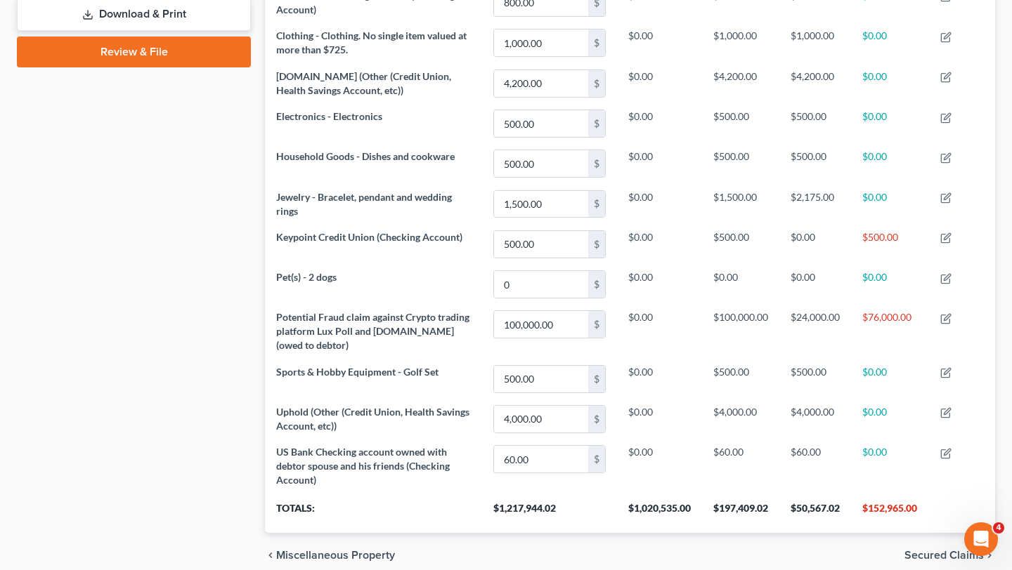
scroll to position [665, 0]
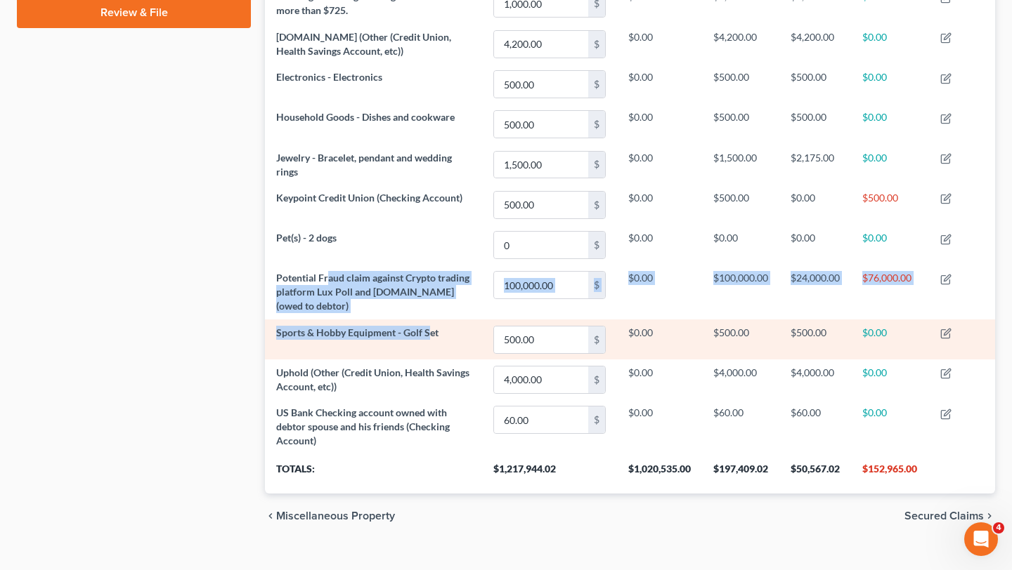
drag, startPoint x: 326, startPoint y: 284, endPoint x: 428, endPoint y: 335, distance: 114.1
click at [428, 336] on tbody "2004 Acura MDX 3,177.00 $ $0.00 $3,177.00 $8,625.00 $0.00 2253 Davie Place 1,09…" at bounding box center [630, 98] width 730 height 712
click at [428, 335] on span "Sports & Hobby Equipment - Golf Set" at bounding box center [357, 333] width 162 height 12
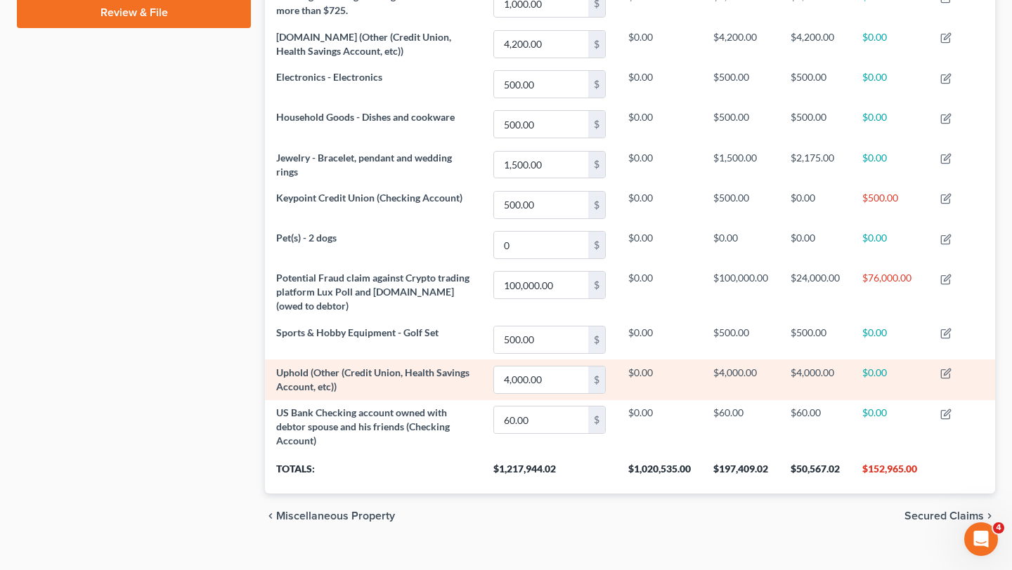
scroll to position [686, 0]
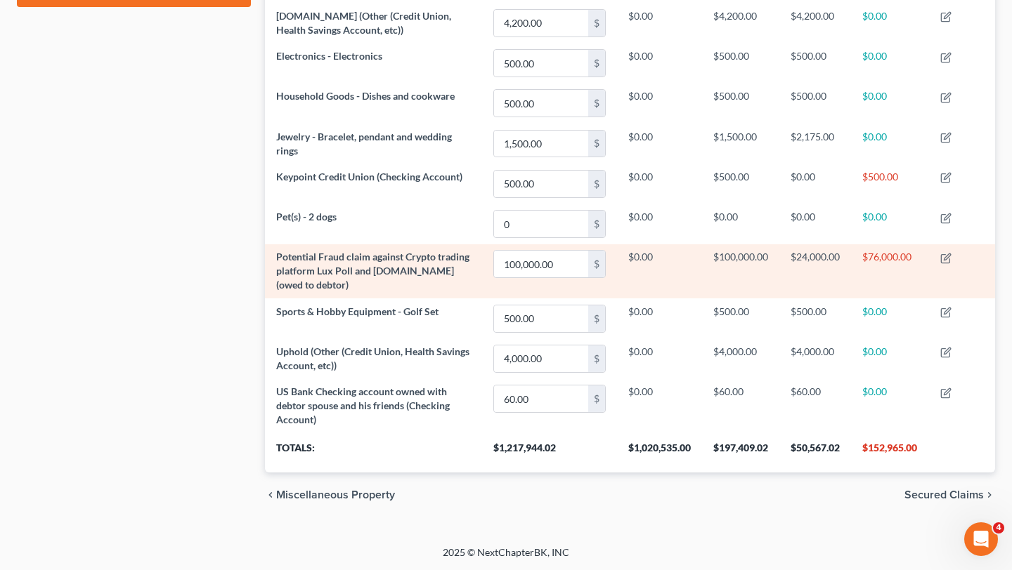
drag, startPoint x: 320, startPoint y: 273, endPoint x: 436, endPoint y: 293, distance: 118.4
click at [436, 293] on td "Potential Fraud claim against Crypto trading platform Lux Poll and Bullishtrade…" at bounding box center [373, 271] width 217 height 54
drag, startPoint x: 310, startPoint y: 270, endPoint x: 425, endPoint y: 292, distance: 117.4
click at [425, 292] on td "Potential Fraud claim against Crypto trading platform Lux Poll and Bullishtrade…" at bounding box center [373, 271] width 217 height 54
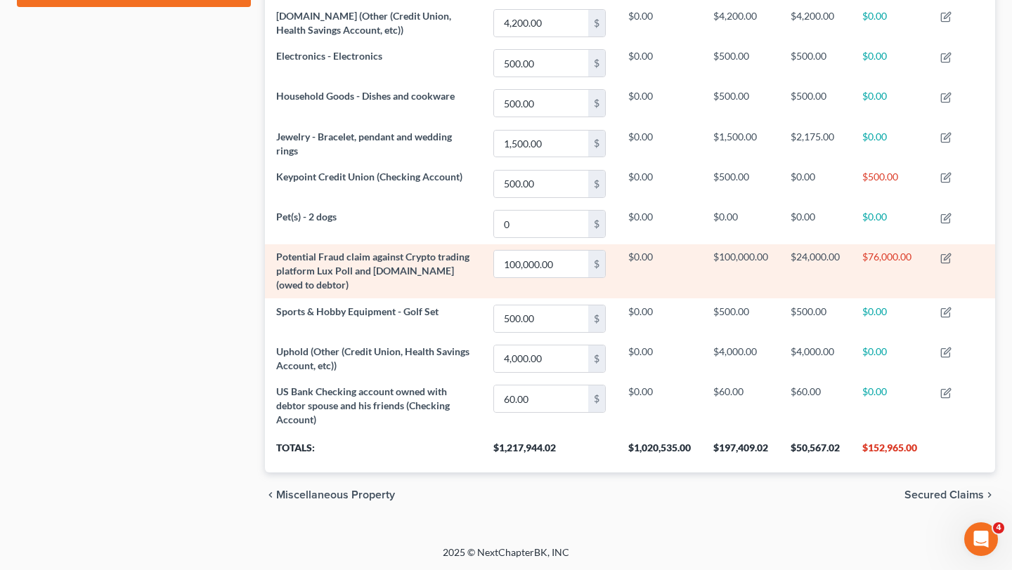
click at [425, 292] on td "Potential Fraud claim against Crypto trading platform Lux Poll and Bullishtrade…" at bounding box center [373, 271] width 217 height 54
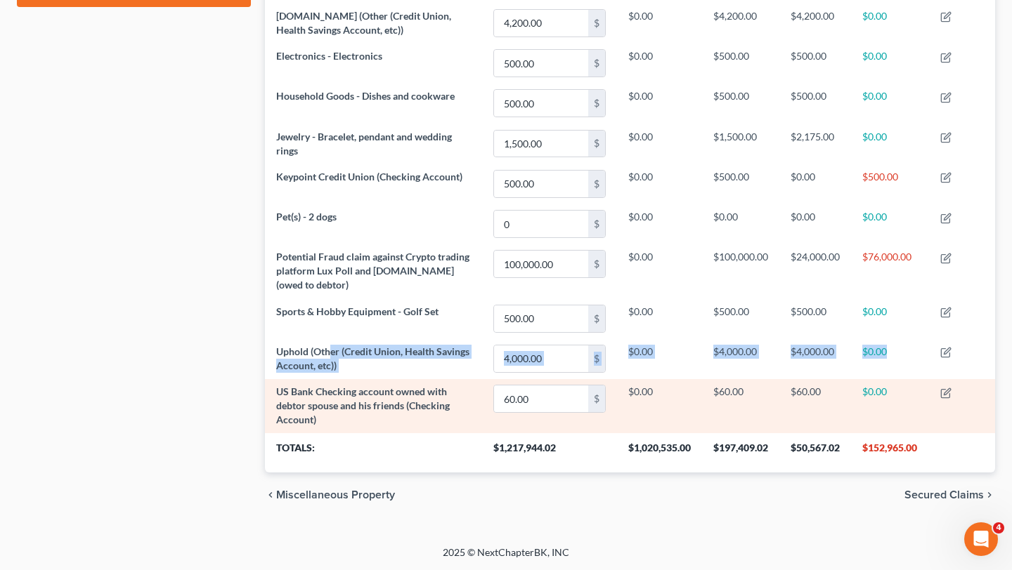
drag, startPoint x: 327, startPoint y: 349, endPoint x: 407, endPoint y: 379, distance: 84.9
click at [407, 380] on tbody "2004 Acura MDX 3,177.00 $ $0.00 $3,177.00 $8,625.00 $0.00 2253 Davie Place 1,09…" at bounding box center [630, 77] width 730 height 712
click at [407, 379] on td "US Bank Checking account owned with debtor spouse and his friends (Checking Acc…" at bounding box center [373, 406] width 217 height 54
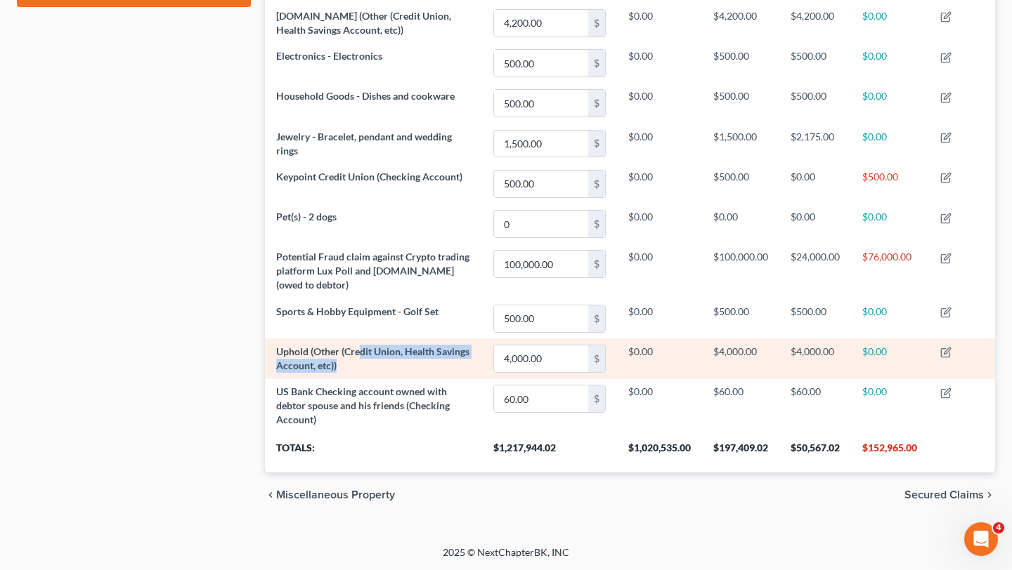
drag, startPoint x: 358, startPoint y: 348, endPoint x: 402, endPoint y: 374, distance: 51.3
click at [403, 374] on td "Uphold (Other (Credit Union, Health Savings Account, etc))" at bounding box center [373, 359] width 217 height 40
click at [402, 374] on td "Uphold (Other (Credit Union, Health Savings Account, etc))" at bounding box center [373, 359] width 217 height 40
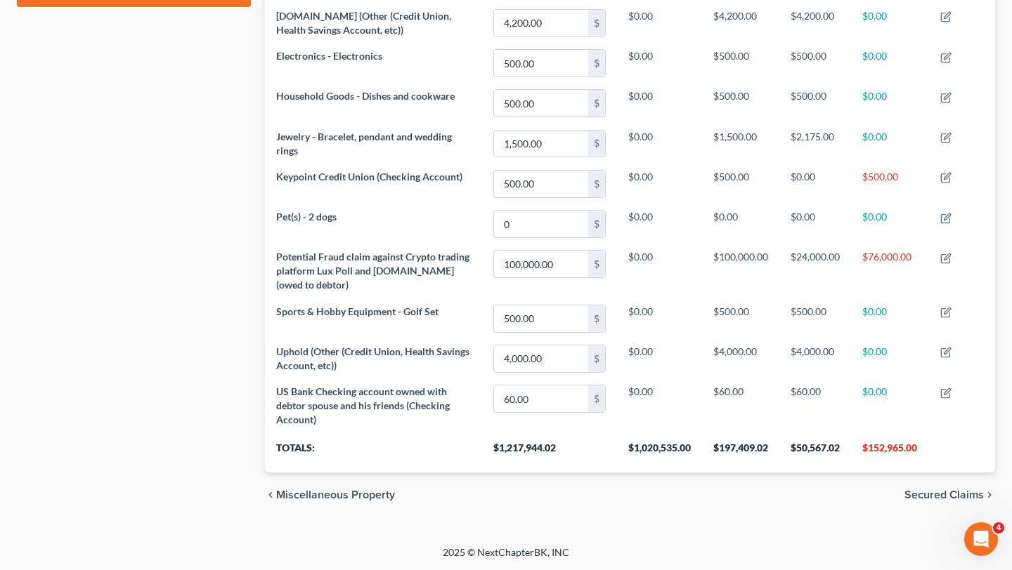
drag, startPoint x: 370, startPoint y: 392, endPoint x: 450, endPoint y: 438, distance: 92.2
click at [450, 438] on table "Property unfold_more expand_more expand_less Value unfold_more expand_more expa…" at bounding box center [630, 81] width 730 height 783
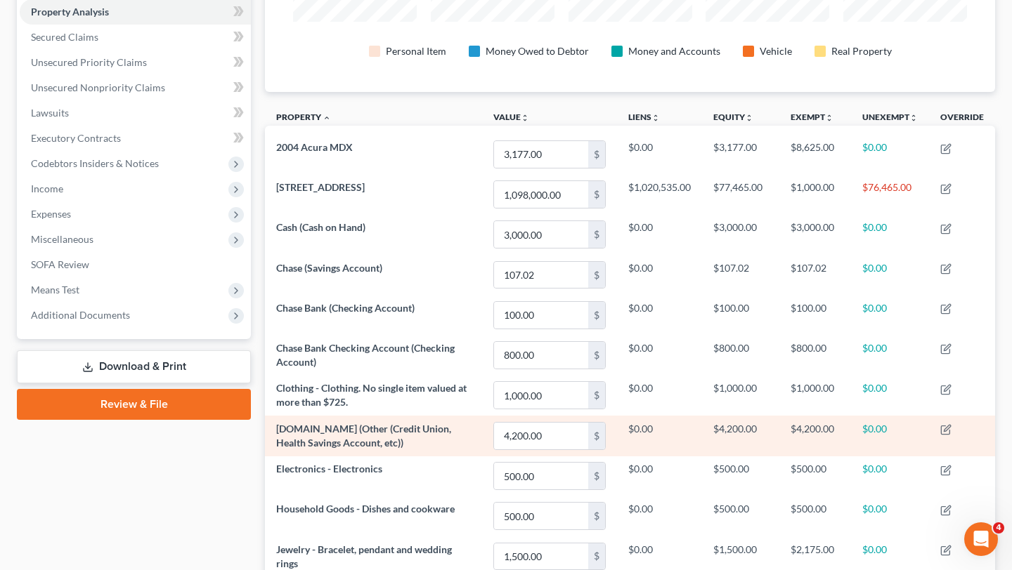
scroll to position [123, 0]
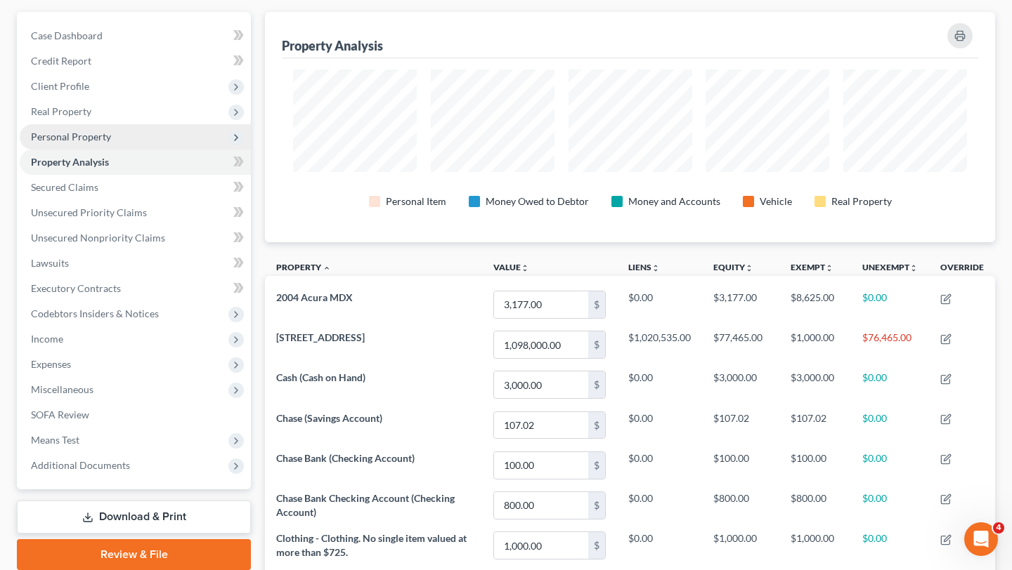
click at [110, 141] on span "Personal Property" at bounding box center [135, 136] width 231 height 25
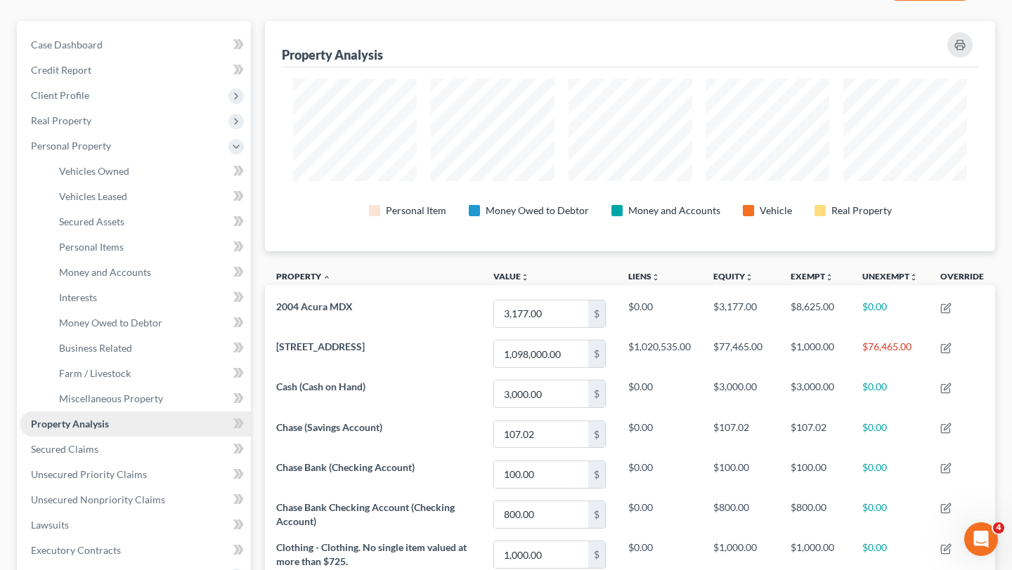
scroll to position [100, 0]
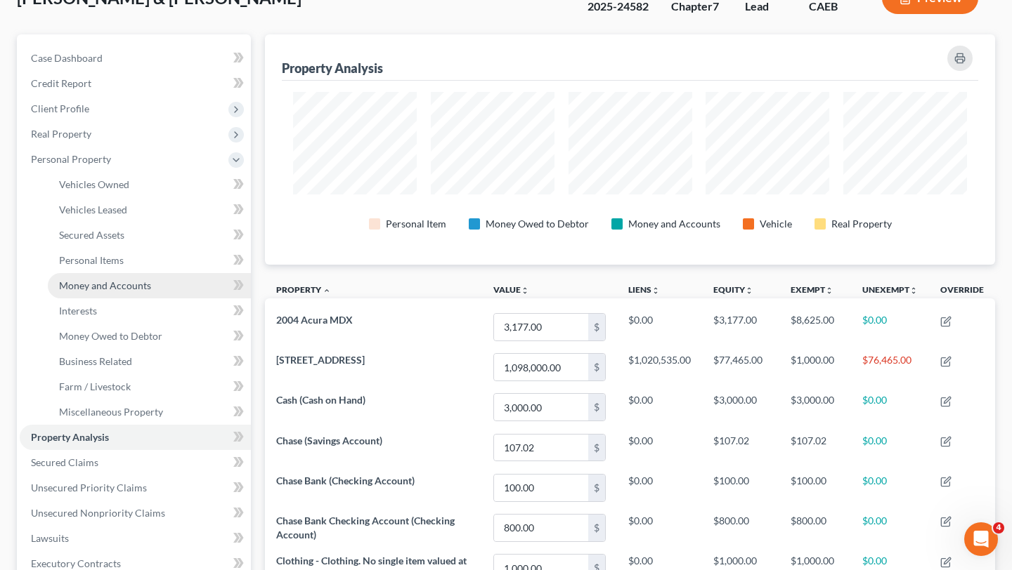
click at [124, 284] on span "Money and Accounts" at bounding box center [105, 286] width 92 height 12
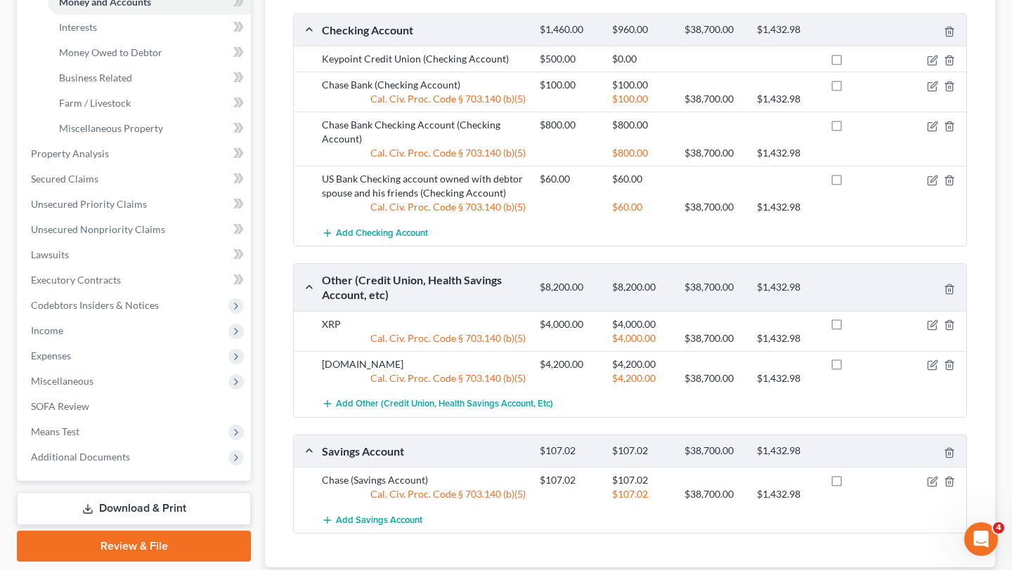
scroll to position [366, 0]
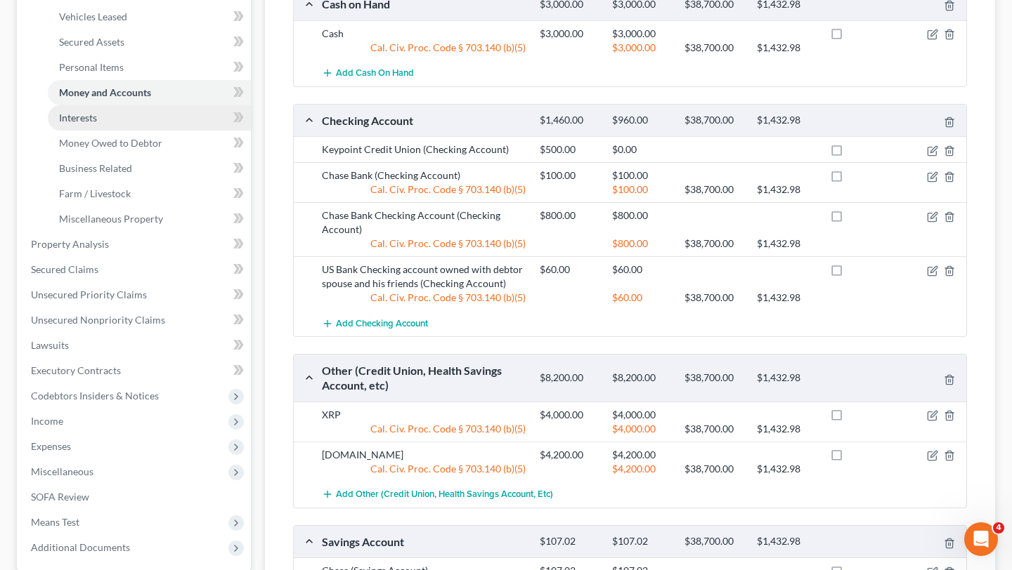
click at [188, 121] on link "Interests" at bounding box center [149, 117] width 203 height 25
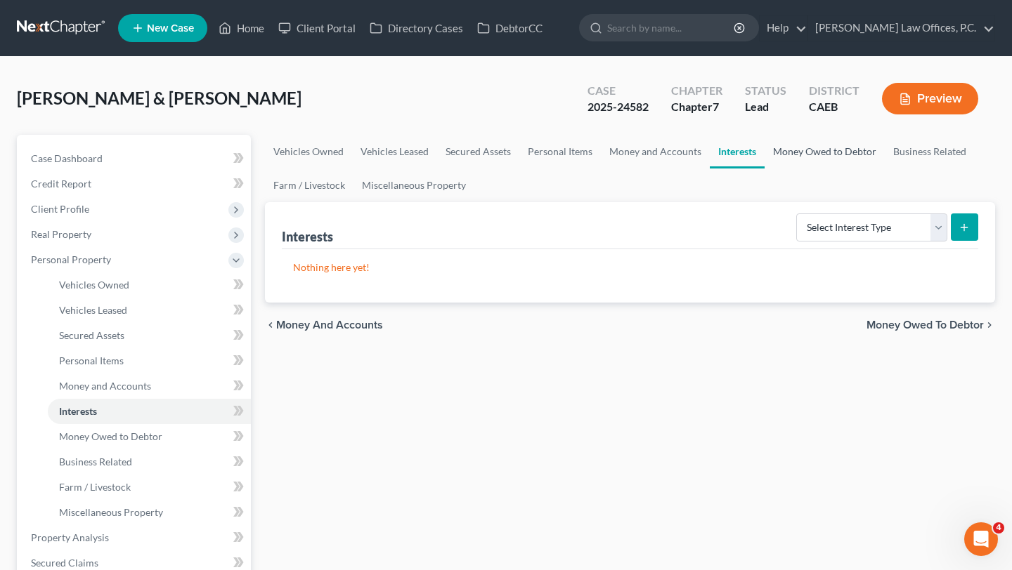
click at [845, 148] on link "Money Owed to Debtor" at bounding box center [824, 152] width 120 height 34
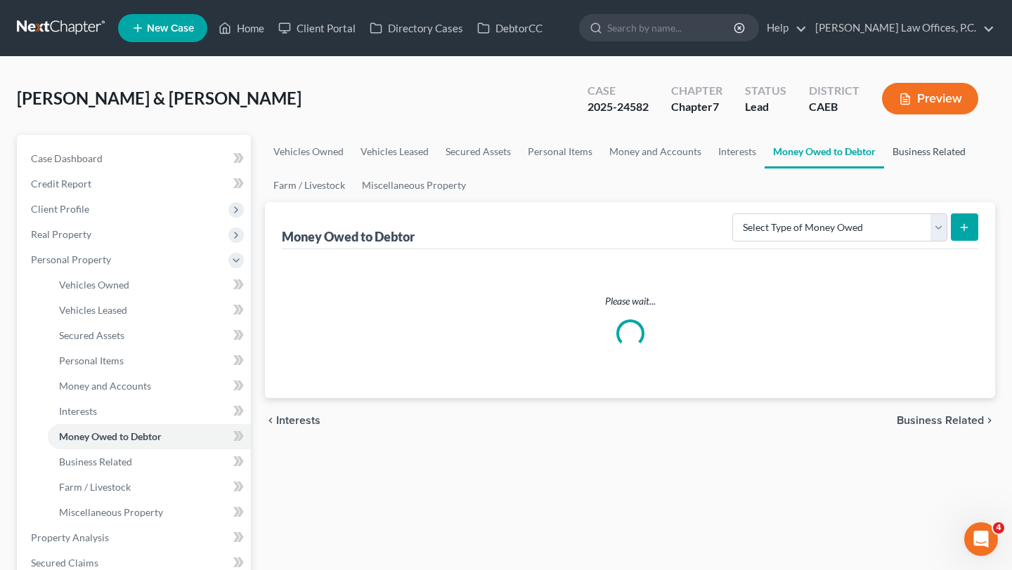
click at [925, 148] on link "Business Related" at bounding box center [929, 152] width 90 height 34
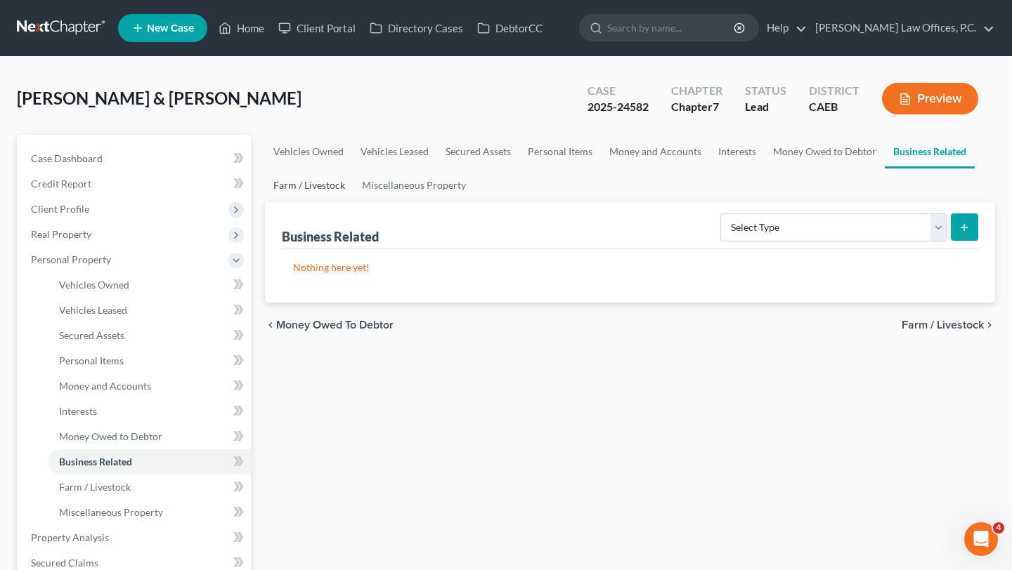
click at [286, 199] on link "Farm / Livestock" at bounding box center [309, 186] width 89 height 34
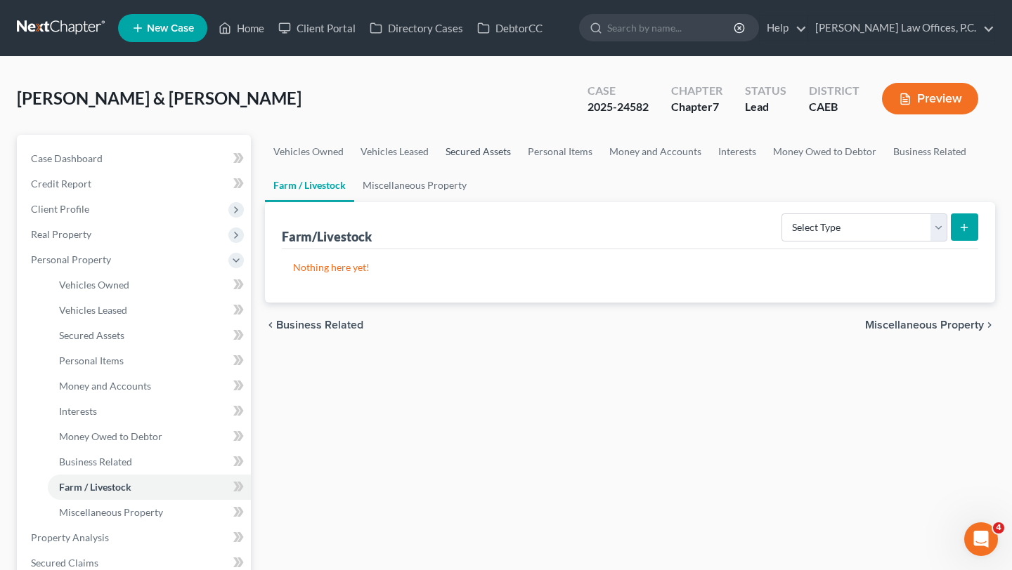
click at [479, 146] on link "Secured Assets" at bounding box center [478, 152] width 82 height 34
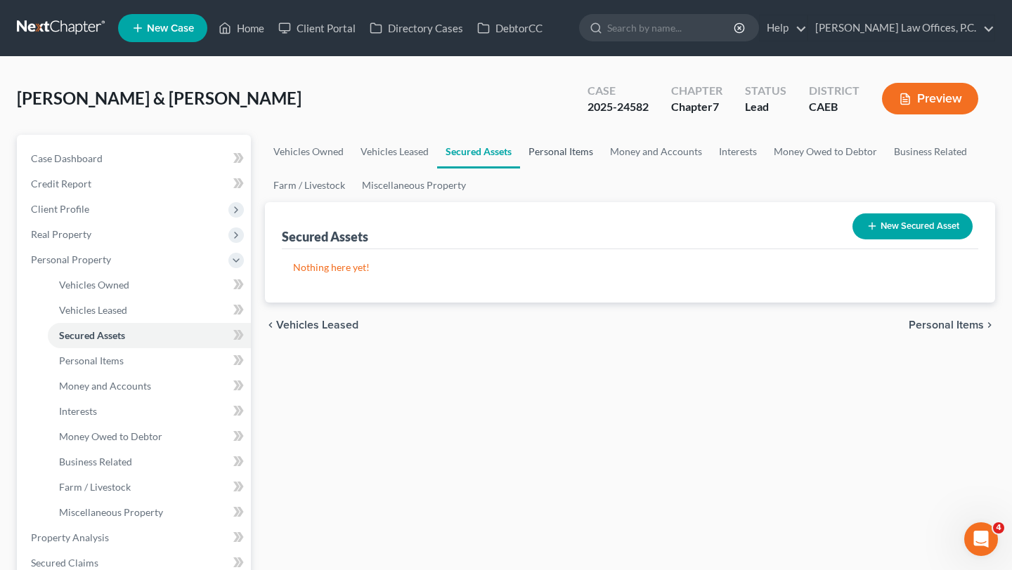
click at [548, 149] on link "Personal Items" at bounding box center [560, 152] width 81 height 34
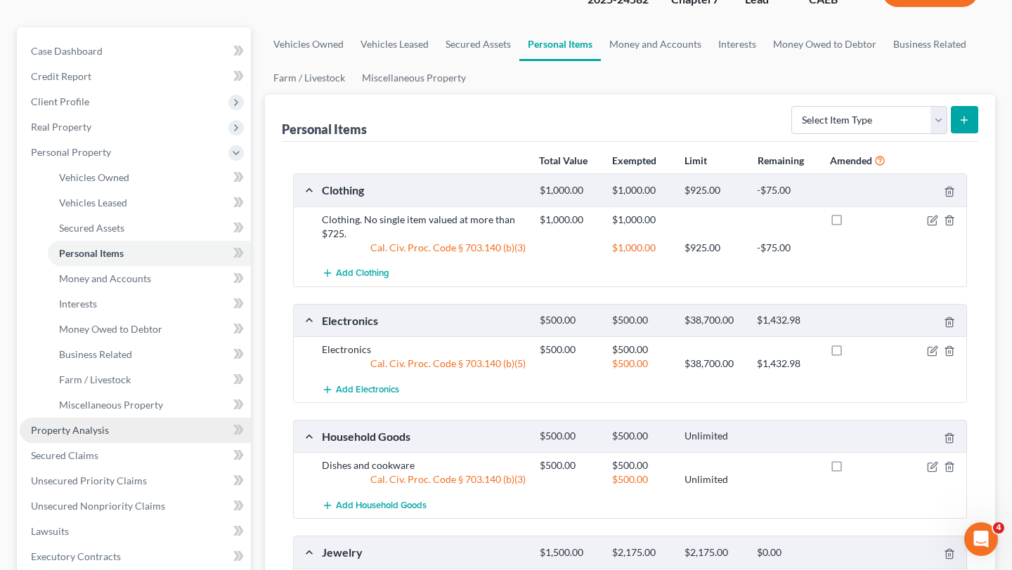
click at [93, 424] on span "Property Analysis" at bounding box center [70, 430] width 78 height 12
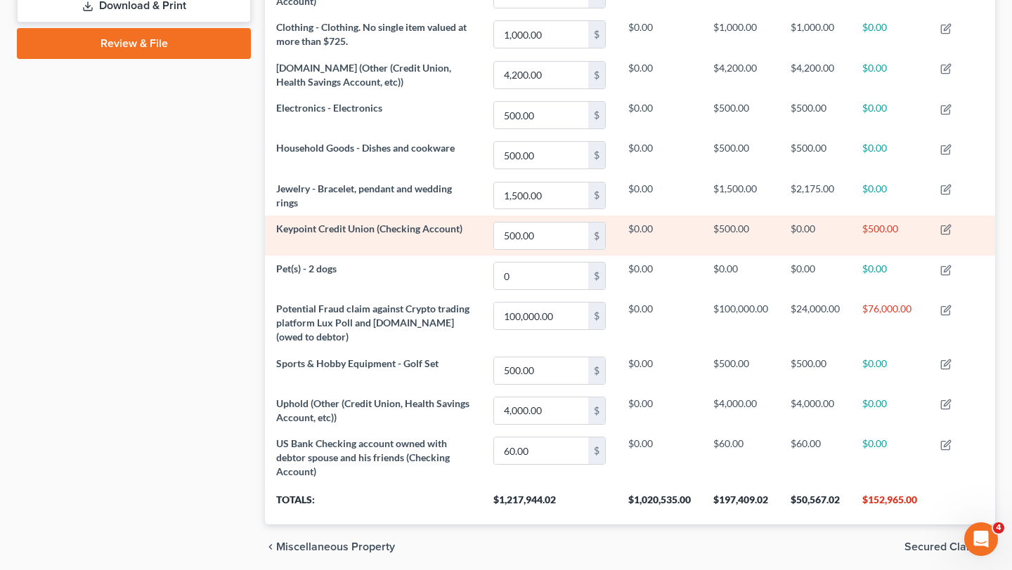
scroll to position [663, 0]
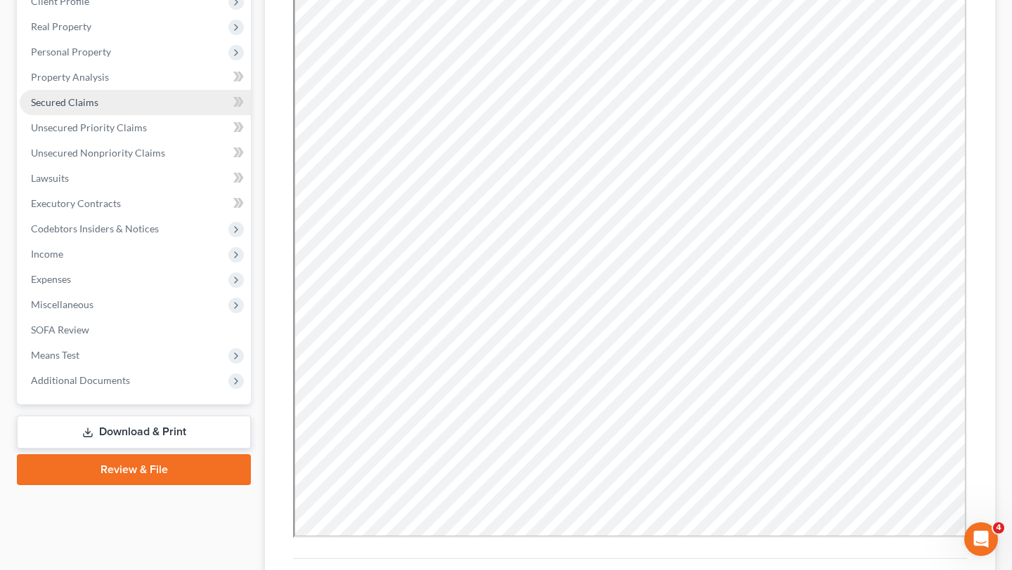
scroll to position [216, 0]
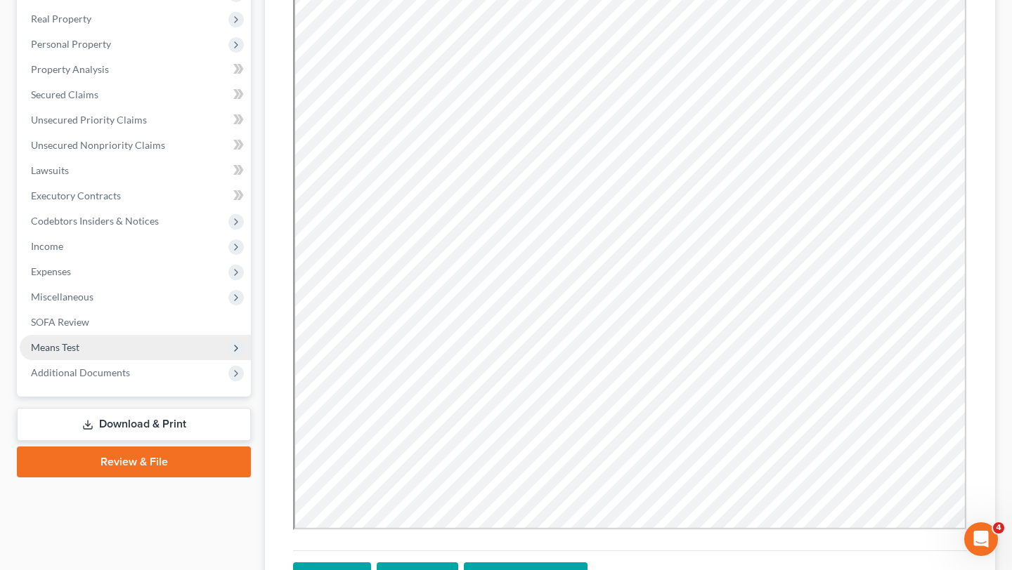
click at [119, 343] on span "Means Test" at bounding box center [135, 347] width 231 height 25
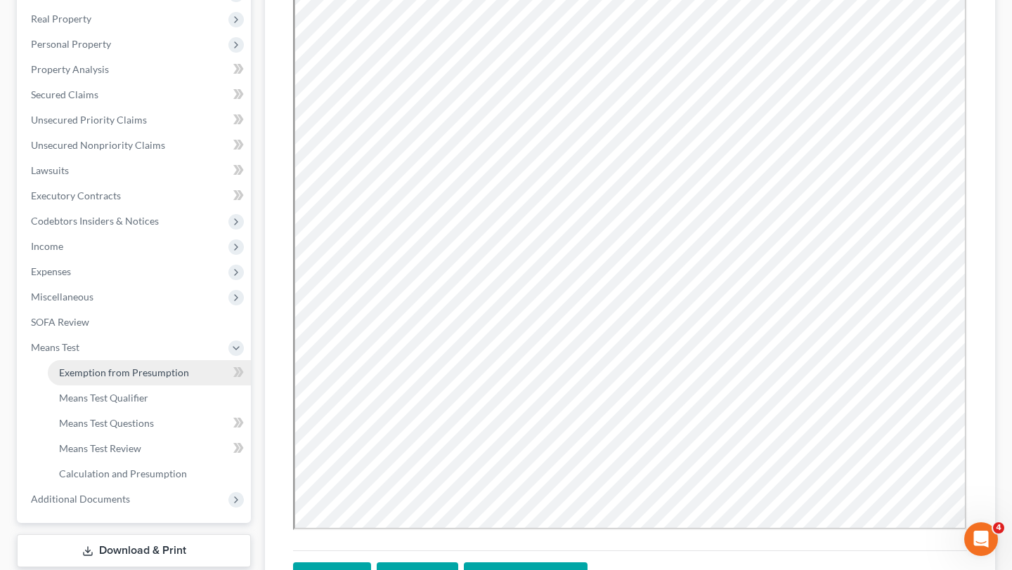
click at [112, 379] on link "Exemption from Presumption" at bounding box center [149, 372] width 203 height 25
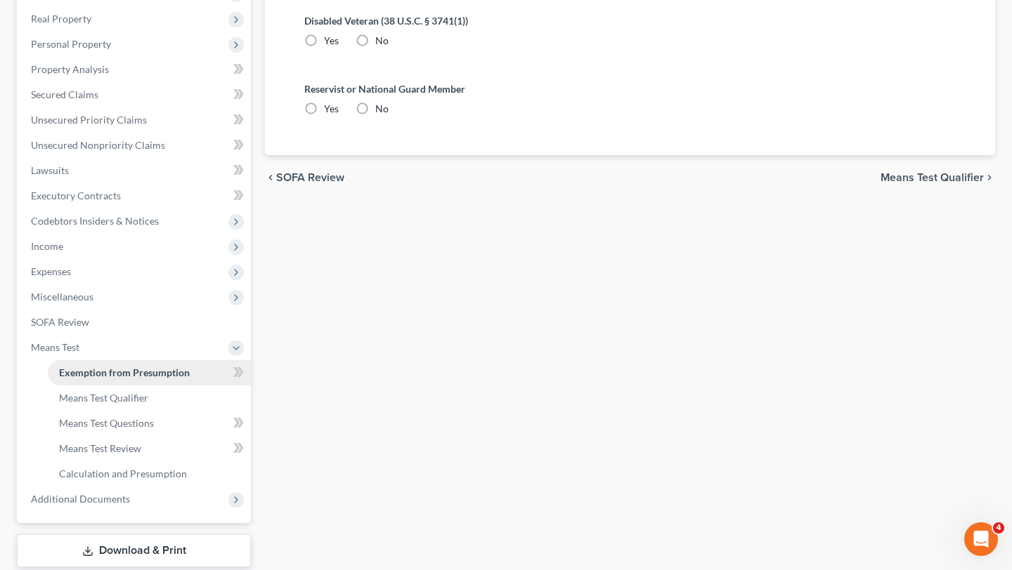
radio input "true"
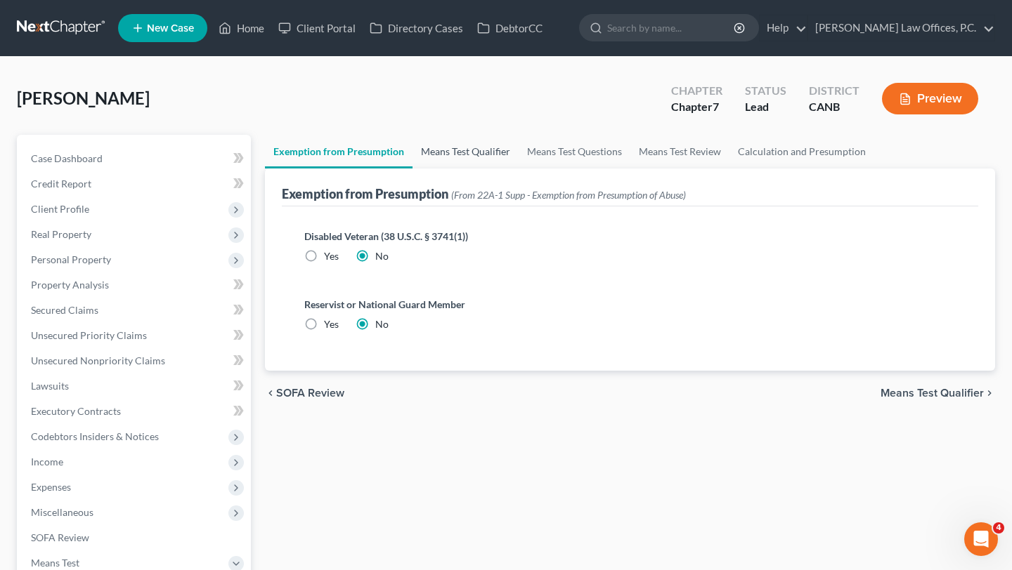
click at [455, 145] on link "Means Test Qualifier" at bounding box center [465, 152] width 106 height 34
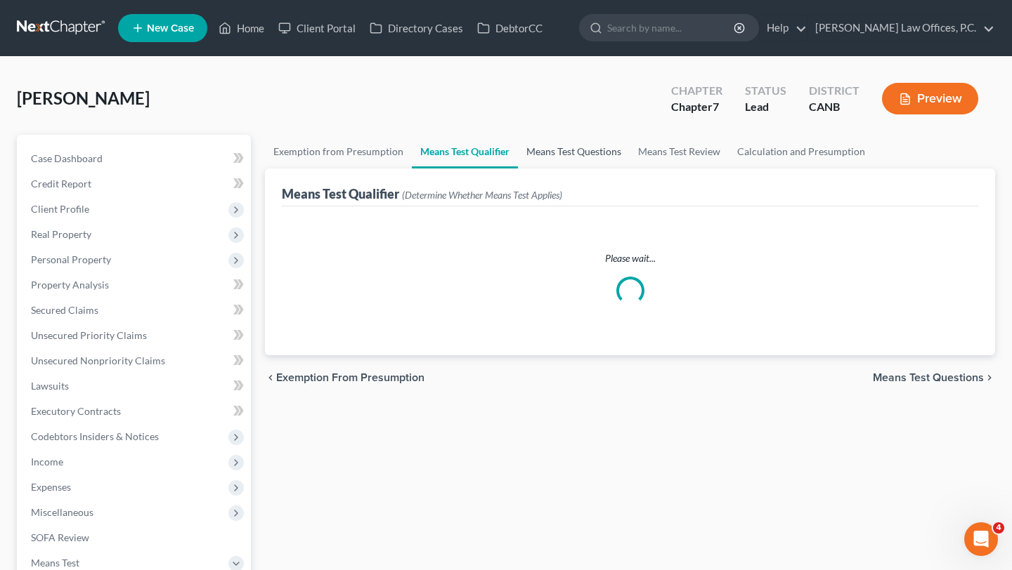
click at [566, 148] on link "Means Test Questions" at bounding box center [574, 152] width 112 height 34
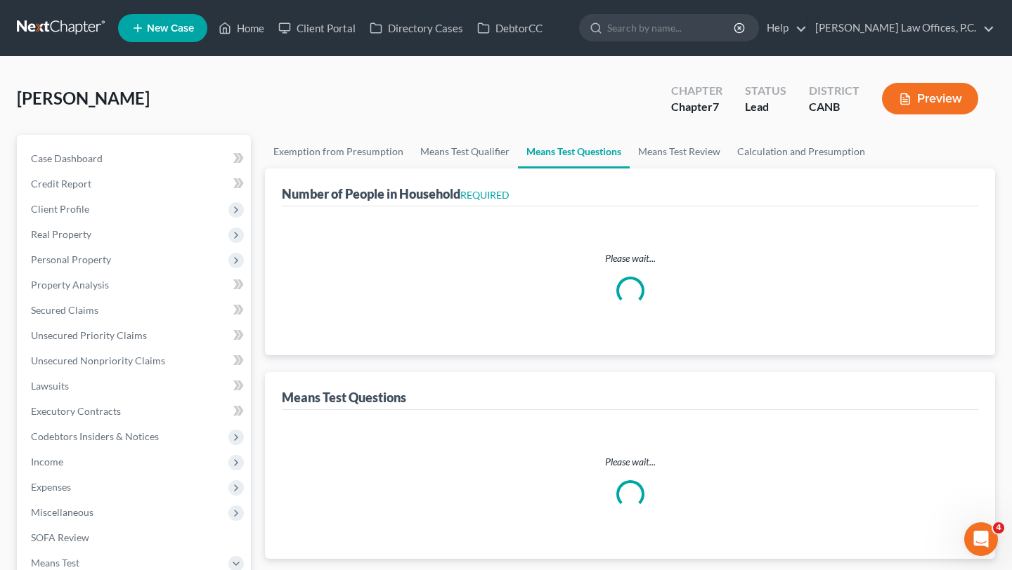
select select "60"
select select "0"
select select "1"
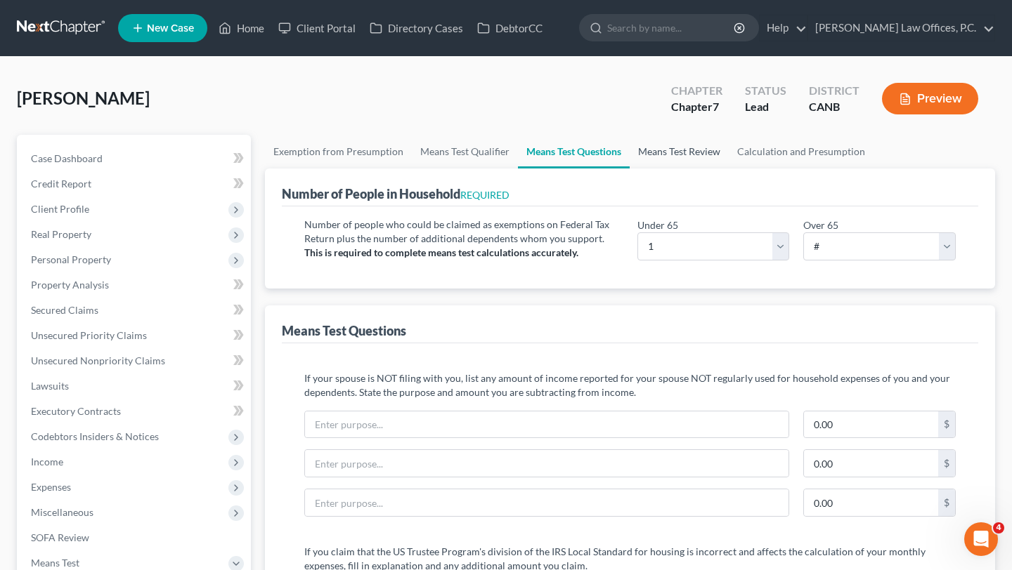
click at [679, 145] on link "Means Test Review" at bounding box center [679, 152] width 99 height 34
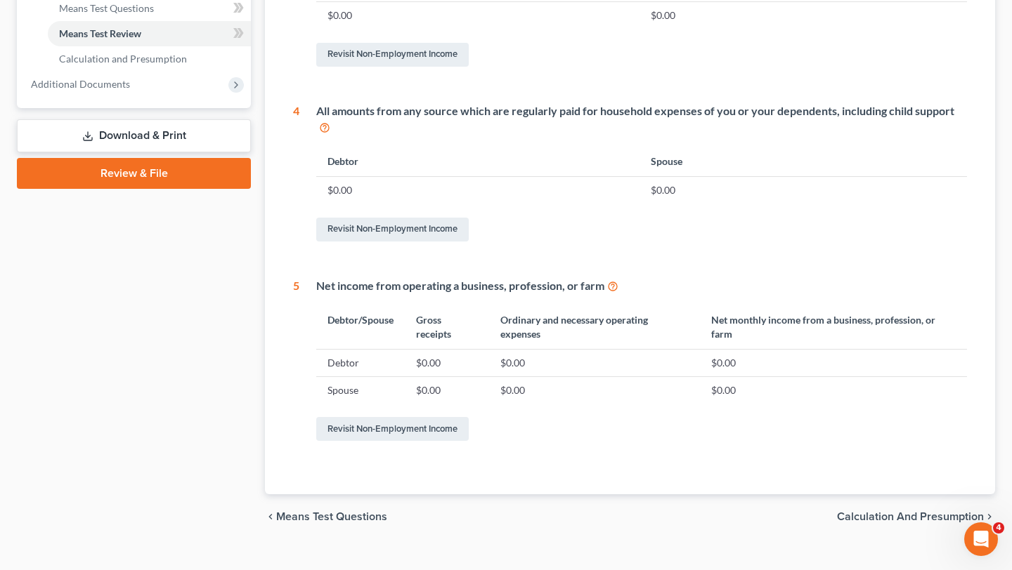
scroll to position [627, 0]
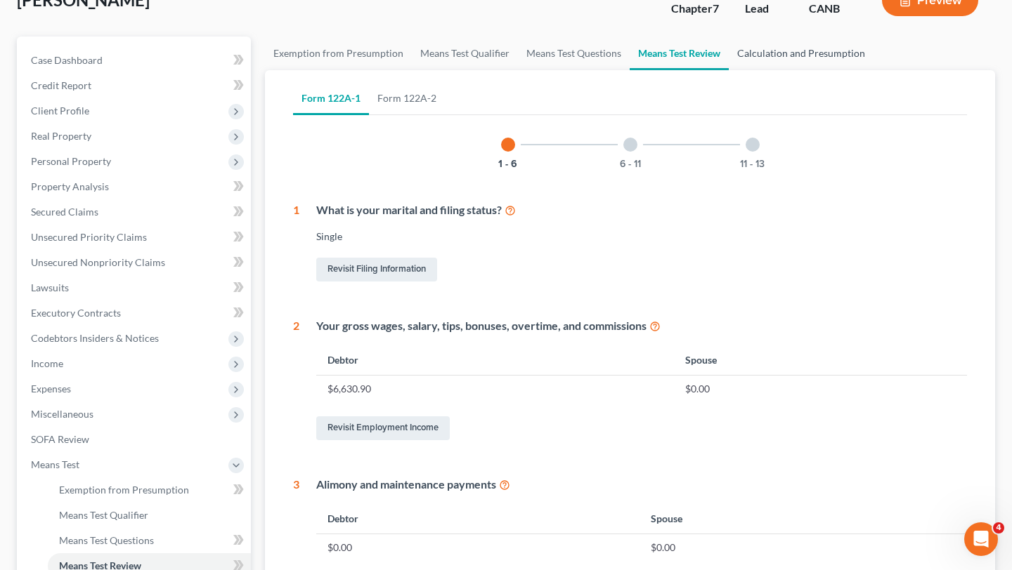
click at [791, 60] on link "Calculation and Presumption" at bounding box center [801, 54] width 145 height 34
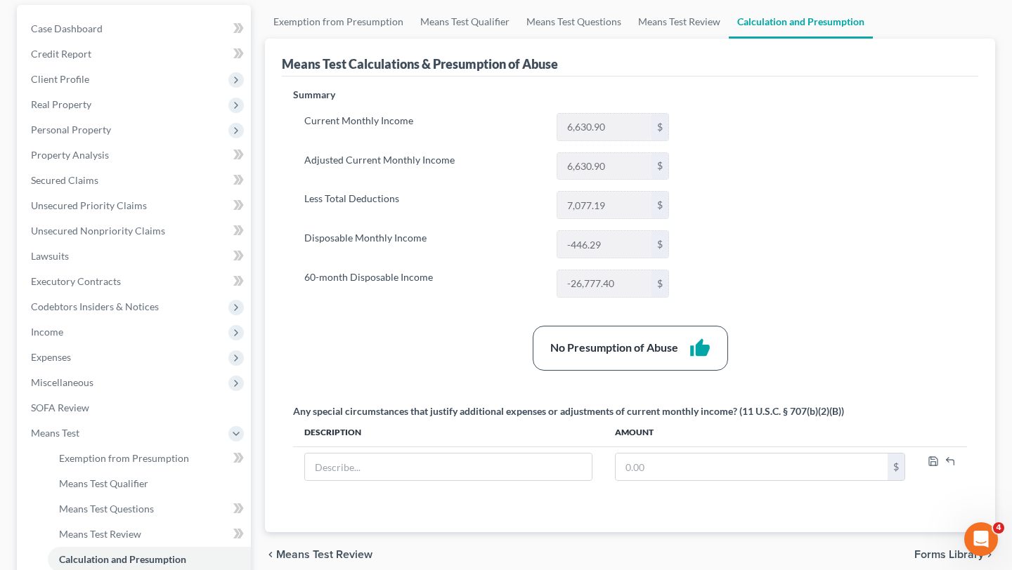
scroll to position [126, 0]
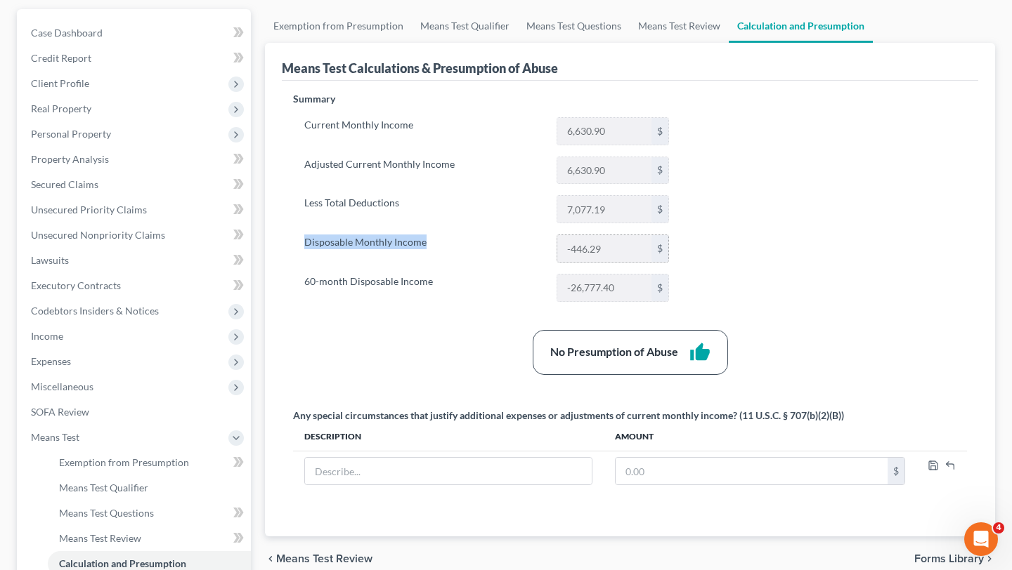
drag, startPoint x: 533, startPoint y: 224, endPoint x: 615, endPoint y: 252, distance: 86.9
click at [615, 251] on div "Current Monthly Income 6,630.90 $ Adjusted Current Monthly Income 6,630.90 $ Le…" at bounding box center [486, 209] width 387 height 185
click at [615, 252] on input "-446.29" at bounding box center [604, 248] width 94 height 27
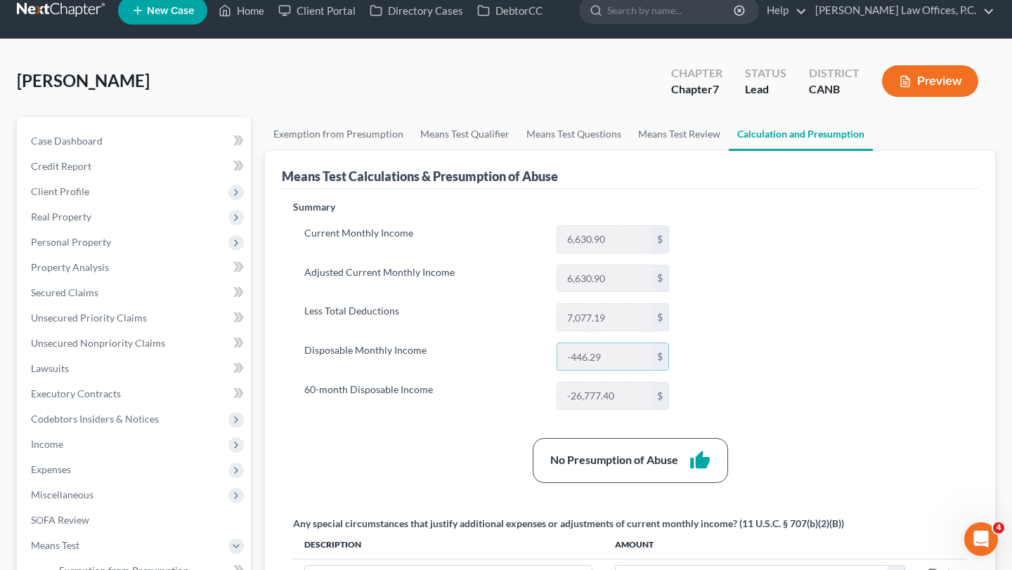
scroll to position [9, 0]
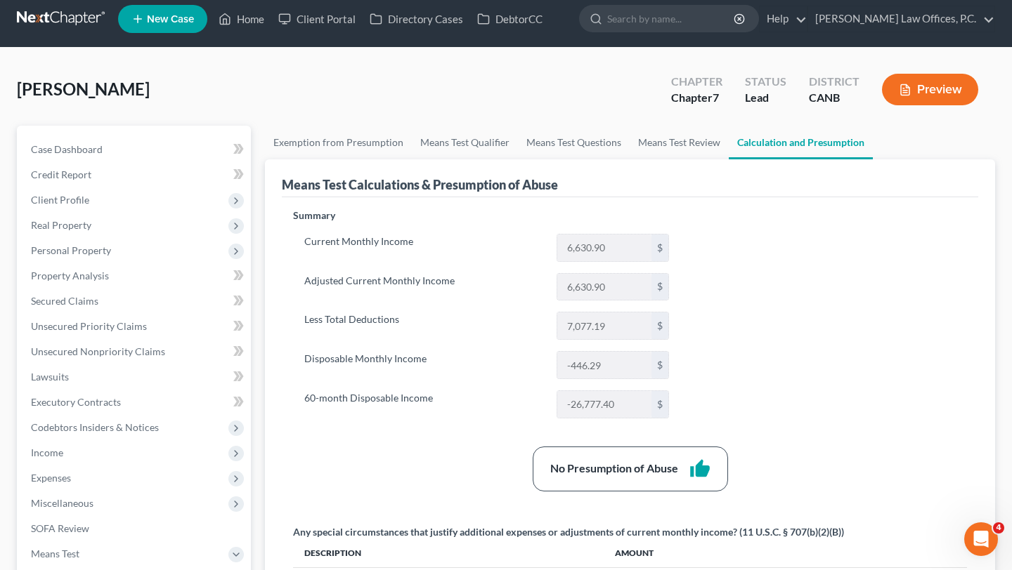
click at [915, 102] on button "Preview" at bounding box center [930, 90] width 96 height 32
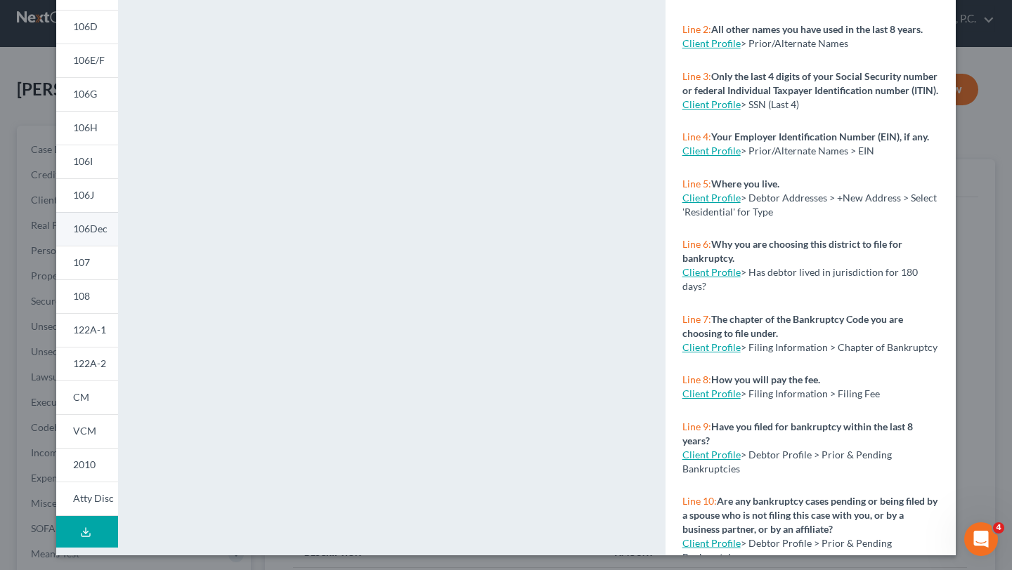
scroll to position [205, 0]
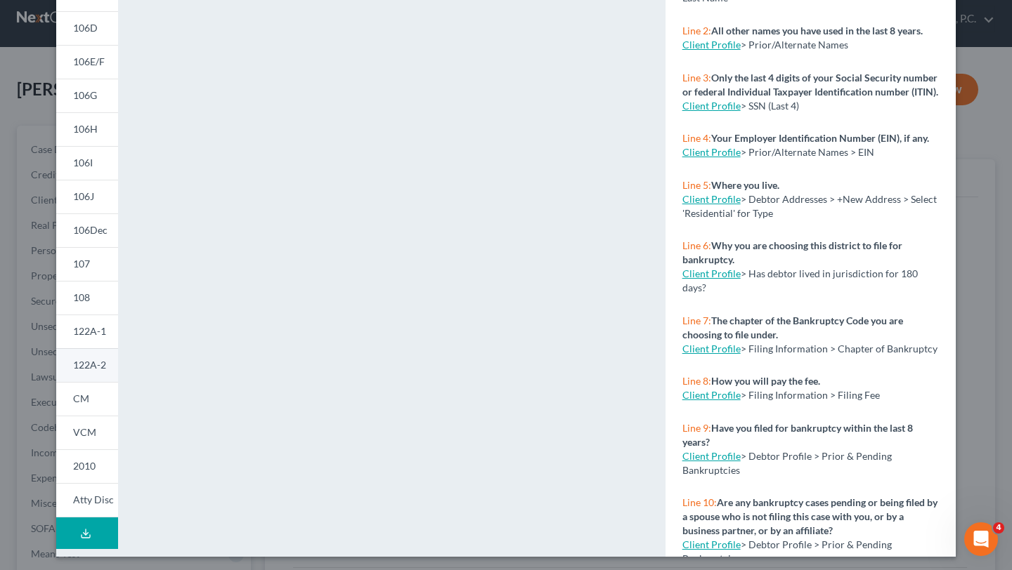
click at [88, 373] on link "122A-2" at bounding box center [87, 365] width 62 height 34
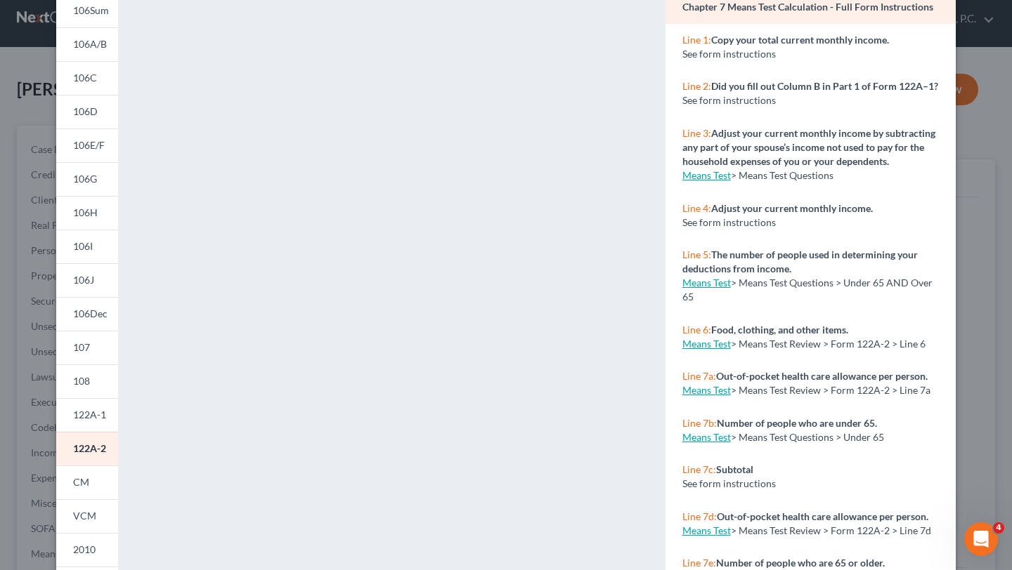
scroll to position [0, 0]
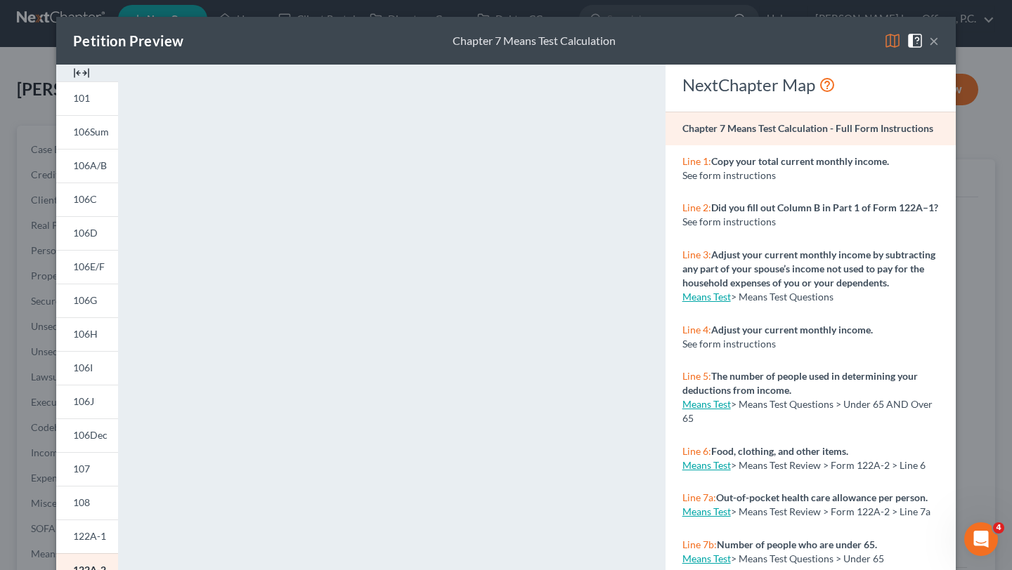
click at [935, 37] on button "×" at bounding box center [934, 40] width 10 height 17
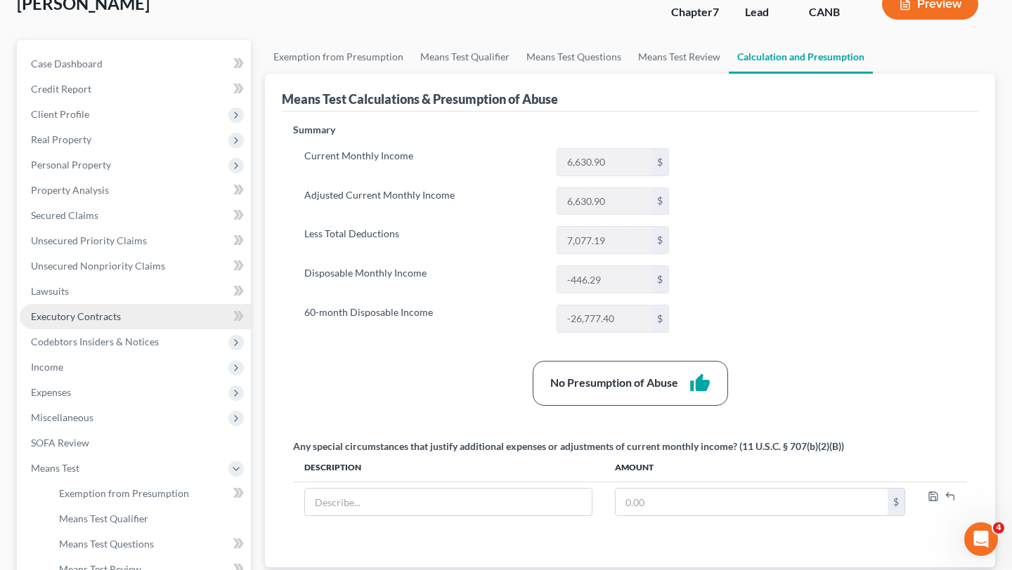
scroll to position [136, 0]
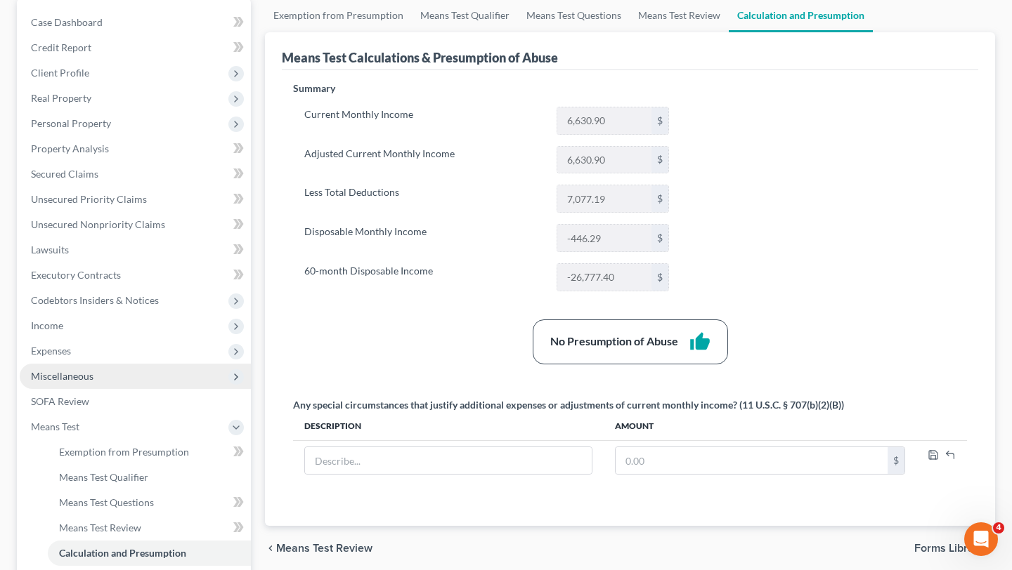
click at [84, 364] on span "Miscellaneous" at bounding box center [135, 376] width 231 height 25
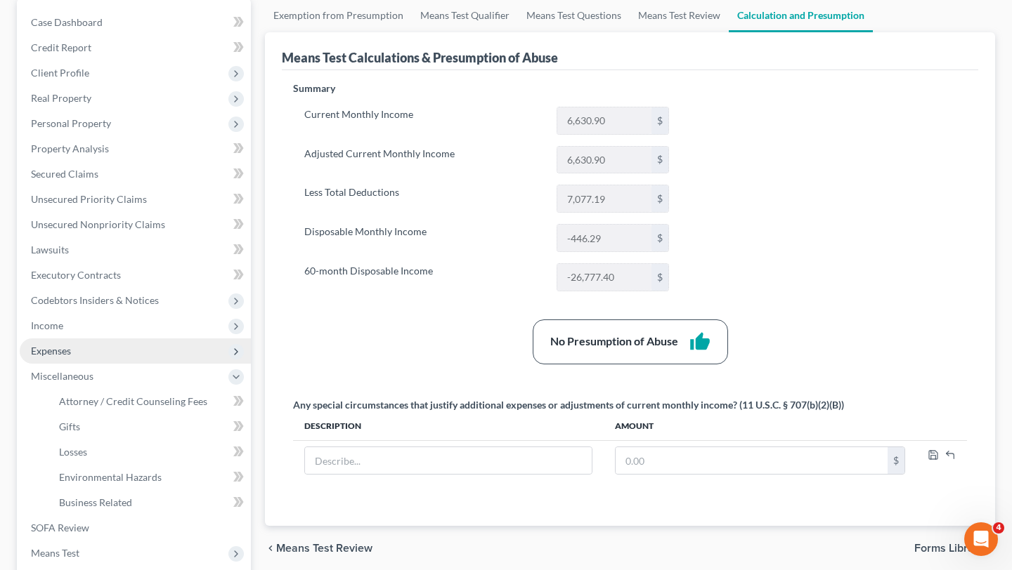
click at [86, 351] on span "Expenses" at bounding box center [135, 351] width 231 height 25
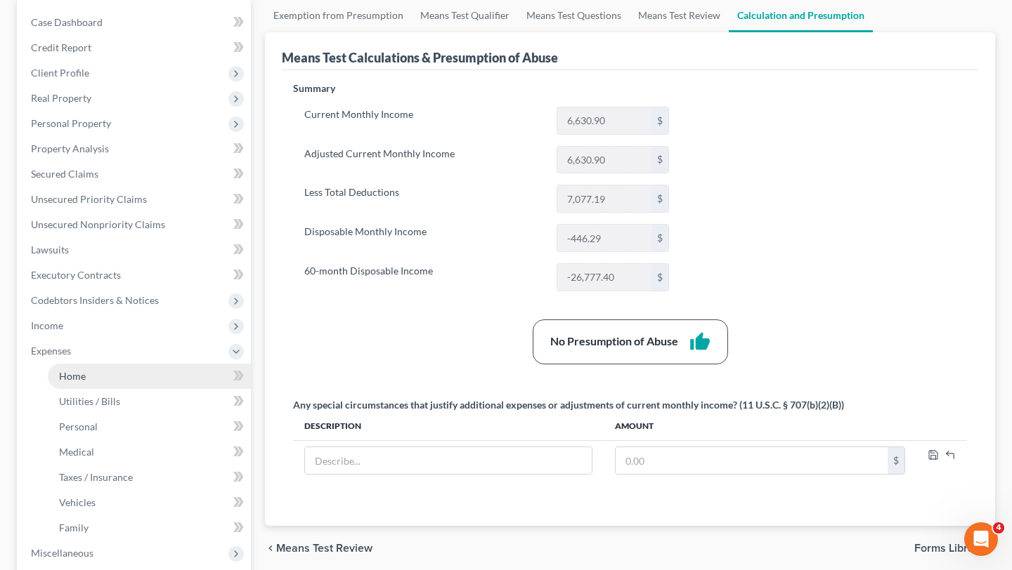
click at [86, 375] on link "Home" at bounding box center [149, 376] width 203 height 25
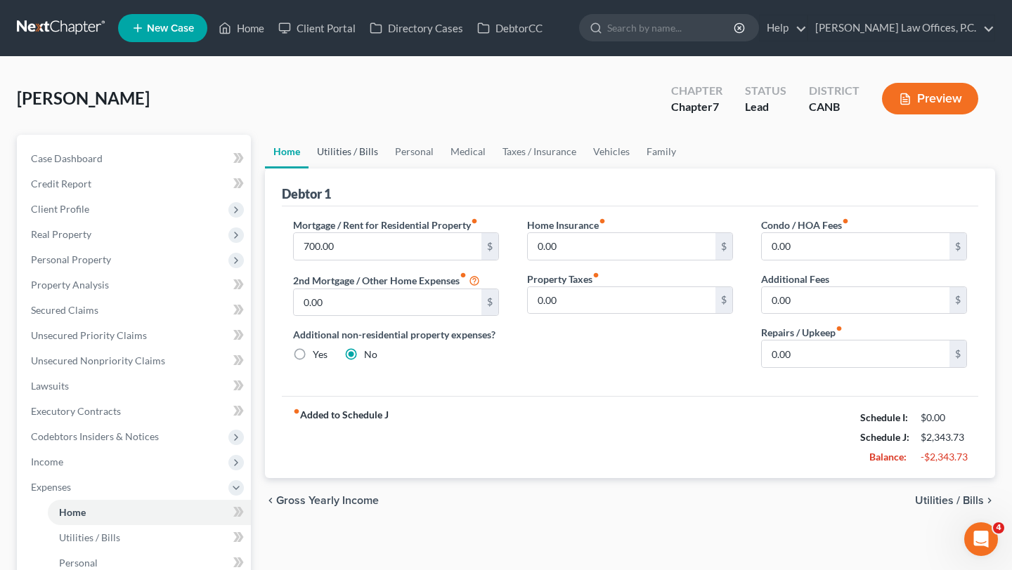
click at [343, 159] on link "Utilities / Bills" at bounding box center [347, 152] width 78 height 34
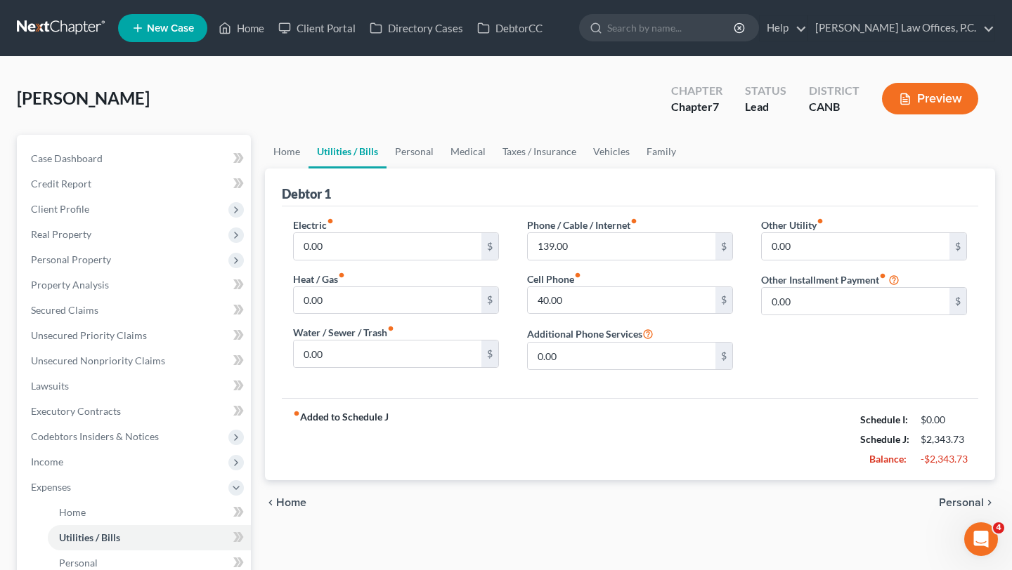
click at [262, 157] on div "Home Utilities / Bills Personal Medical Taxes / Insurance Vehicles Family Debto…" at bounding box center [630, 503] width 744 height 736
click at [279, 157] on link "Home" at bounding box center [287, 152] width 44 height 34
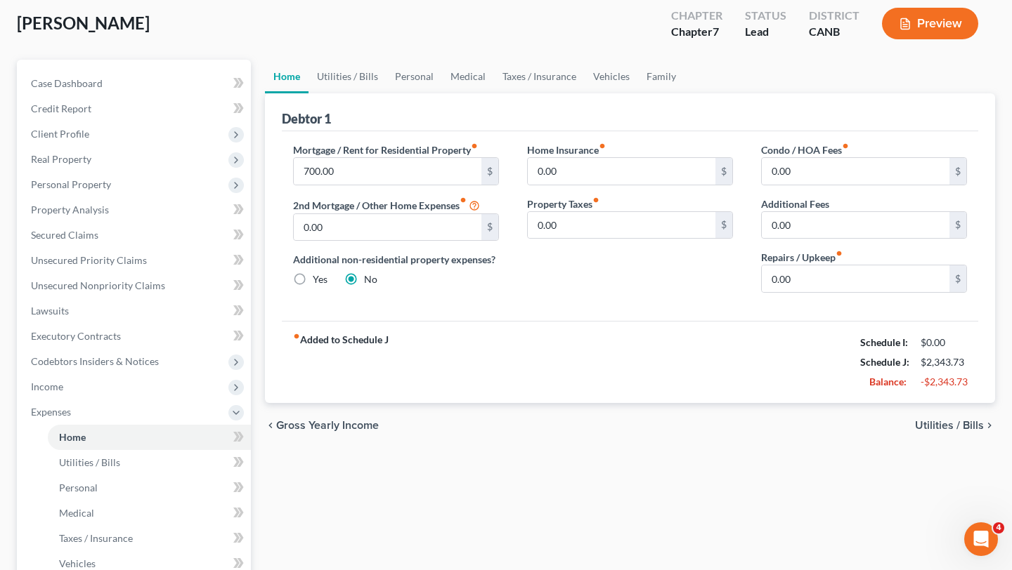
scroll to position [78, 0]
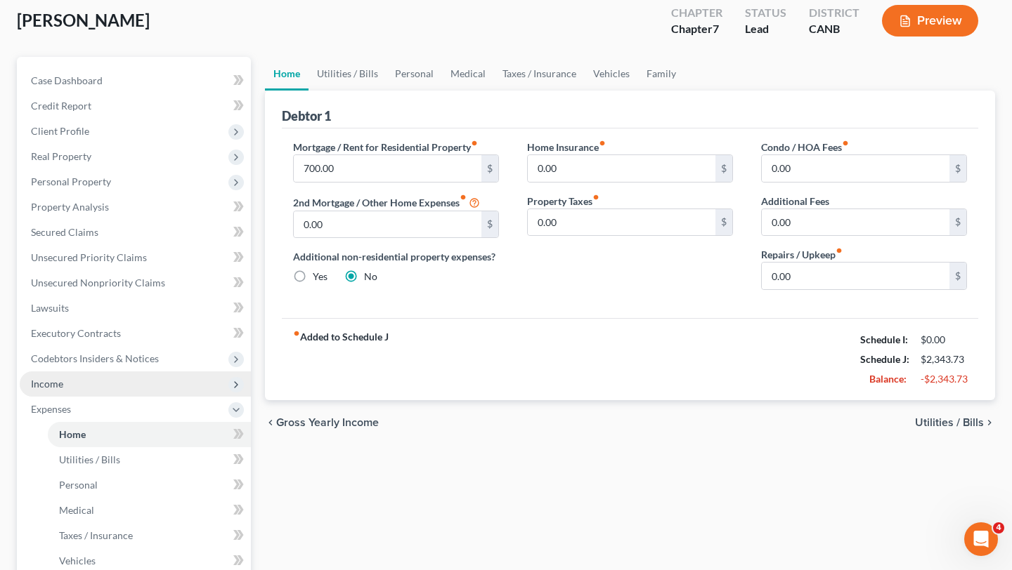
click at [150, 382] on span "Income" at bounding box center [135, 384] width 231 height 25
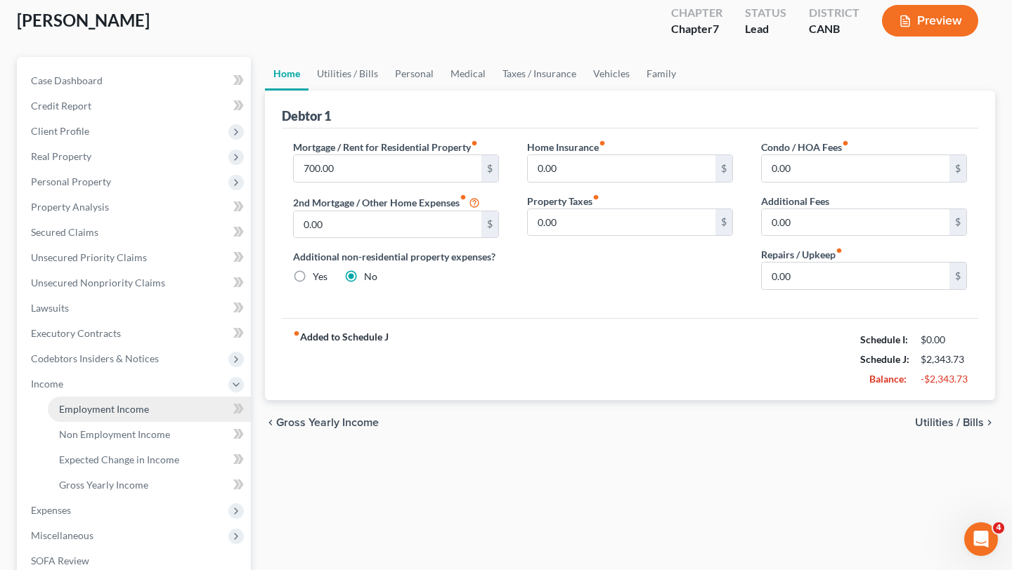
click at [147, 407] on link "Employment Income" at bounding box center [149, 409] width 203 height 25
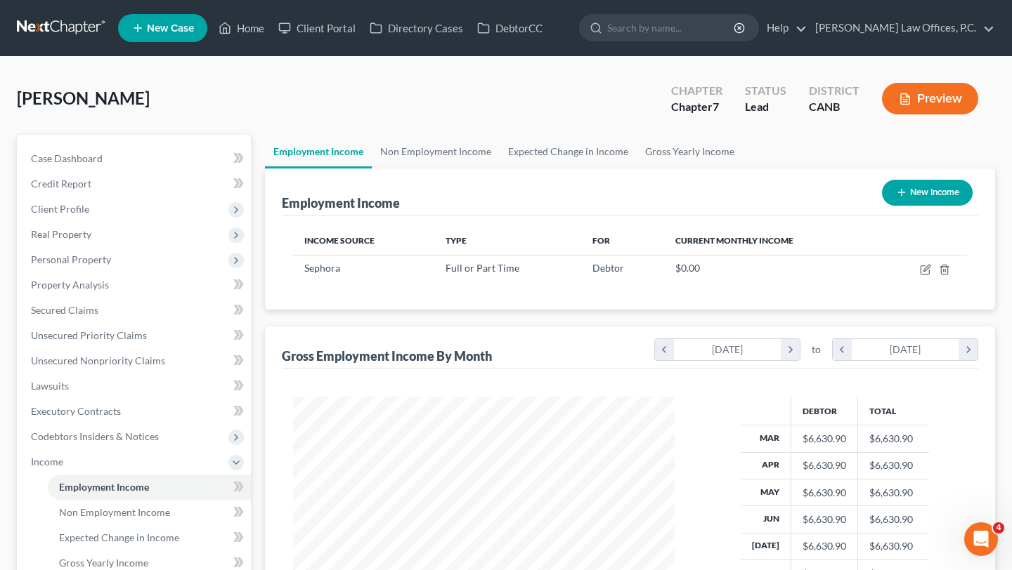
scroll to position [252, 409]
click at [930, 268] on icon "button" at bounding box center [925, 269] width 11 height 11
select select "0"
select select "4"
select select "2"
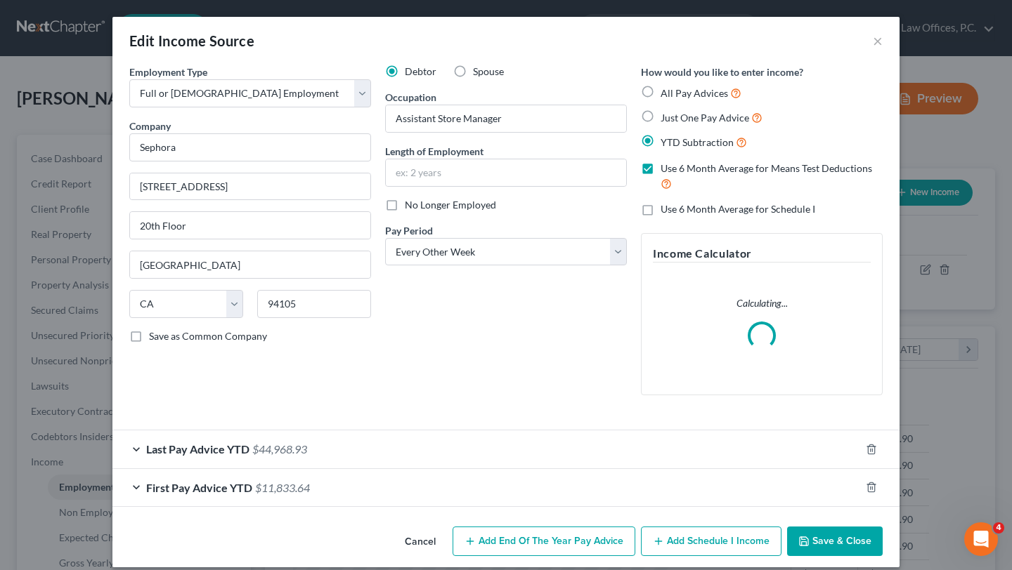
scroll to position [13, 0]
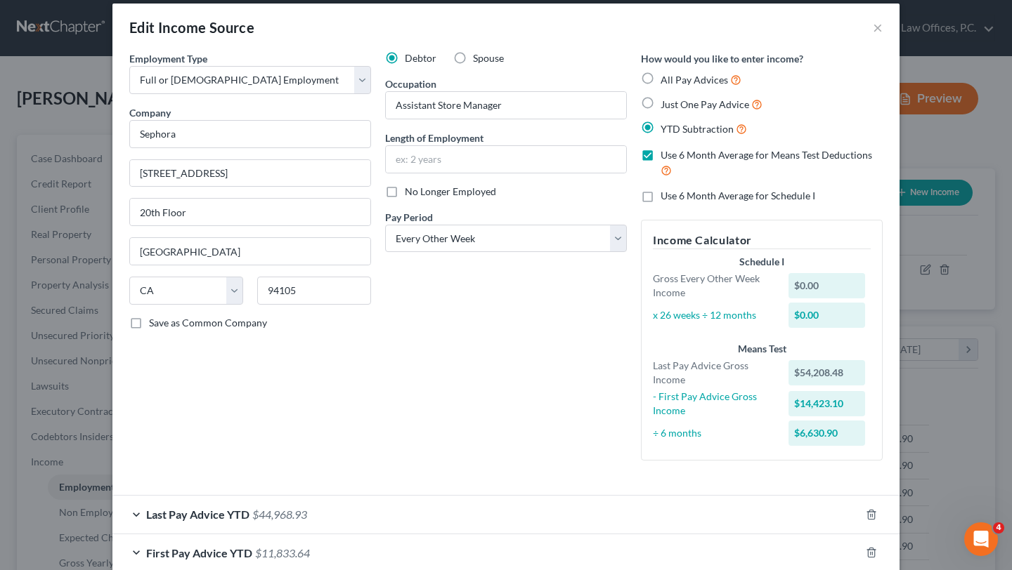
click at [660, 197] on label "Use 6 Month Average for Schedule I" at bounding box center [737, 196] width 155 height 14
click at [666, 197] on input "Use 6 Month Average for Schedule I" at bounding box center [670, 193] width 9 height 9
checkbox input "true"
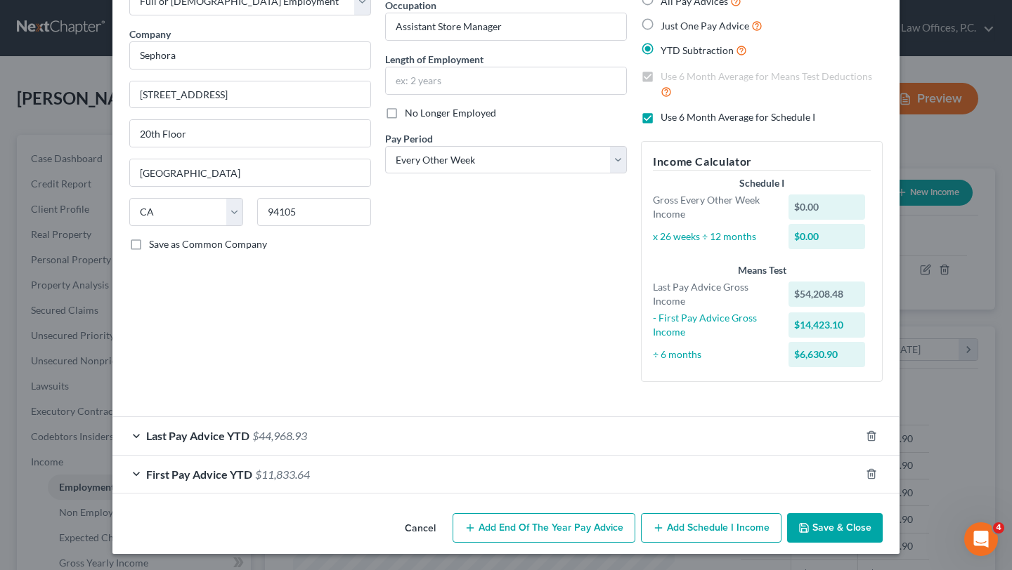
click at [845, 517] on button "Save & Close" at bounding box center [835, 529] width 96 height 30
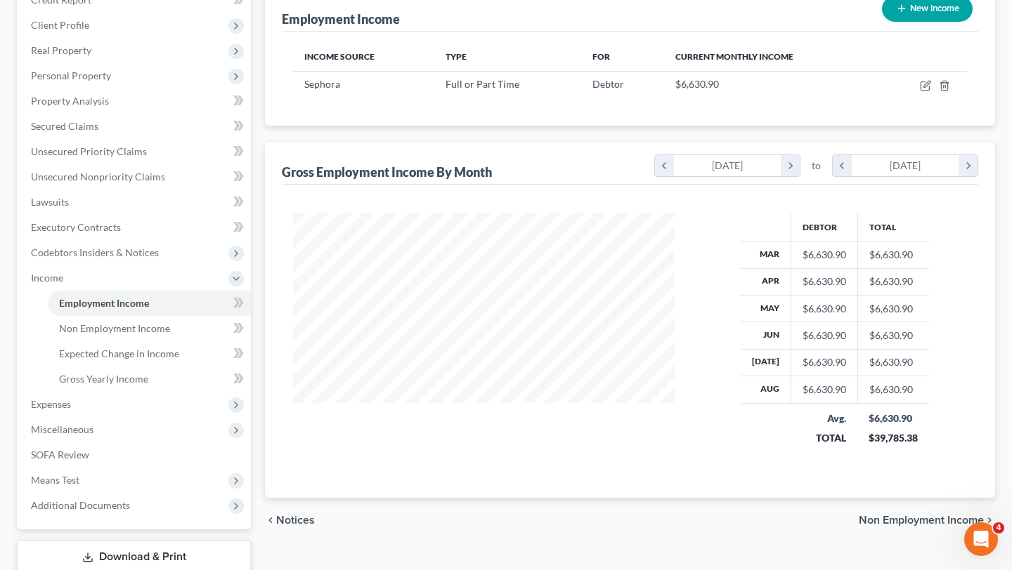
scroll to position [187, 0]
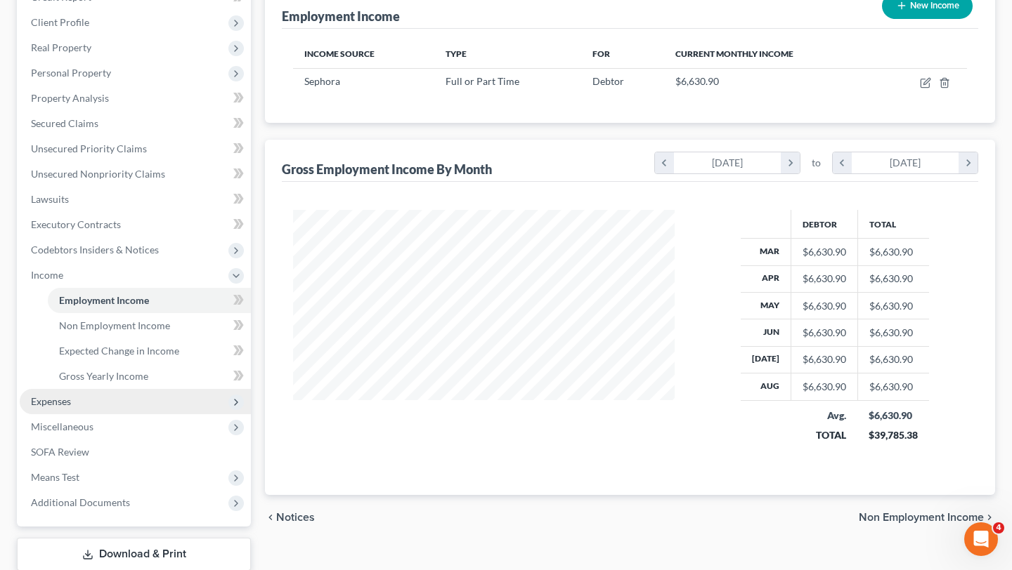
click at [95, 400] on span "Expenses" at bounding box center [135, 401] width 231 height 25
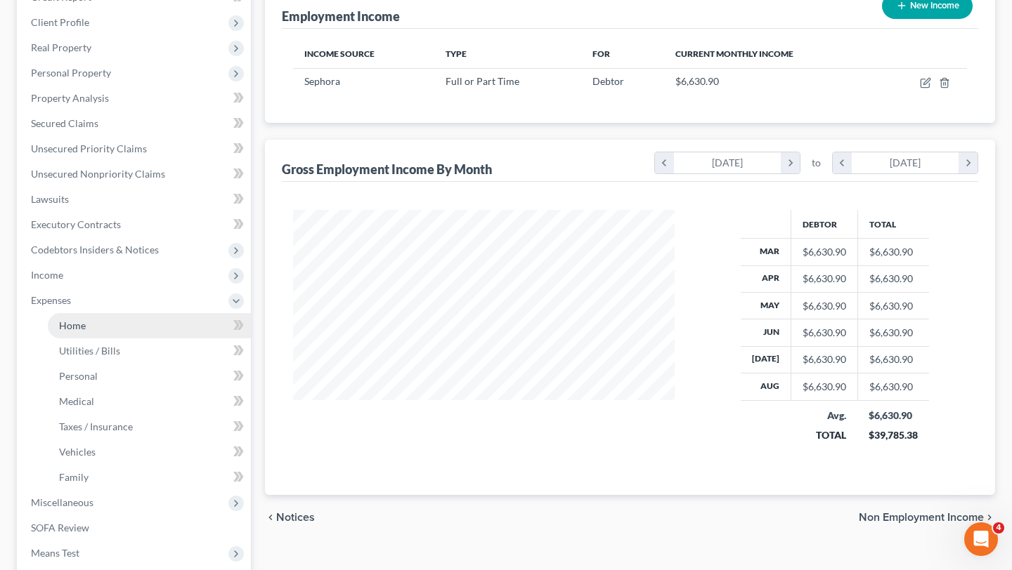
click at [86, 325] on link "Home" at bounding box center [149, 325] width 203 height 25
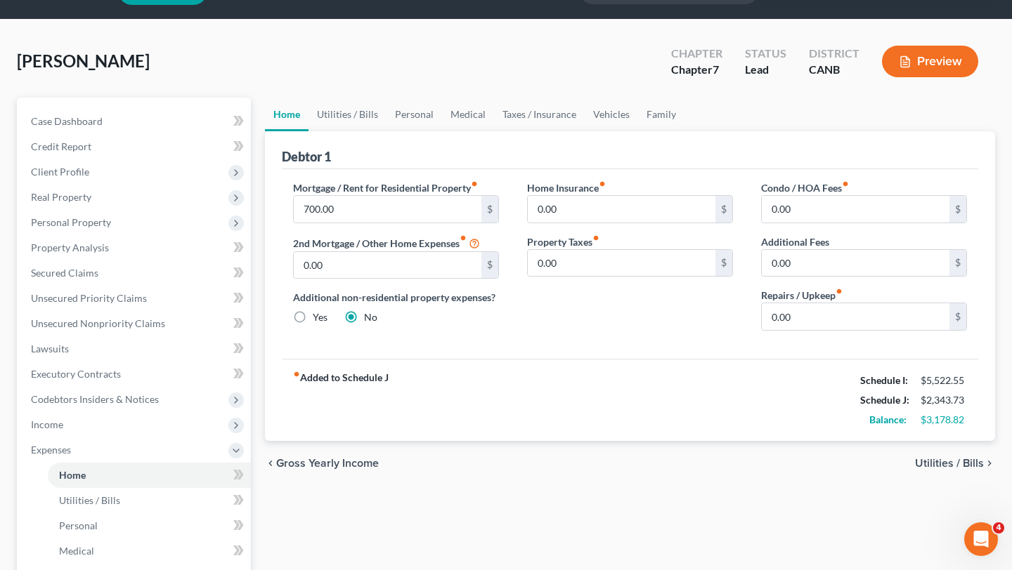
scroll to position [38, 0]
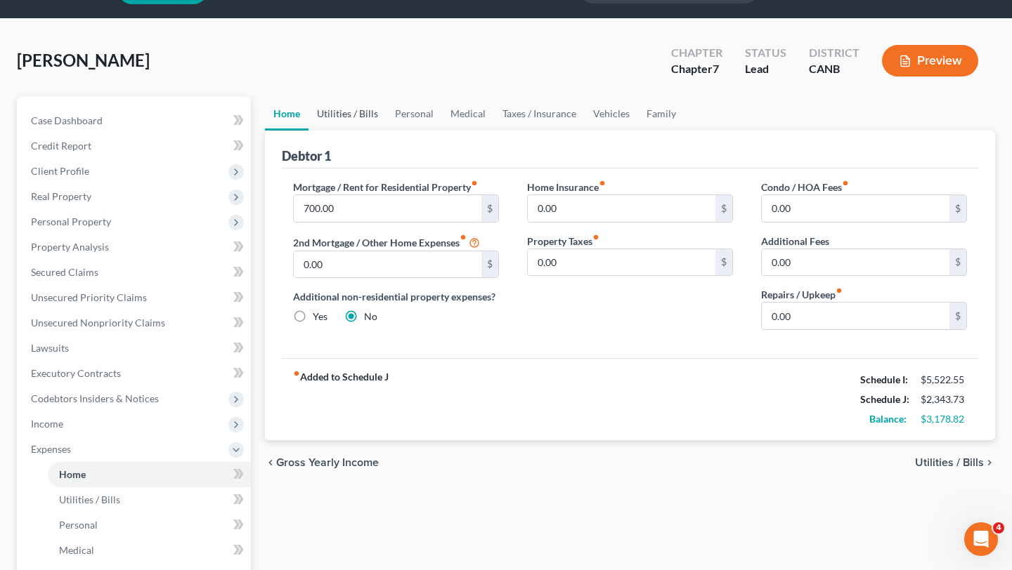
click at [348, 115] on link "Utilities / Bills" at bounding box center [347, 114] width 78 height 34
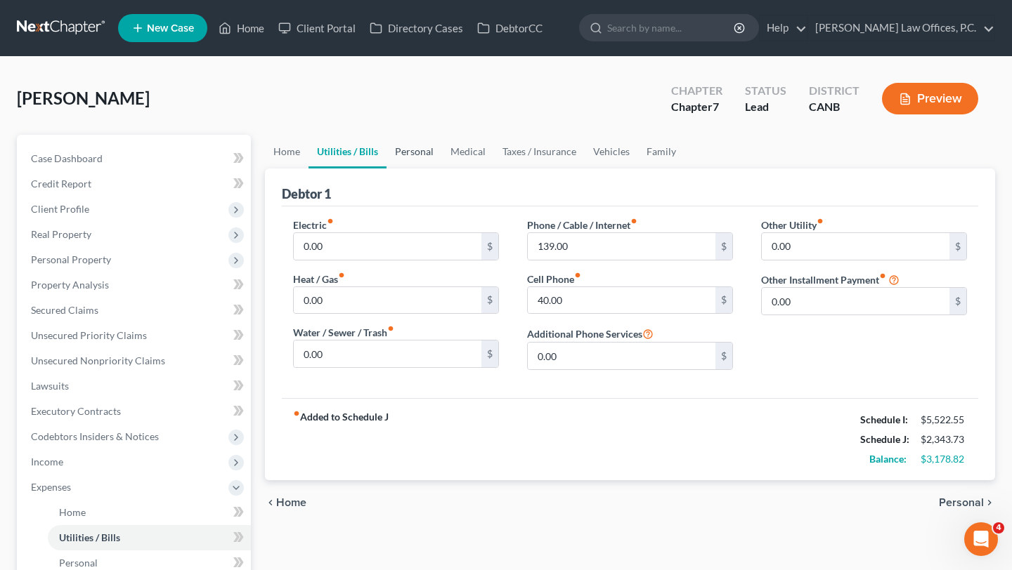
click at [418, 150] on link "Personal" at bounding box center [414, 152] width 56 height 34
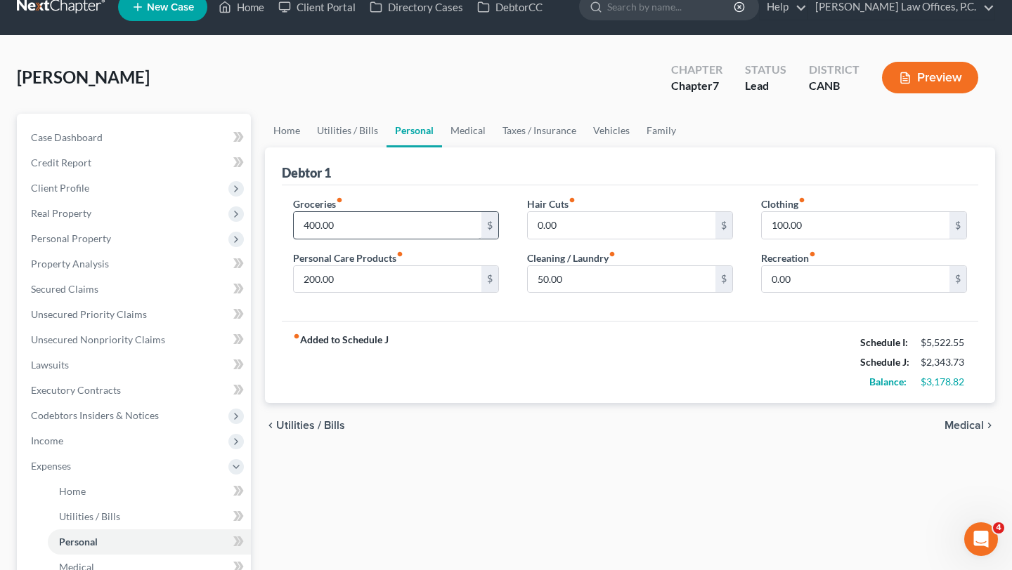
scroll to position [25, 0]
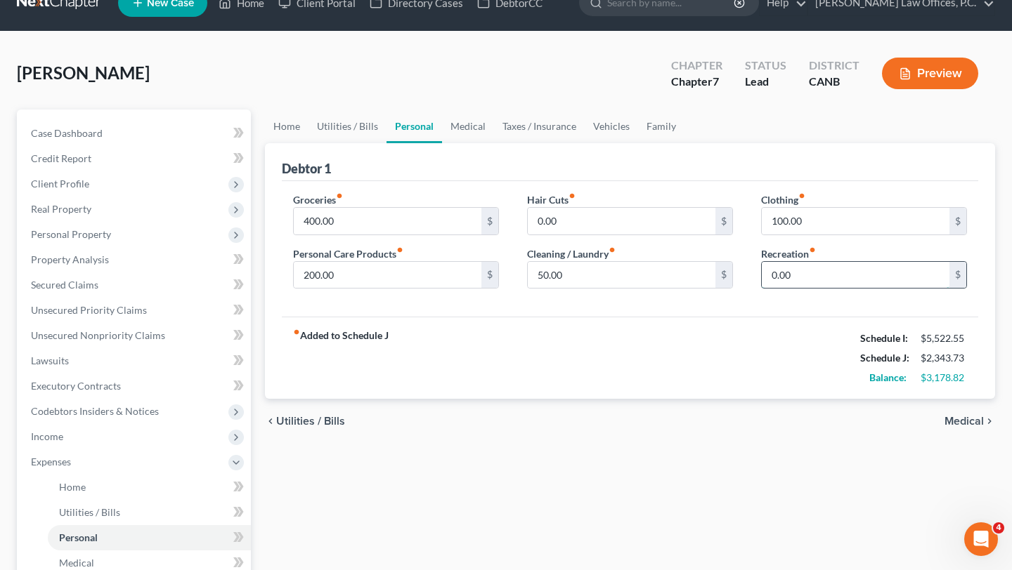
click at [802, 272] on input "0.00" at bounding box center [856, 275] width 188 height 27
type input "150"
click at [759, 343] on div "fiber_manual_record Added to Schedule J Schedule I: $5,522.55 Schedule J: $2,49…" at bounding box center [630, 358] width 696 height 82
click at [559, 218] on input "0.00" at bounding box center [622, 221] width 188 height 27
type input "50"
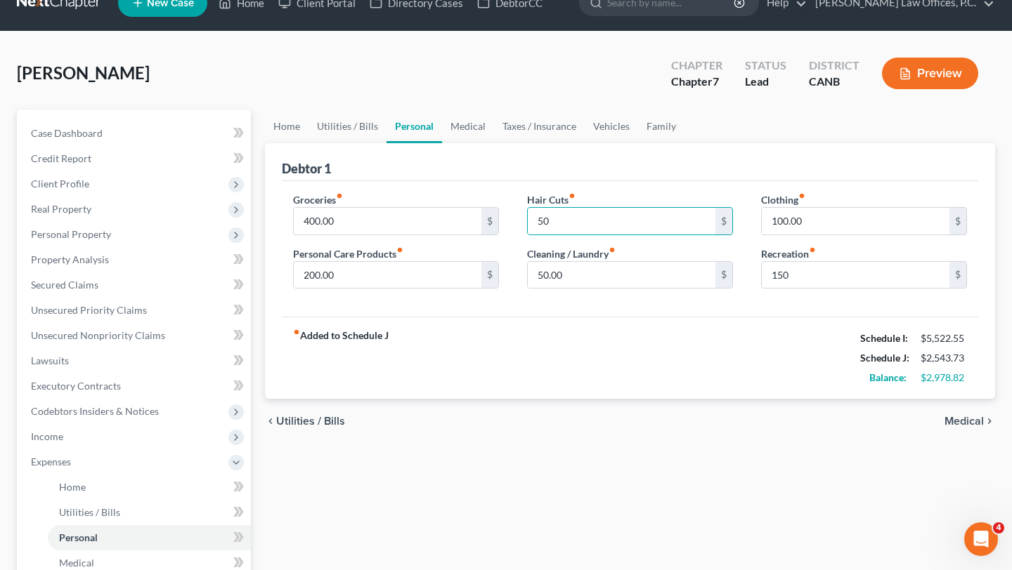
click at [445, 548] on div "Home Utilities / Bills Personal Medical Taxes / Insurance Vehicles Family Debto…" at bounding box center [630, 478] width 744 height 736
click at [453, 128] on link "Medical" at bounding box center [468, 127] width 52 height 34
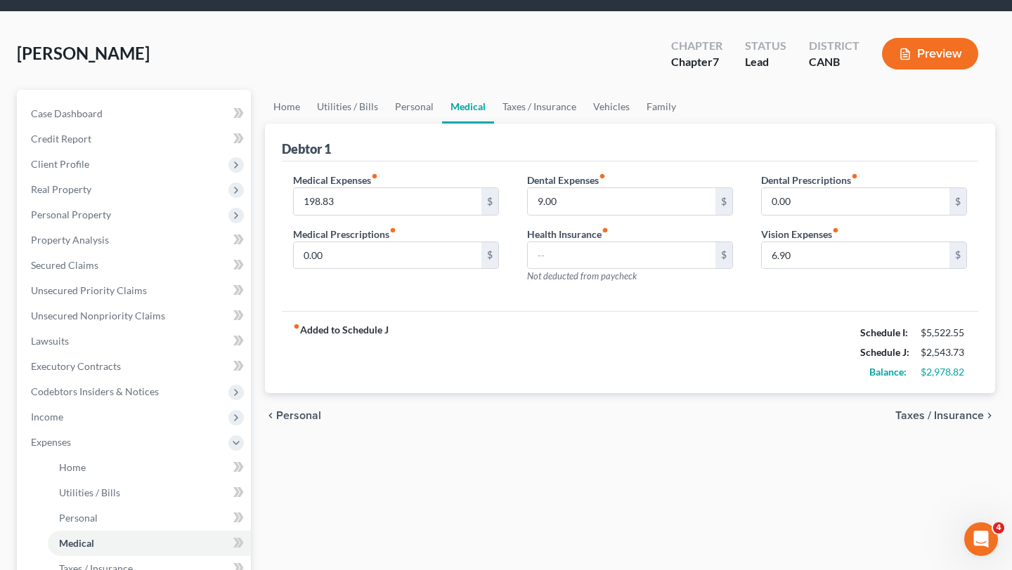
scroll to position [50, 0]
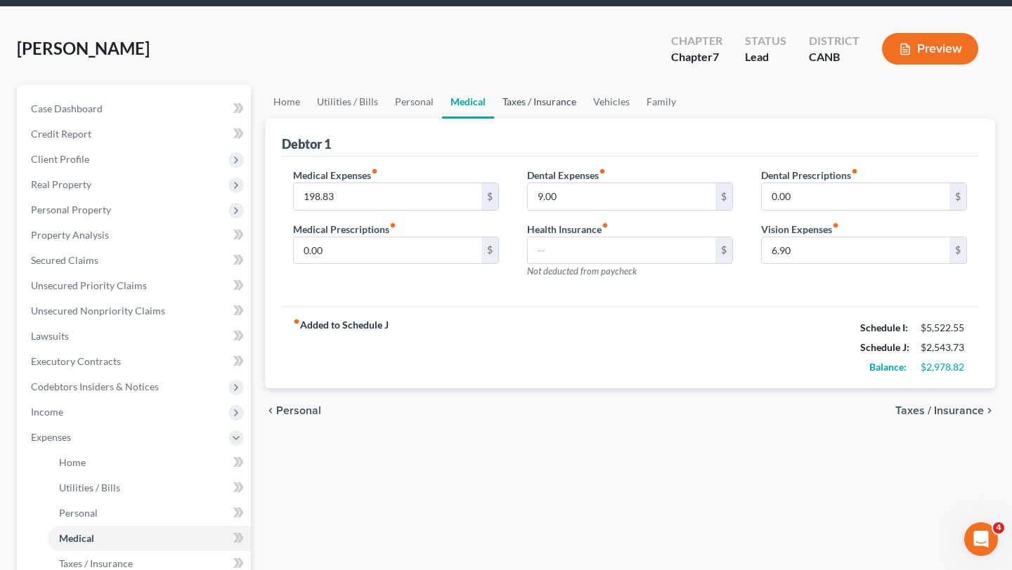
click at [524, 95] on link "Taxes / Insurance" at bounding box center [539, 102] width 91 height 34
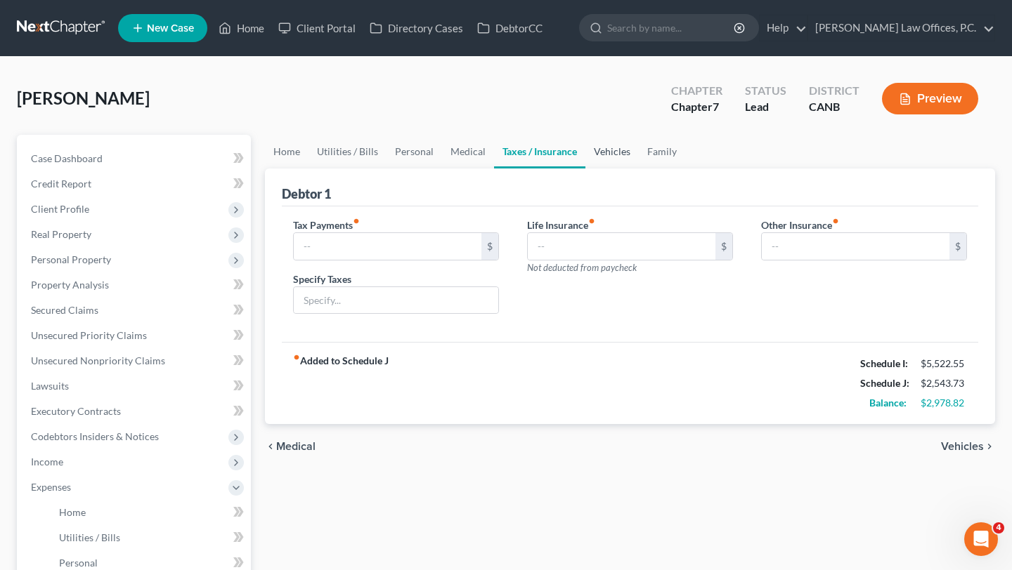
click at [603, 148] on link "Vehicles" at bounding box center [611, 152] width 53 height 34
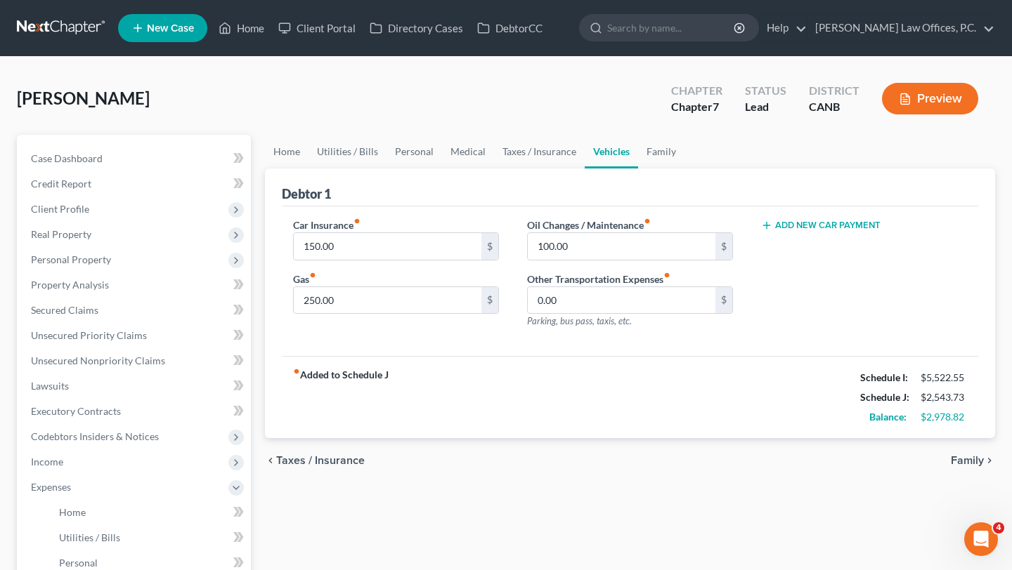
scroll to position [65, 0]
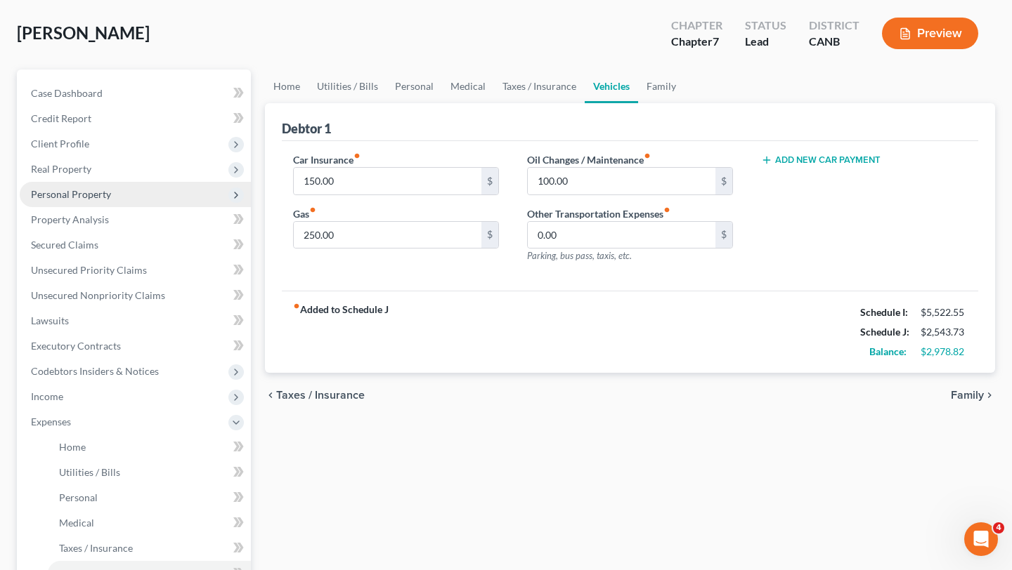
click at [122, 193] on span "Personal Property" at bounding box center [135, 194] width 231 height 25
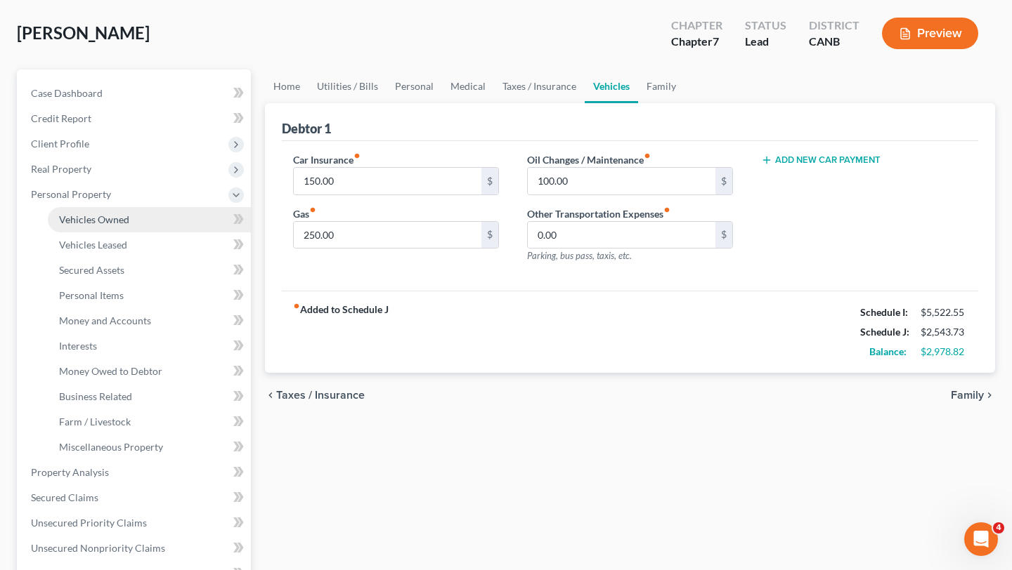
click at [112, 223] on span "Vehicles Owned" at bounding box center [94, 220] width 70 height 12
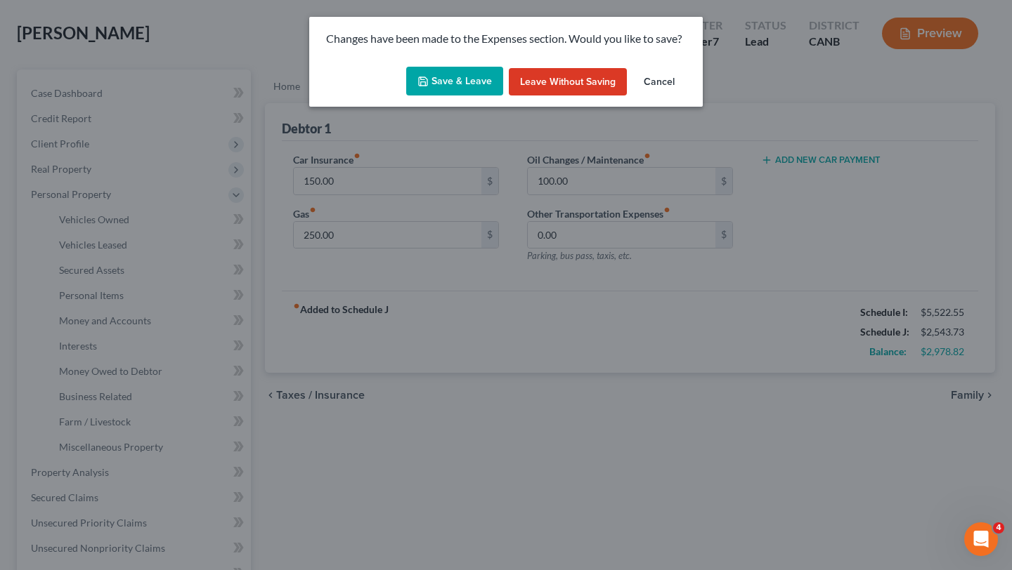
click at [453, 81] on button "Save & Leave" at bounding box center [454, 82] width 97 height 30
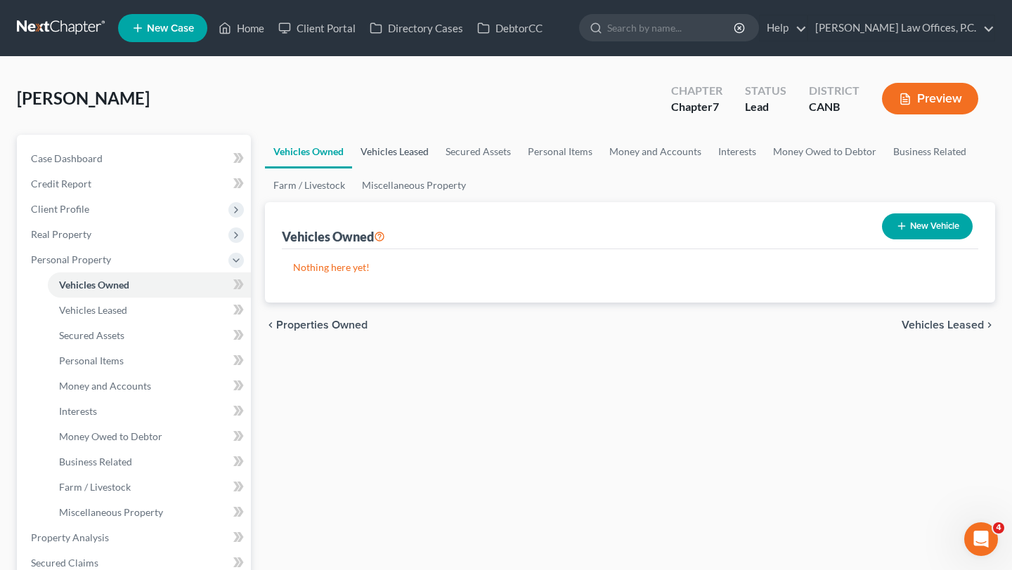
click at [410, 157] on link "Vehicles Leased" at bounding box center [394, 152] width 85 height 34
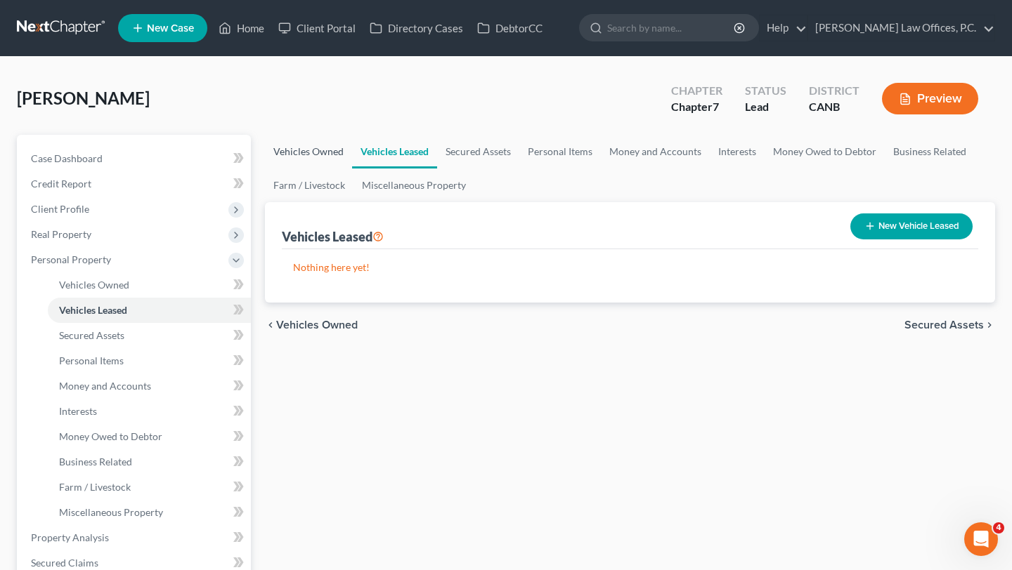
click at [305, 162] on link "Vehicles Owned" at bounding box center [308, 152] width 87 height 34
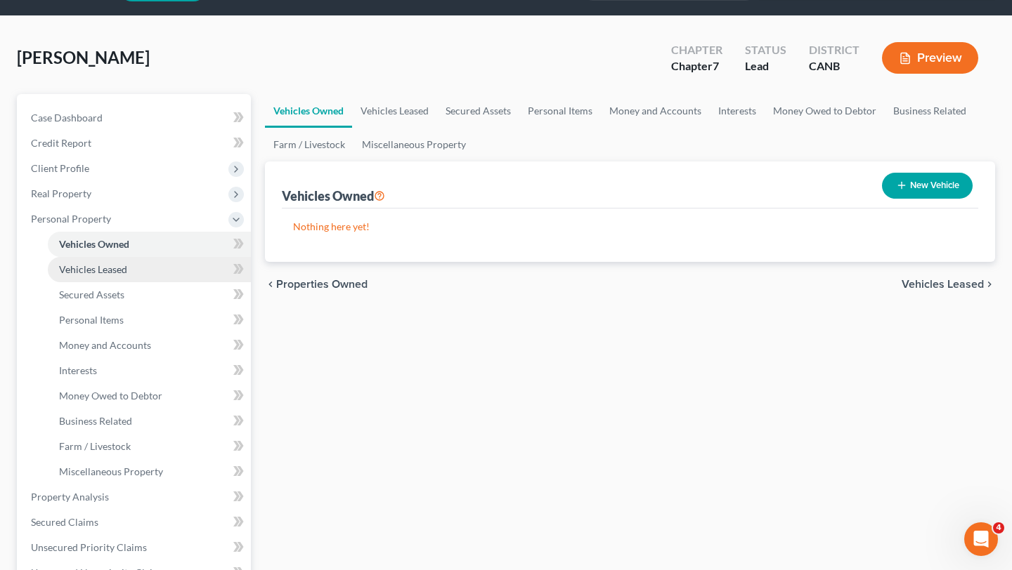
scroll to position [46, 0]
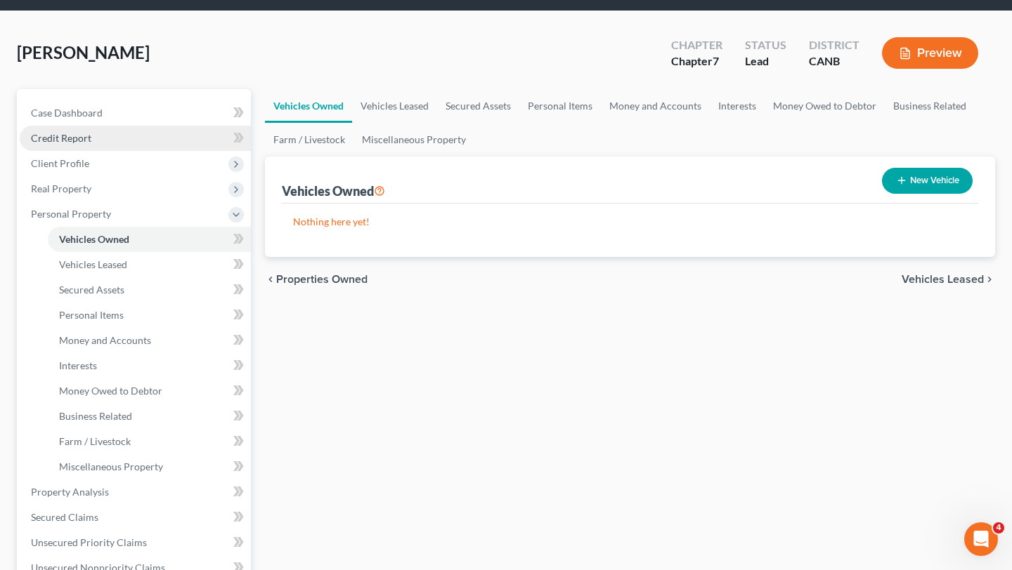
click at [92, 144] on link "Credit Report" at bounding box center [135, 138] width 231 height 25
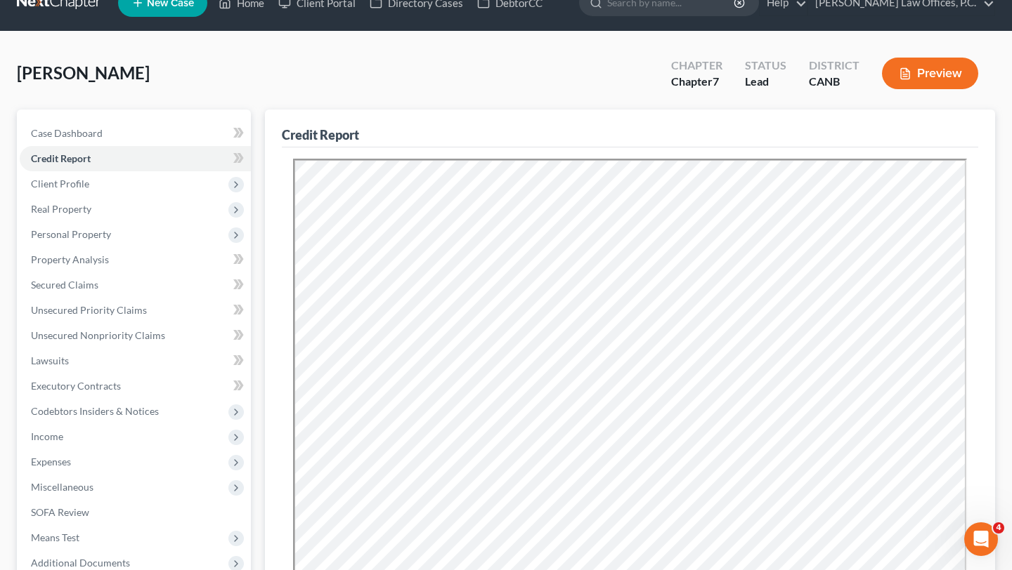
scroll to position [29, 0]
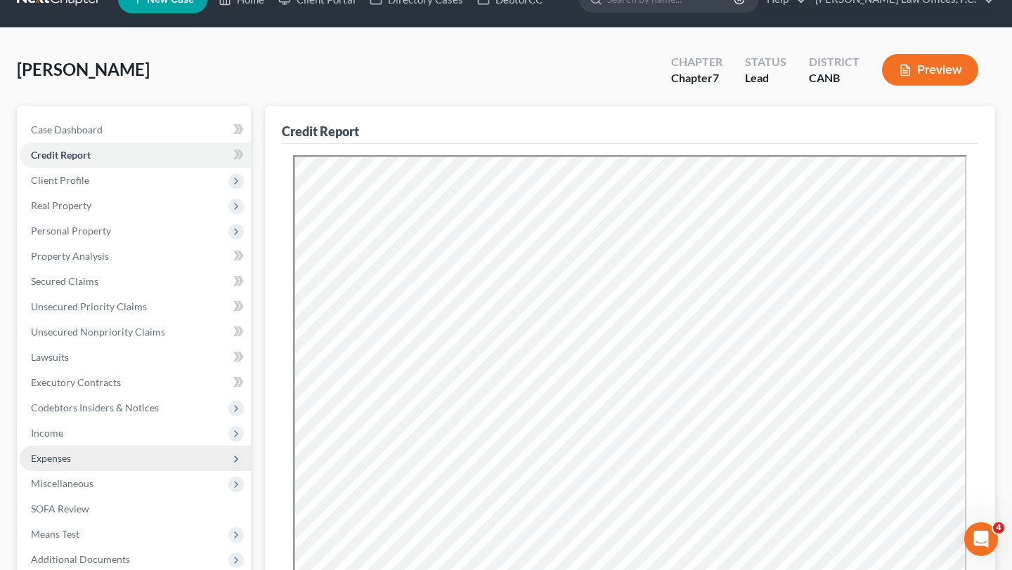
click at [74, 463] on span "Expenses" at bounding box center [135, 458] width 231 height 25
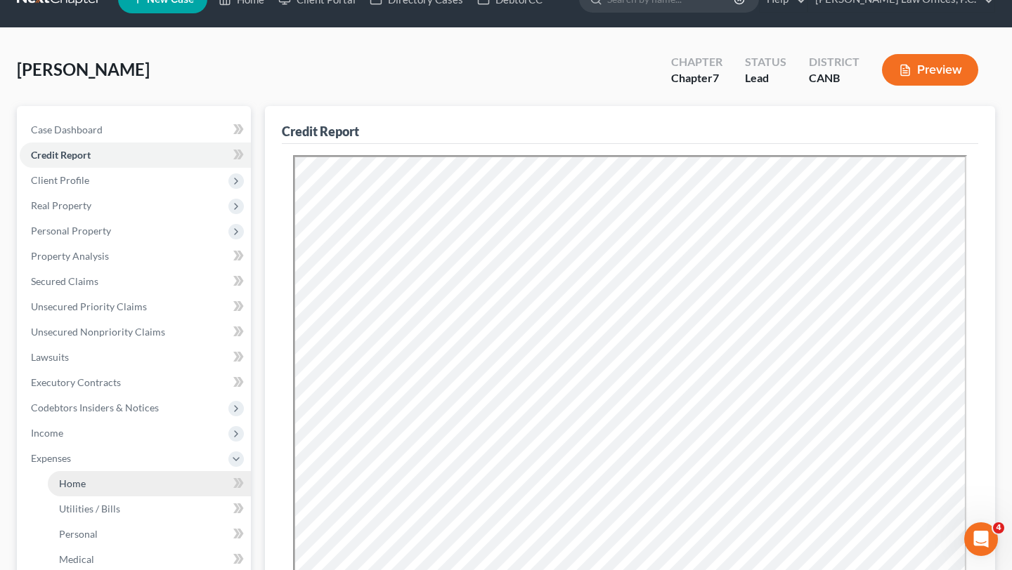
click at [76, 490] on link "Home" at bounding box center [149, 483] width 203 height 25
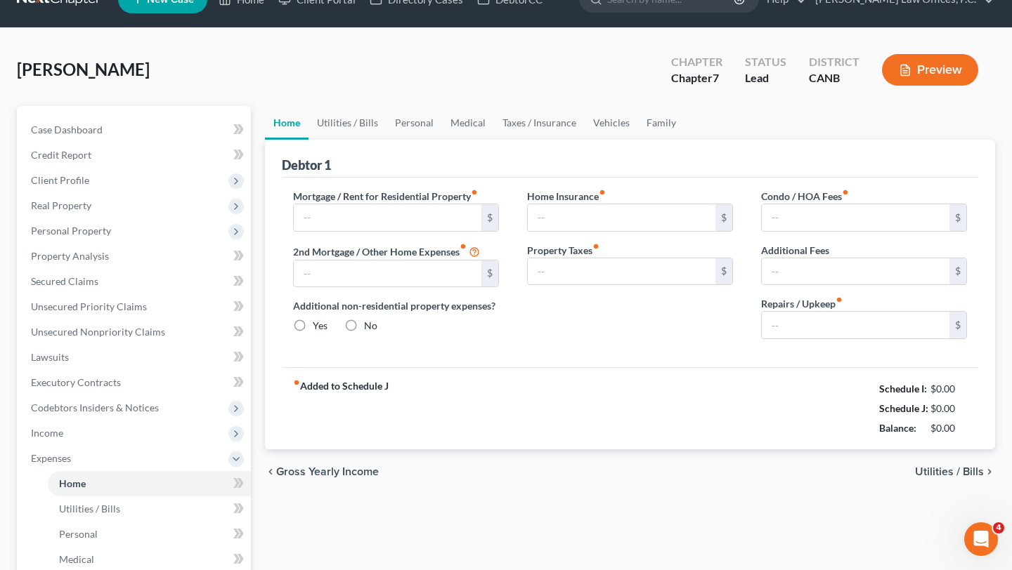
scroll to position [7, 0]
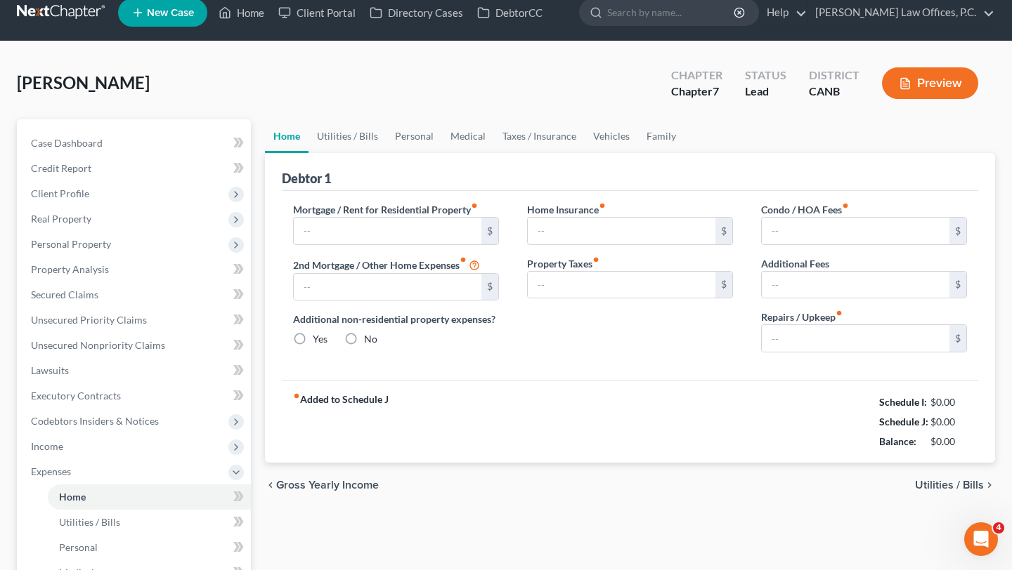
type input "700.00"
type input "0.00"
radio input "true"
type input "0.00"
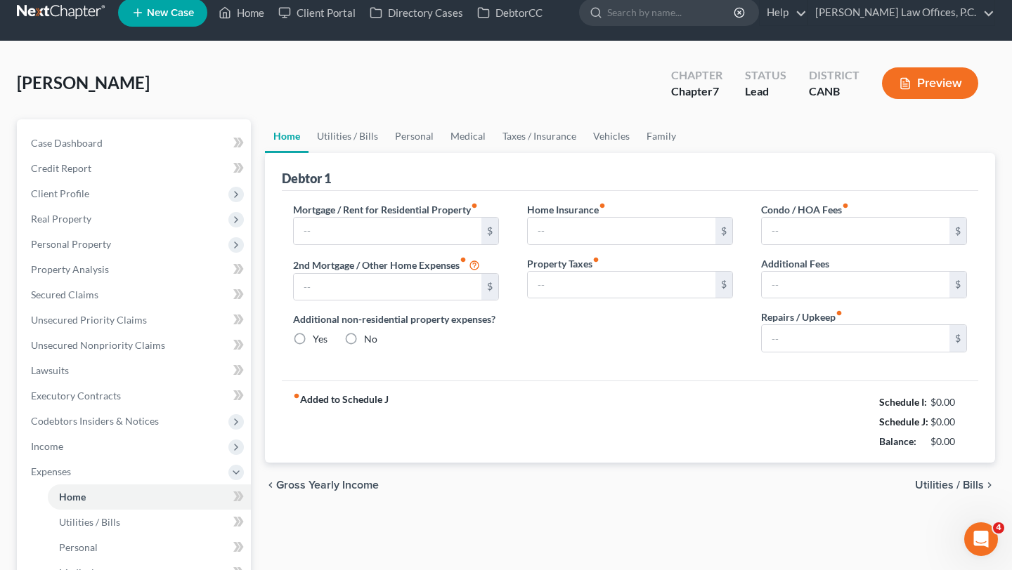
type input "0.00"
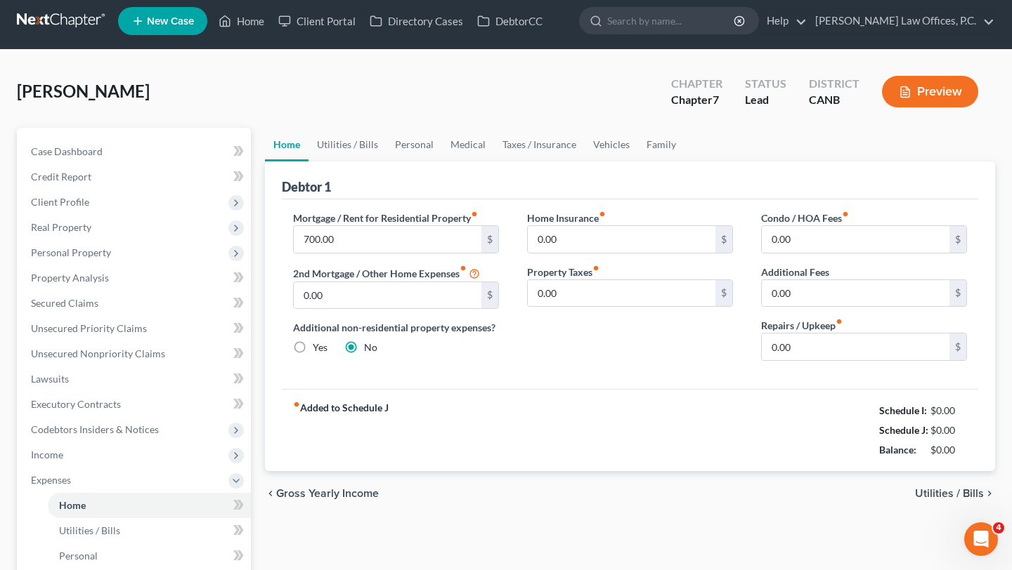
scroll to position [0, 0]
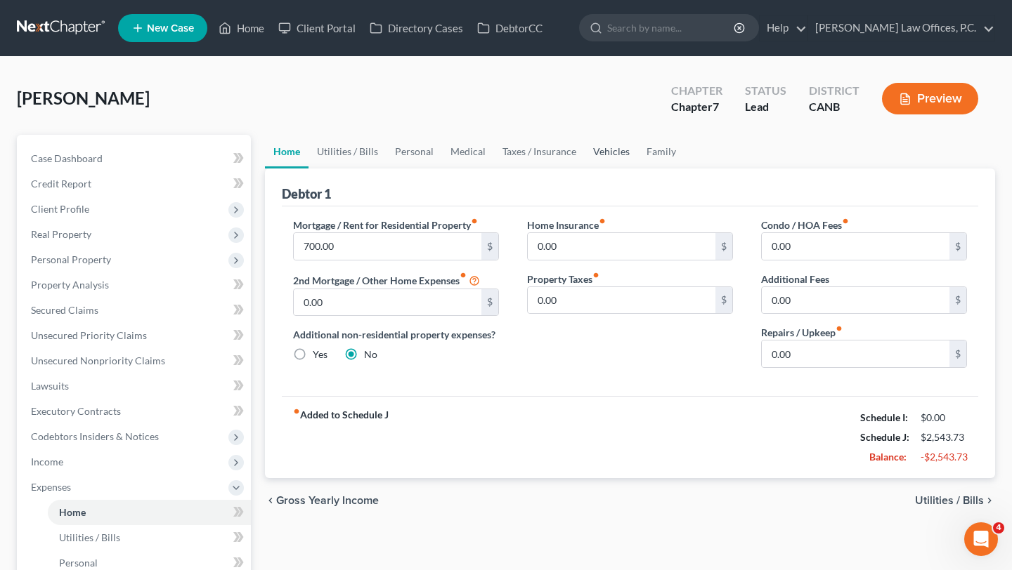
click at [608, 148] on link "Vehicles" at bounding box center [611, 152] width 53 height 34
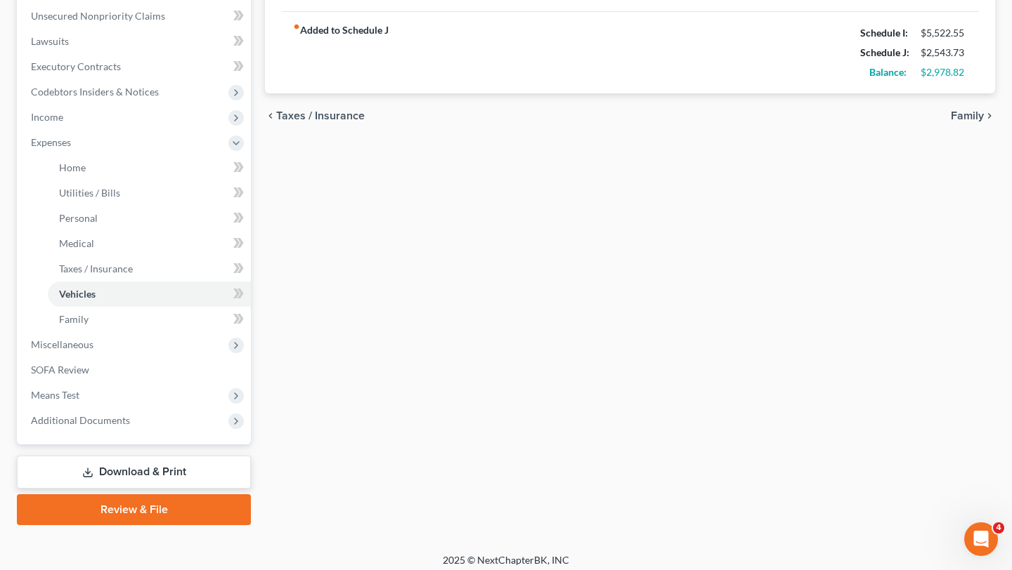
scroll to position [352, 0]
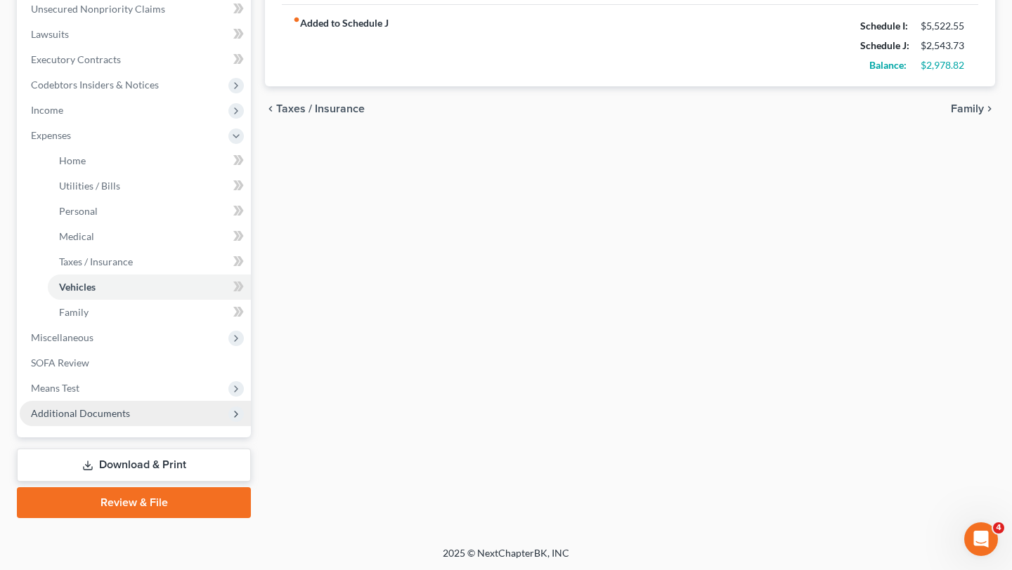
click at [115, 421] on span "Additional Documents" at bounding box center [135, 413] width 231 height 25
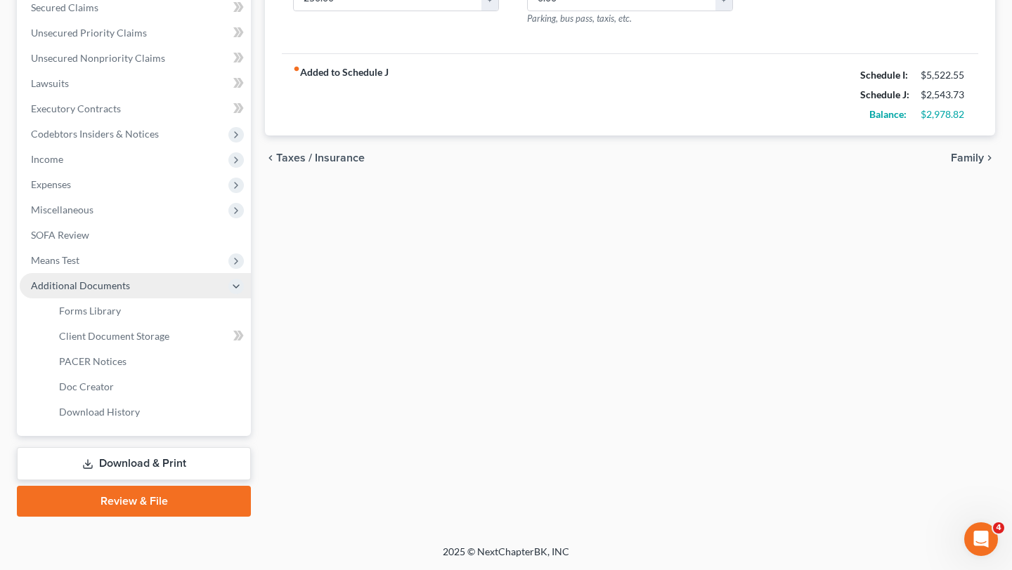
scroll to position [301, 0]
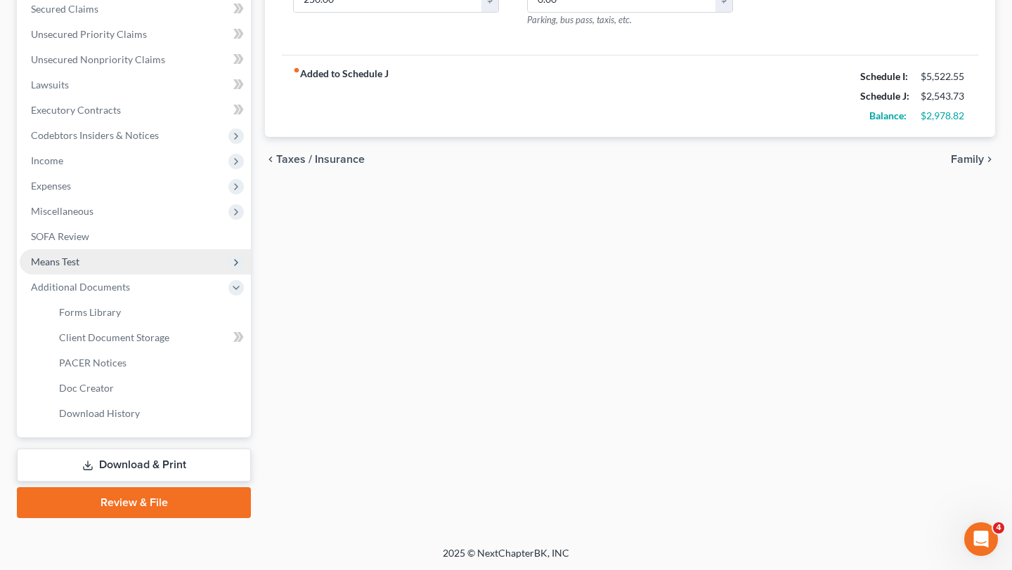
click at [143, 266] on span "Means Test" at bounding box center [135, 261] width 231 height 25
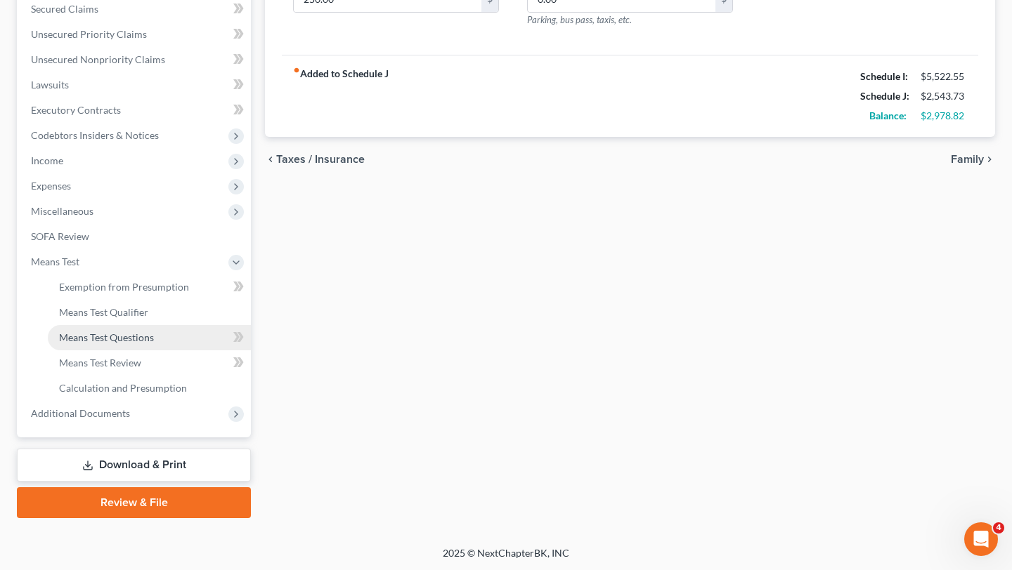
click at [124, 344] on link "Means Test Questions" at bounding box center [149, 337] width 203 height 25
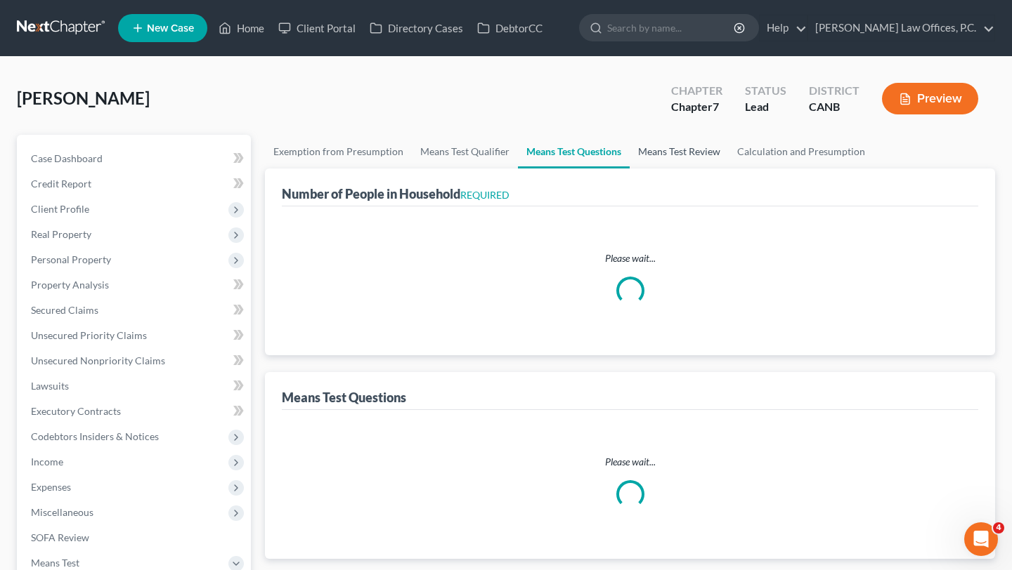
select select "60"
select select "0"
select select "1"
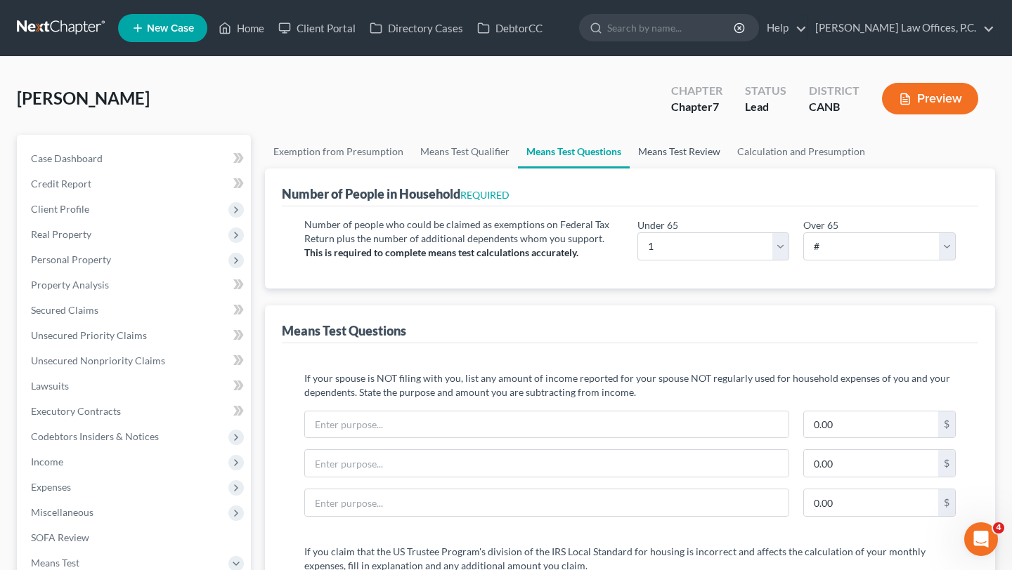
click at [664, 158] on link "Means Test Review" at bounding box center [679, 152] width 99 height 34
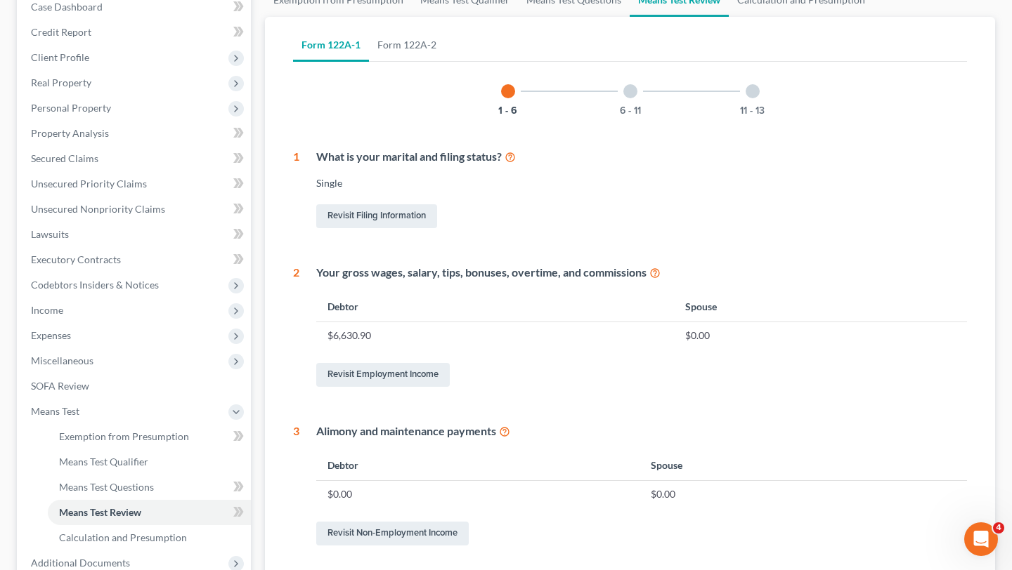
scroll to position [77, 0]
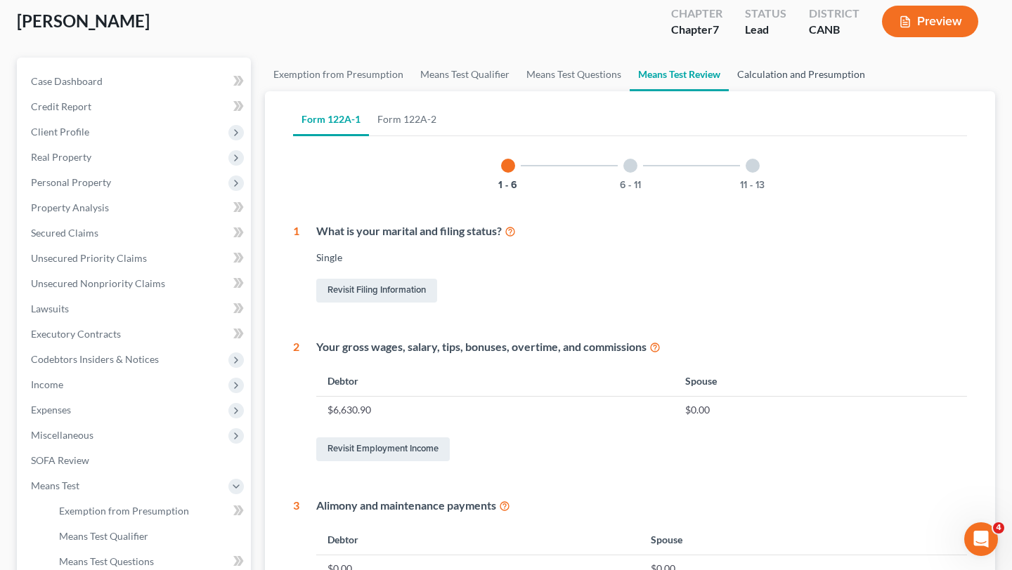
click at [784, 81] on link "Calculation and Presumption" at bounding box center [801, 75] width 145 height 34
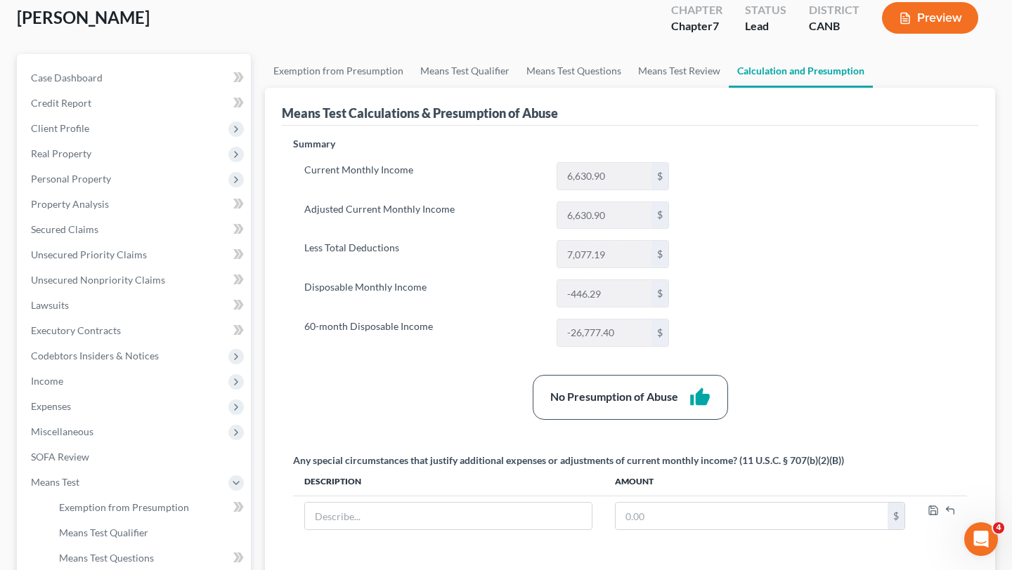
scroll to position [104, 0]
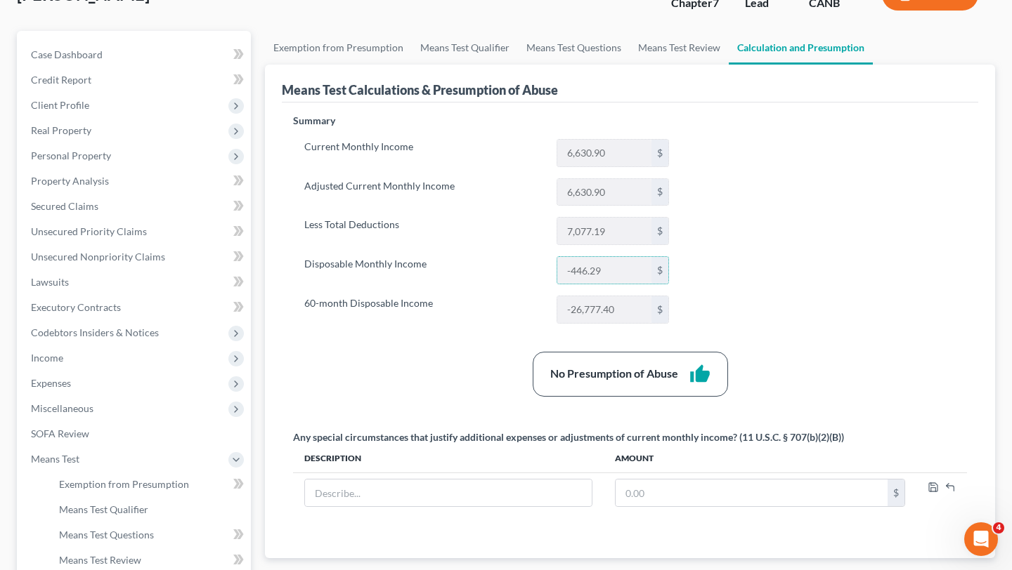
drag, startPoint x: 585, startPoint y: 256, endPoint x: 686, endPoint y: 332, distance: 126.0
click at [686, 331] on div "Summary Current Monthly Income 6,630.90 $ Adjusted Current Monthly Income 6,630…" at bounding box center [486, 224] width 401 height 221
click at [686, 332] on div "Summary Current Monthly Income 6,630.90 $ Adjusted Current Monthly Income 6,630…" at bounding box center [486, 224] width 401 height 221
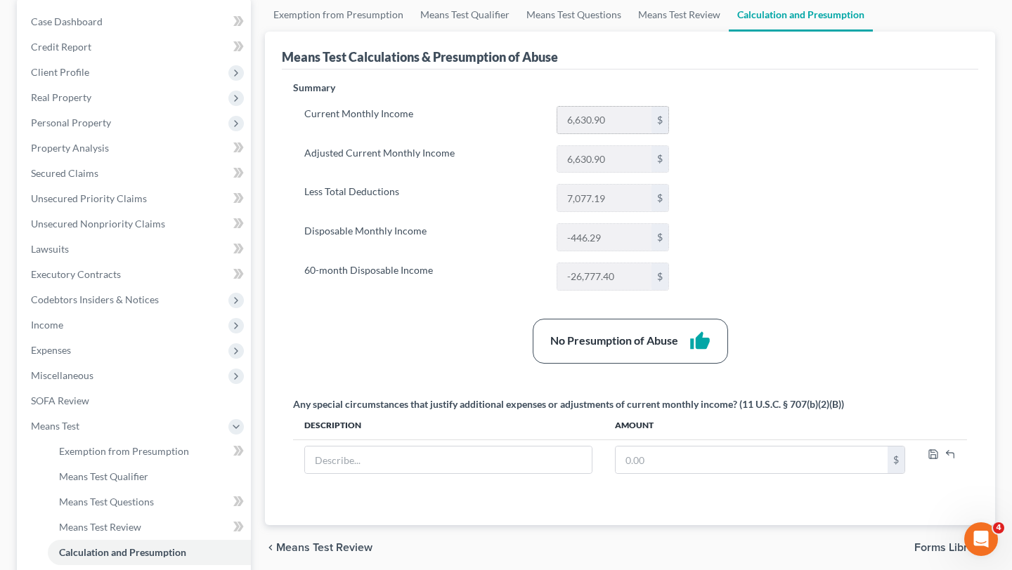
drag, startPoint x: 565, startPoint y: 115, endPoint x: 635, endPoint y: 128, distance: 71.4
click at [635, 128] on input "6,630.90" at bounding box center [604, 120] width 94 height 27
drag, startPoint x: 570, startPoint y: 154, endPoint x: 636, endPoint y: 164, distance: 66.2
click at [635, 164] on input "6,630.90" at bounding box center [604, 159] width 94 height 27
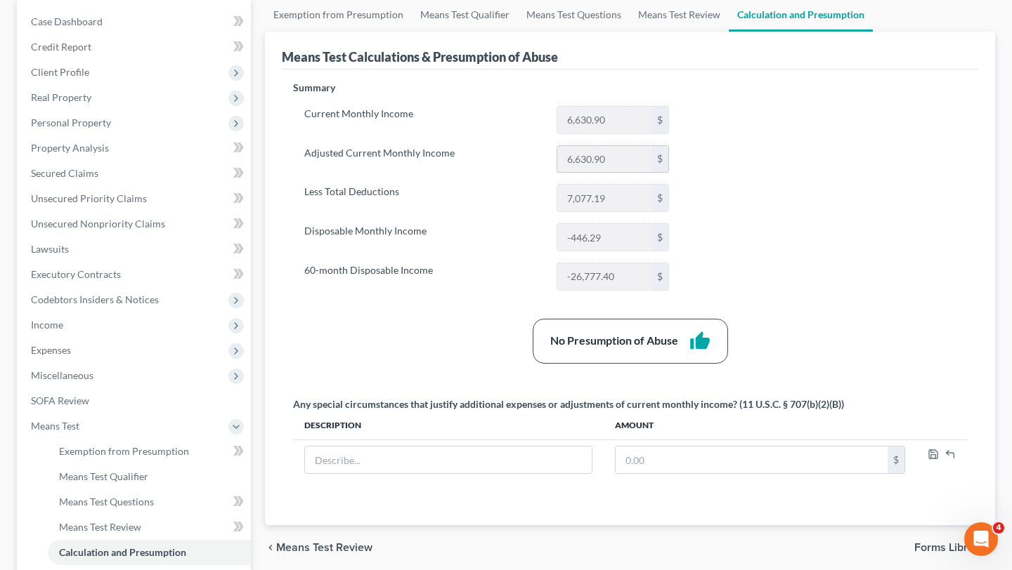
click at [636, 164] on input "6,630.90" at bounding box center [604, 159] width 94 height 27
drag, startPoint x: 565, startPoint y: 204, endPoint x: 670, endPoint y: 220, distance: 105.8
click at [670, 219] on div "Current Monthly Income 6,630.90 $ Adjusted Current Monthly Income 6,630.90 $ Le…" at bounding box center [486, 198] width 387 height 185
click at [670, 220] on div "Current Monthly Income 6,630.90 $ Adjusted Current Monthly Income 6,630.90 $ Le…" at bounding box center [486, 198] width 387 height 185
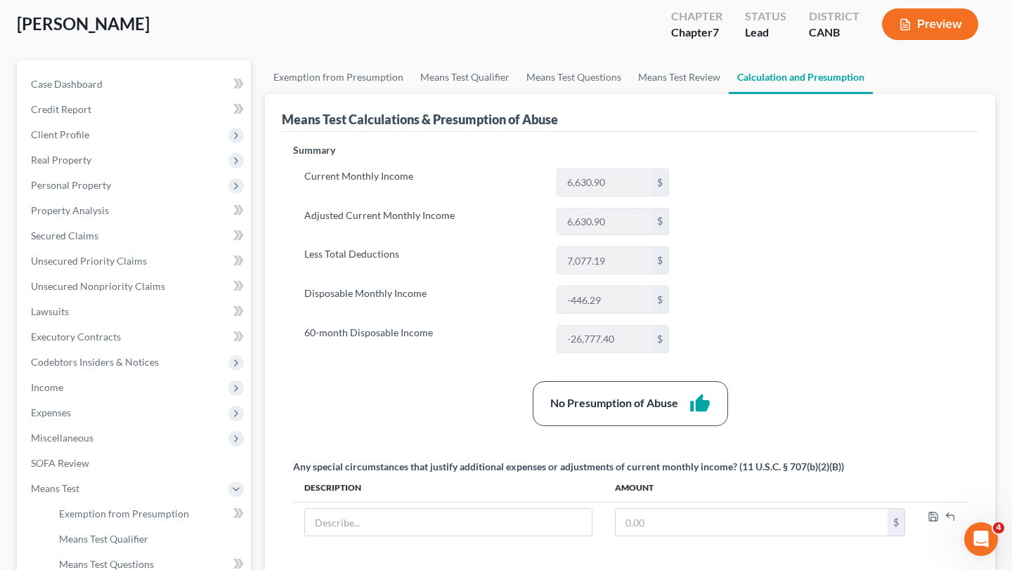
scroll to position [66, 0]
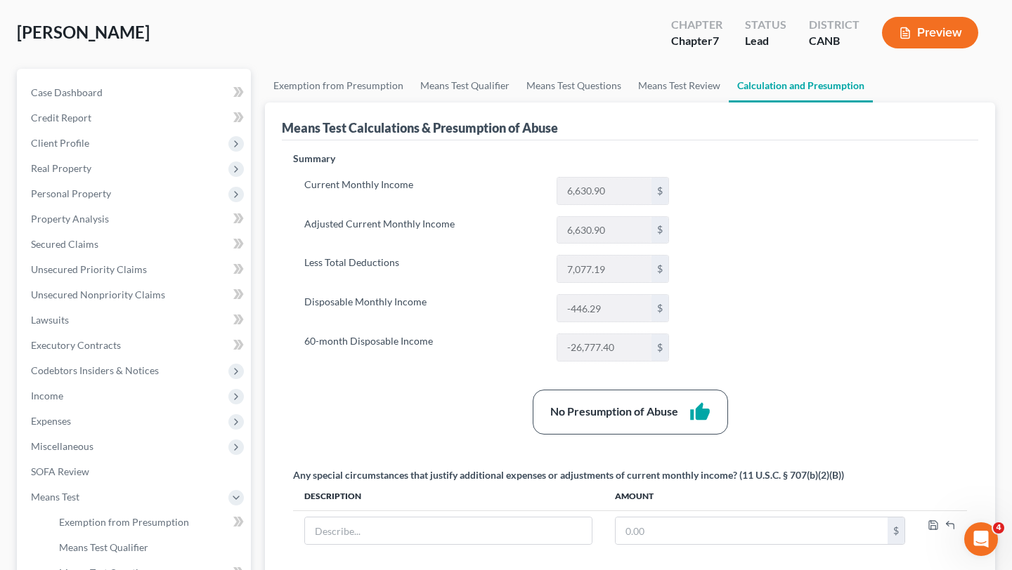
click at [924, 39] on button "Preview" at bounding box center [930, 33] width 96 height 32
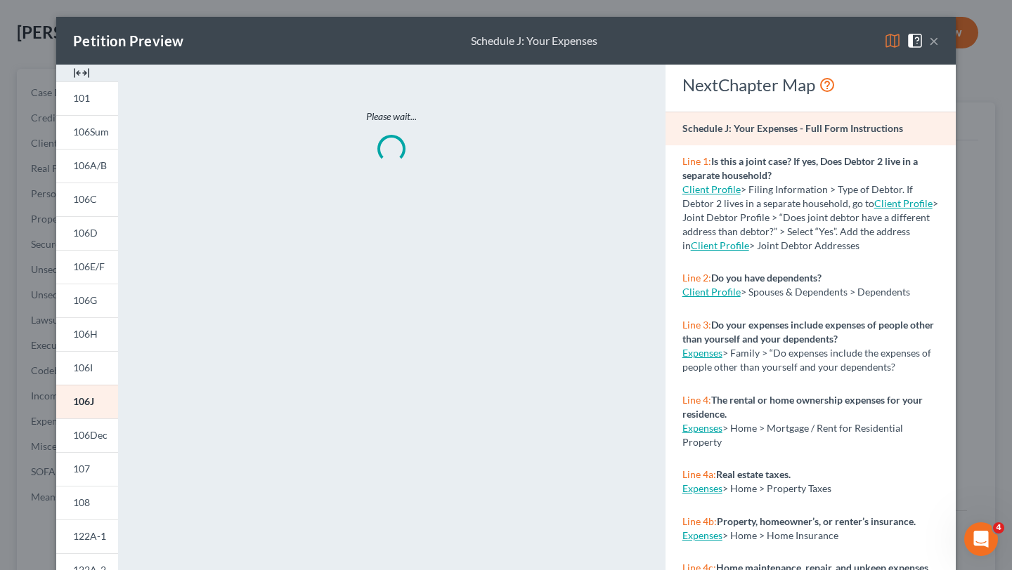
scroll to position [61, 0]
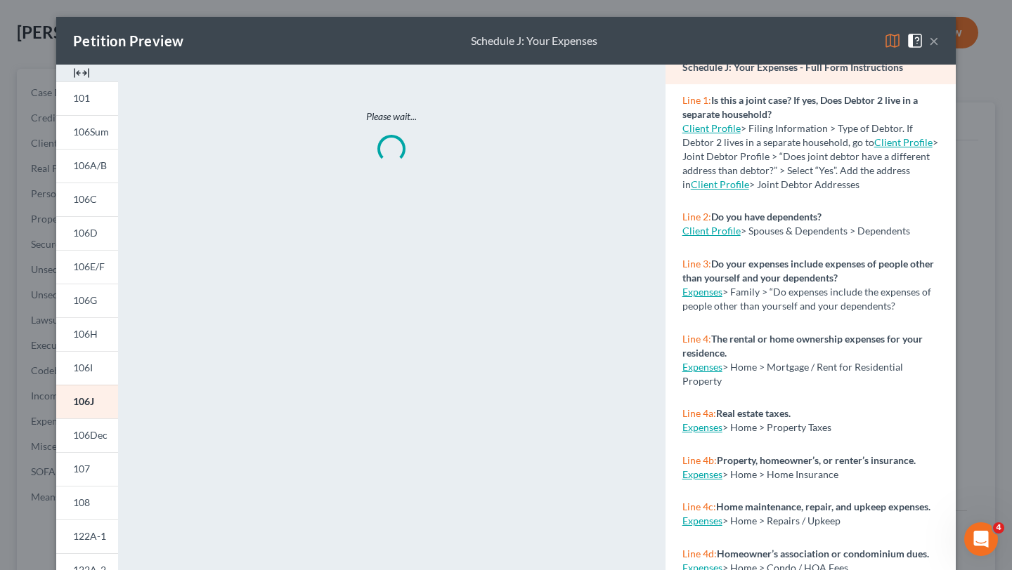
click at [763, 337] on strong "The rental or home ownership expenses for your residence." at bounding box center [802, 346] width 240 height 26
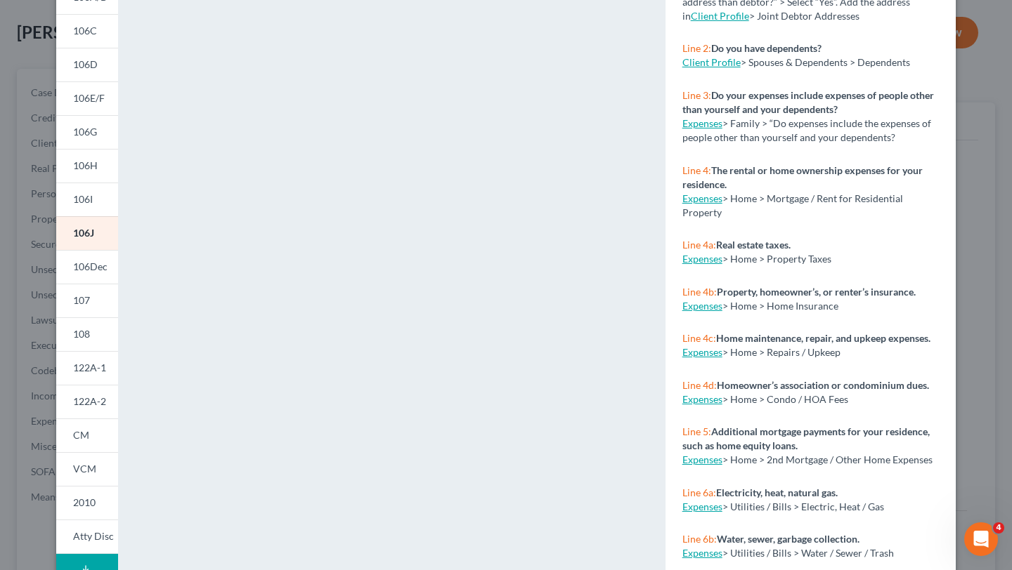
scroll to position [221, 0]
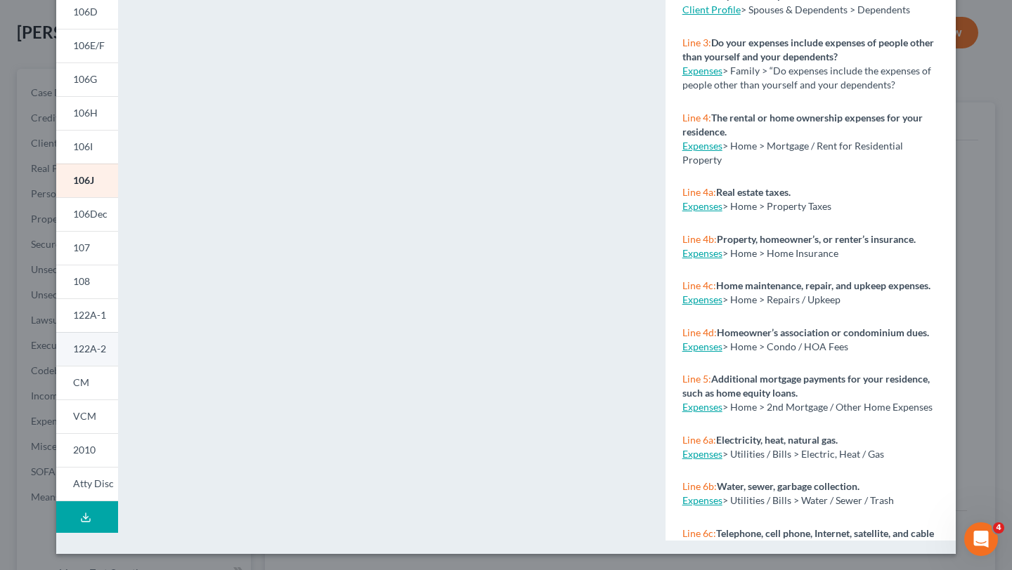
click at [97, 348] on span "122A-2" at bounding box center [89, 349] width 33 height 12
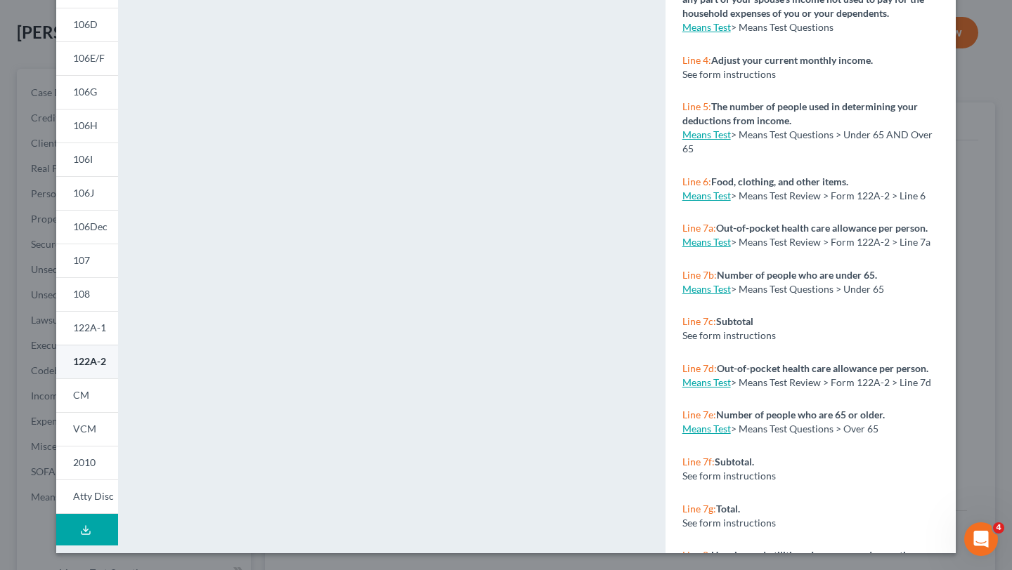
scroll to position [209, 0]
click at [97, 348] on link "122A-2" at bounding box center [87, 362] width 62 height 34
click at [98, 363] on span "122A-2" at bounding box center [89, 362] width 33 height 12
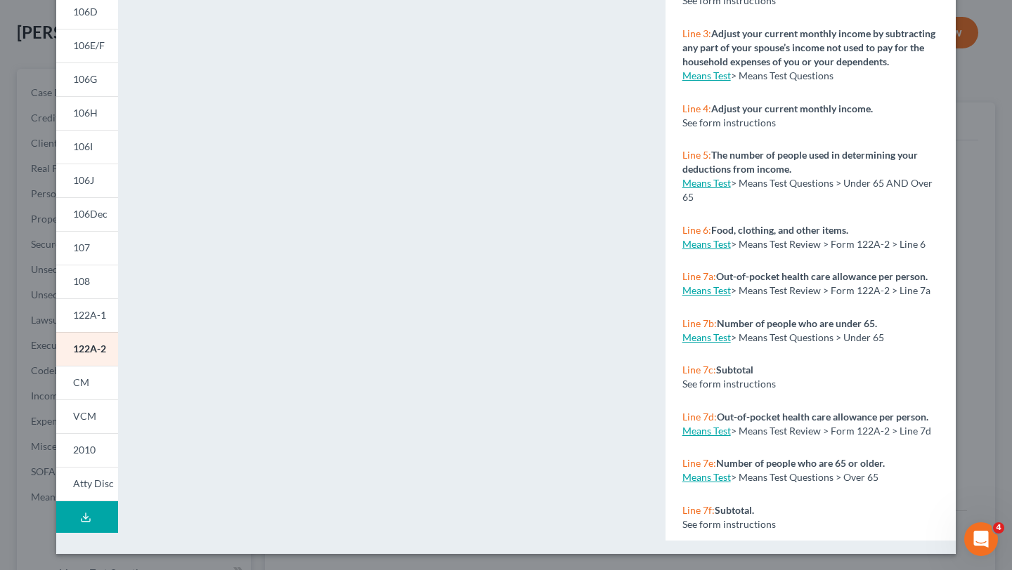
scroll to position [0, 0]
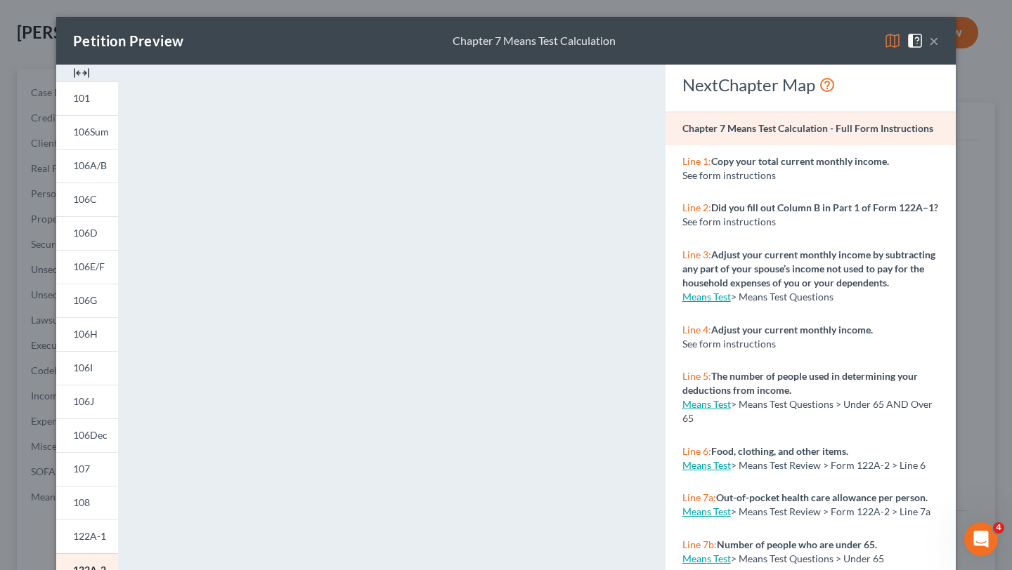
click at [936, 43] on button "×" at bounding box center [934, 40] width 10 height 17
